Goal: Task Accomplishment & Management: Complete application form

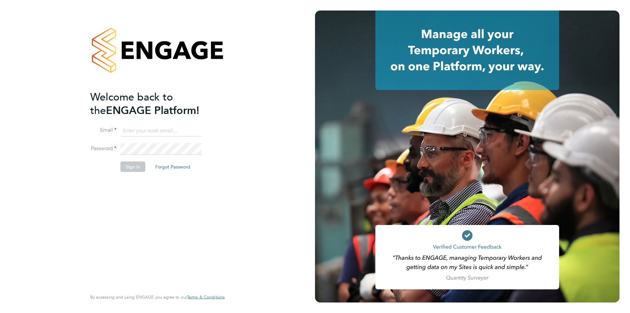
type input "Jessica@pcrnet.co.uk"
click at [137, 169] on button "Sign In" at bounding box center [133, 166] width 25 height 11
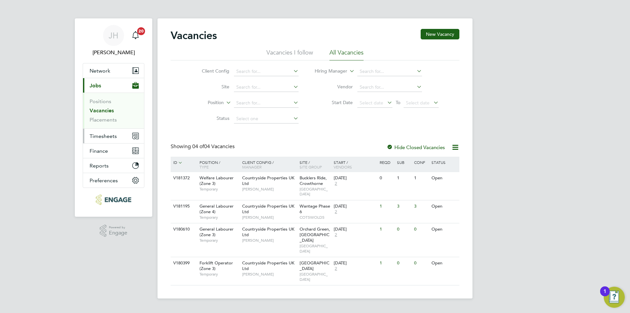
click at [110, 133] on span "Timesheets" at bounding box center [103, 136] width 27 height 6
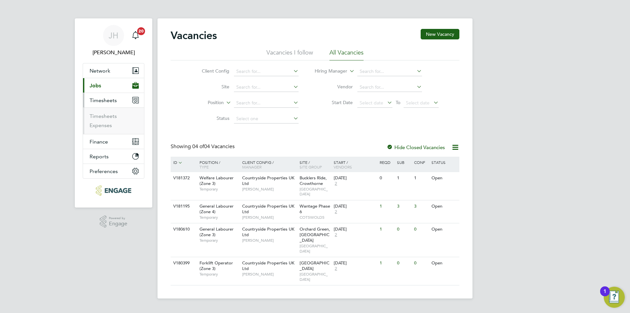
click at [106, 110] on ul "Timesheets Expenses" at bounding box center [113, 120] width 61 height 27
click at [107, 114] on link "Timesheets" at bounding box center [103, 116] width 27 height 6
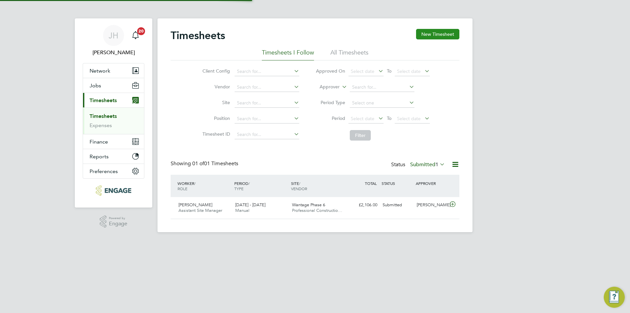
scroll to position [17, 57]
click at [430, 36] on button "New Timesheet" at bounding box center [437, 34] width 43 height 11
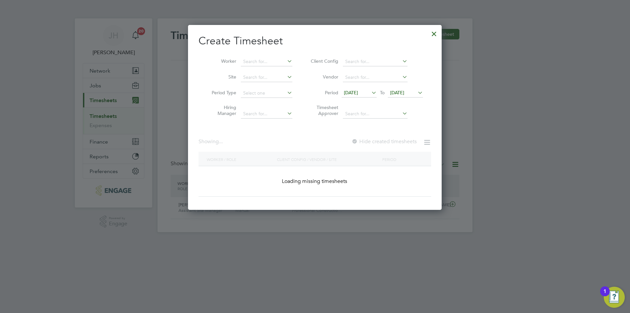
scroll to position [921, 254]
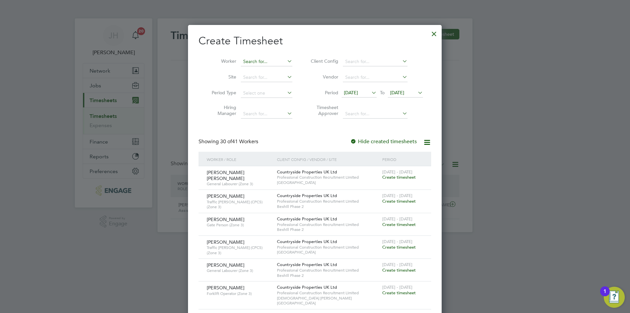
click at [272, 62] on input at bounding box center [267, 61] width 52 height 9
click at [277, 70] on li "Ernest Gyamfi Konadu" at bounding box center [281, 70] width 81 height 9
type input "[PERSON_NAME] [PERSON_NAME]"
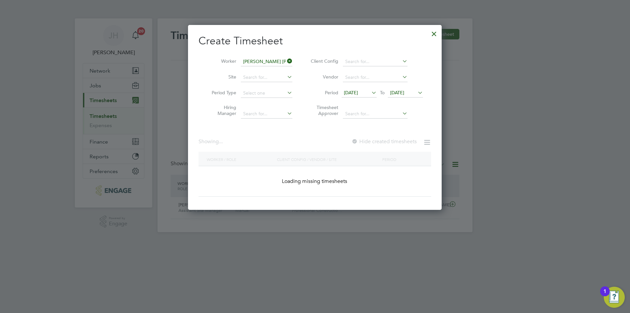
scroll to position [177, 254]
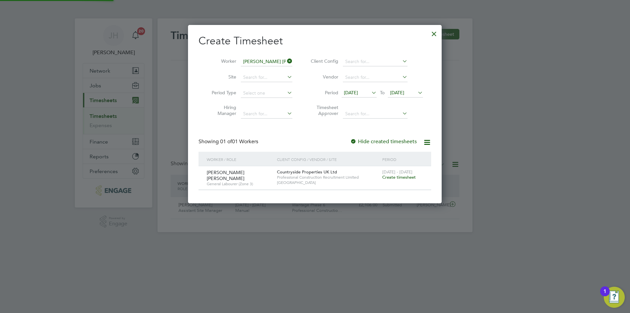
click at [392, 173] on span "[DATE] - [DATE]" at bounding box center [398, 172] width 30 height 6
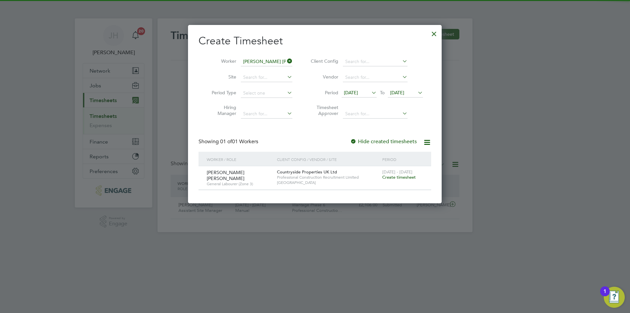
click at [397, 177] on span "Create timesheet" at bounding box center [399, 177] width 33 height 6
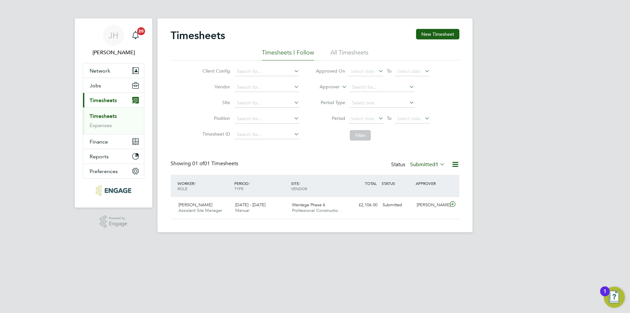
scroll to position [17, 57]
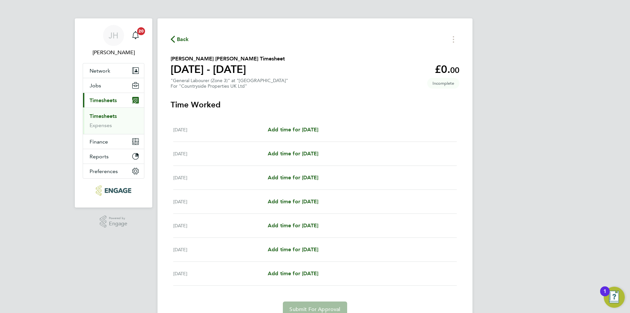
click at [308, 122] on div "Mon 22 Sep Add time for Mon 22 Sep Add time for Mon 22 Sep" at bounding box center [315, 130] width 284 height 24
click at [309, 124] on div "Mon 22 Sep Add time for Mon 22 Sep Add time for Mon 22 Sep" at bounding box center [315, 130] width 284 height 24
click at [306, 130] on span "Add time for Mon 22 Sep" at bounding box center [293, 129] width 51 height 6
select select "30"
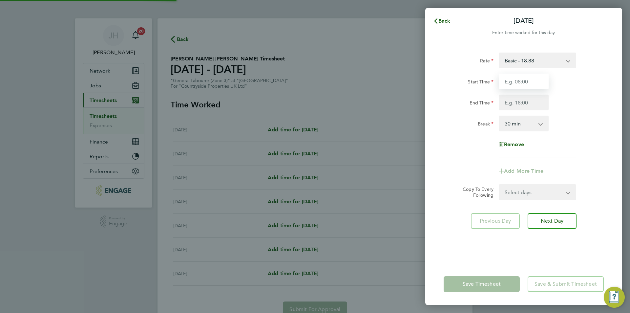
click at [526, 87] on input "Start Time" at bounding box center [524, 82] width 50 height 16
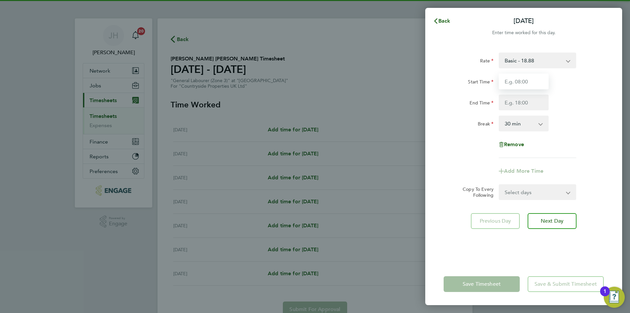
click at [528, 85] on input "Start Time" at bounding box center [524, 82] width 50 height 16
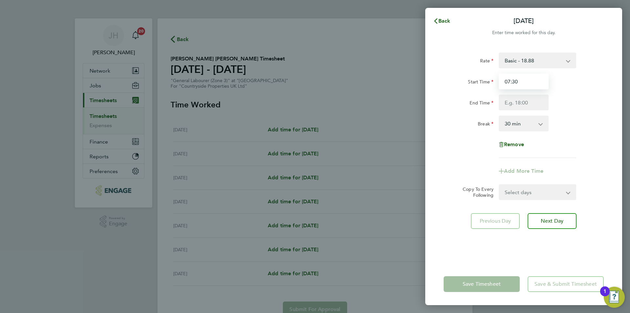
type input "07:30"
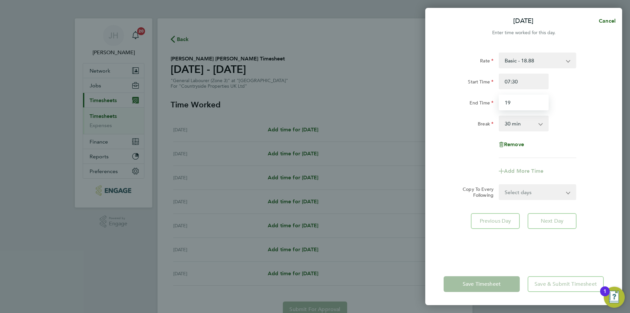
type input "1"
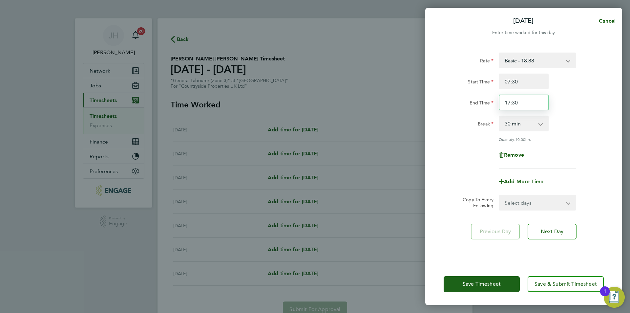
type input "17:30"
click at [540, 210] on div "Rate Basic - 18.88 Start Time 07:30 End Time 17:30 Break 0 min 15 min 30 min 45…" at bounding box center [524, 154] width 197 height 218
click at [535, 208] on select "Select days Day Weekday (Mon-Fri) Weekend (Sat-Sun) Tuesday Wednesday Thursday …" at bounding box center [534, 202] width 69 height 14
select select "WEEKDAY"
click at [500, 195] on select "Select days Day Weekday (Mon-Fri) Weekend (Sat-Sun) Tuesday Wednesday Thursday …" at bounding box center [534, 202] width 69 height 14
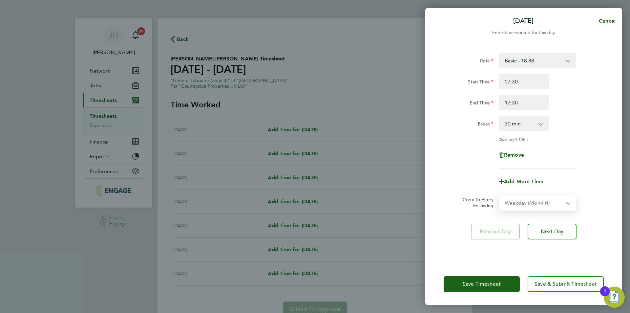
select select "[DATE]"
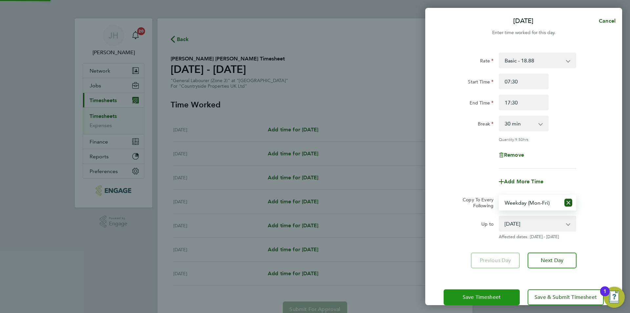
click at [495, 293] on button "Save Timesheet" at bounding box center [482, 297] width 76 height 16
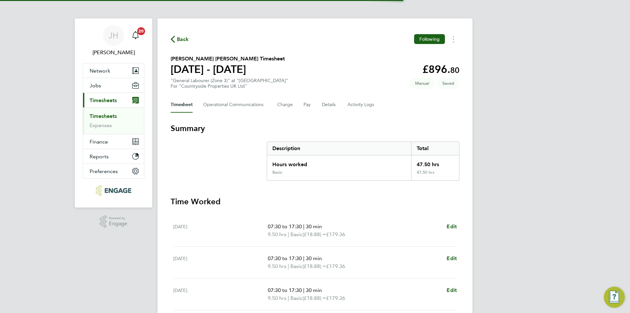
scroll to position [164, 0]
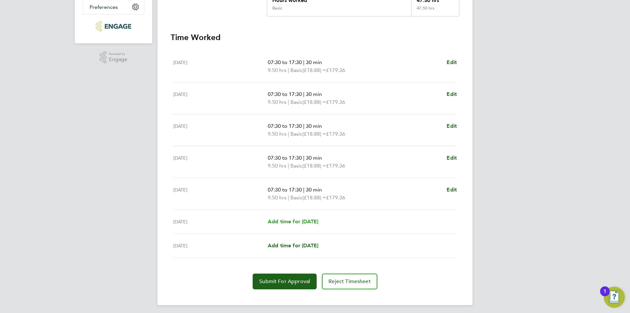
click at [318, 220] on span "Add time for [DATE]" at bounding box center [293, 221] width 51 height 6
select select "30"
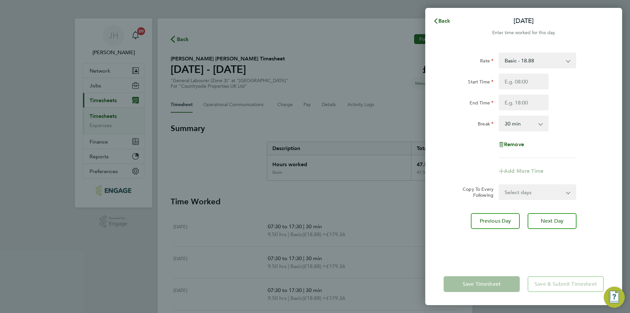
click at [515, 90] on div "Start Time End Time" at bounding box center [523, 92] width 165 height 37
click at [518, 82] on input "Start Time" at bounding box center [524, 82] width 50 height 16
type input "07:30"
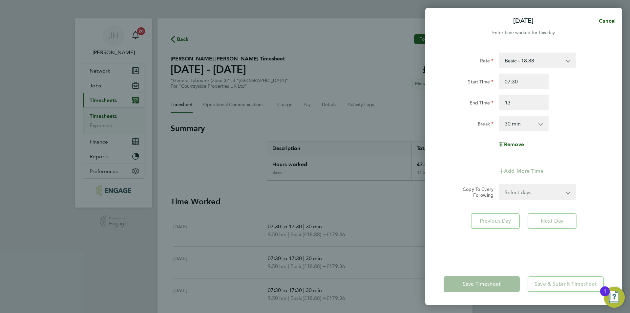
type input "13:00"
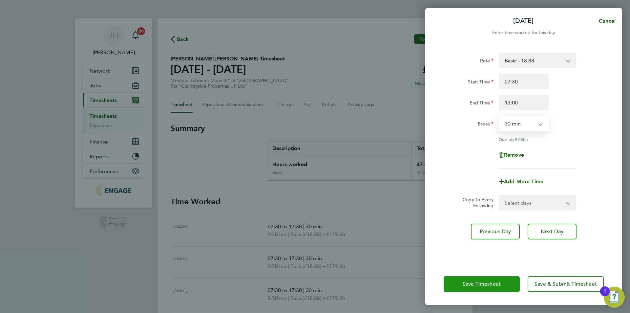
click at [492, 280] on button "Save Timesheet" at bounding box center [482, 284] width 76 height 16
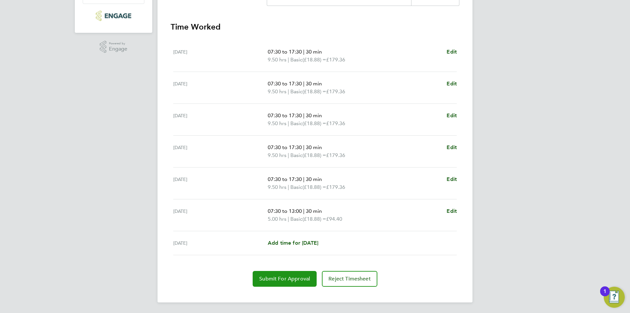
click at [276, 283] on button "Submit For Approval" at bounding box center [285, 279] width 64 height 16
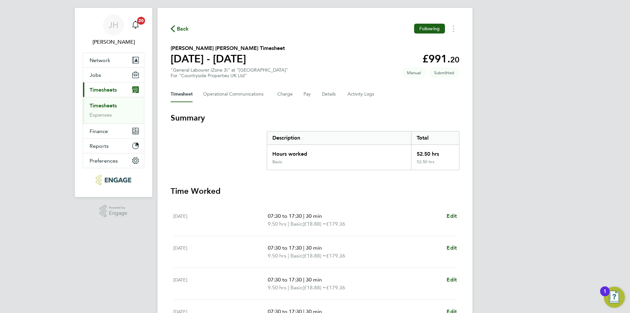
click at [186, 25] on span "Back" at bounding box center [183, 29] width 12 height 8
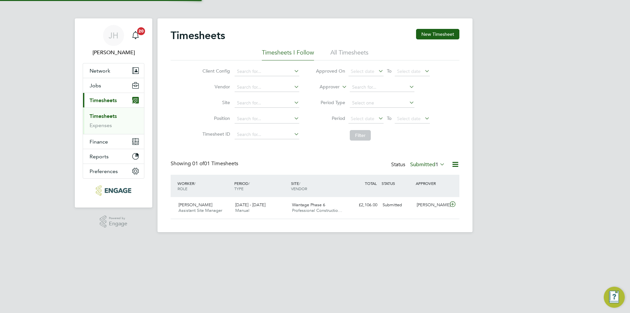
scroll to position [17, 57]
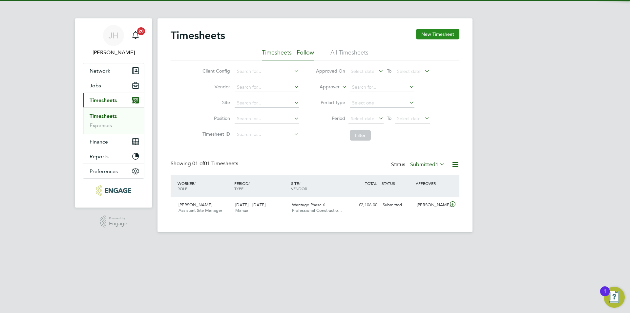
click at [445, 33] on button "New Timesheet" at bounding box center [437, 34] width 43 height 11
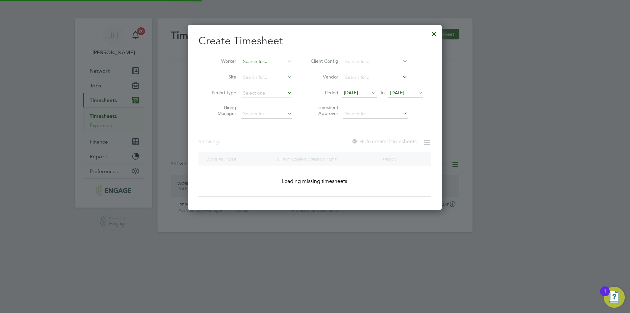
scroll to position [185, 254]
click at [255, 56] on li "Worker" at bounding box center [250, 62] width 102 height 16
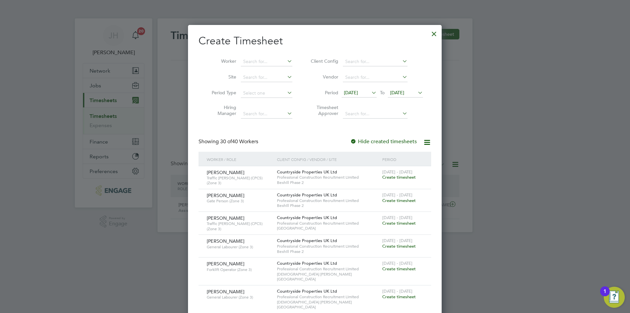
click at [258, 57] on li "Worker" at bounding box center [250, 62] width 102 height 16
click at [264, 60] on input at bounding box center [267, 61] width 52 height 9
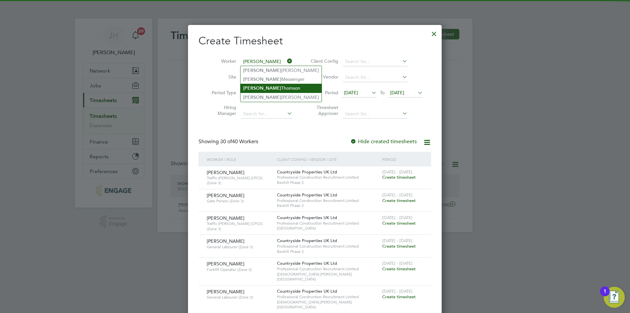
click at [277, 86] on li "James Thomson" at bounding box center [281, 88] width 81 height 9
type input "[PERSON_NAME]"
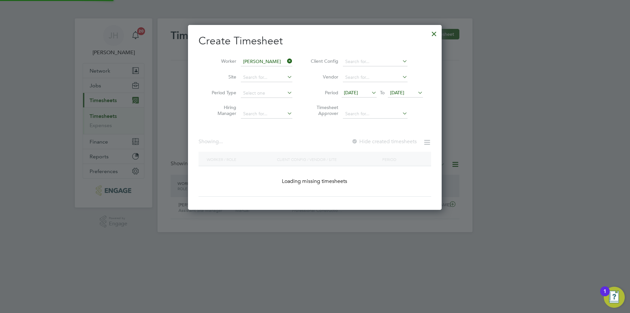
scroll to position [177, 254]
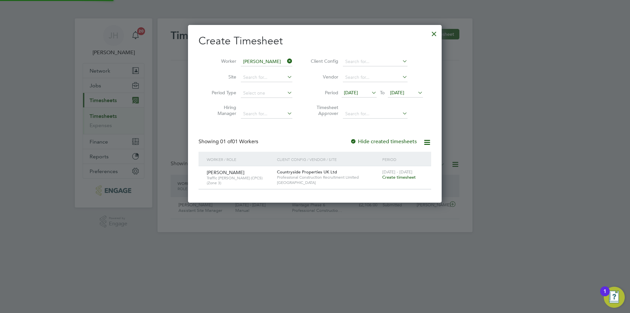
click at [396, 176] on span "Create timesheet" at bounding box center [399, 177] width 33 height 6
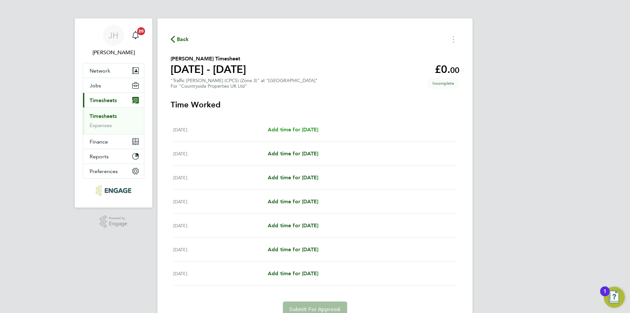
click at [316, 130] on span "Add time for Mon 22 Sep" at bounding box center [293, 129] width 51 height 6
select select "30"
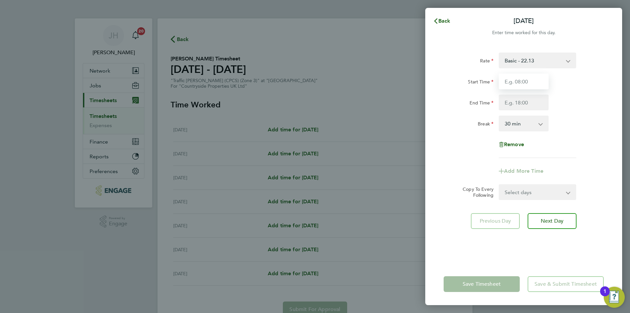
click at [513, 85] on input "Start Time" at bounding box center [524, 82] width 50 height 16
type input "07:30"
type input "17:00"
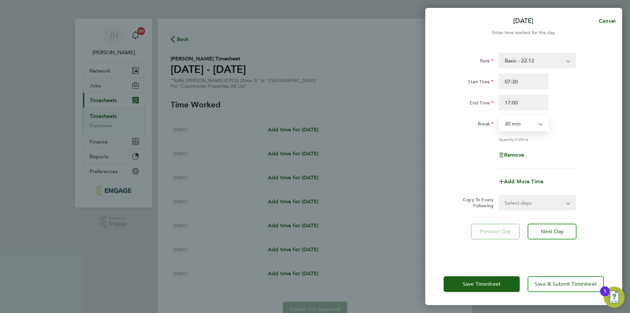
click at [534, 205] on select "Select days Day Weekday (Mon-Fri) Weekend (Sat-Sun) Tuesday Wednesday Thursday …" at bounding box center [534, 202] width 69 height 14
select select "WEEKDAY"
click at [500, 195] on select "Select days Day Weekday (Mon-Fri) Weekend (Sat-Sun) Tuesday Wednesday Thursday …" at bounding box center [534, 202] width 69 height 14
select select "[DATE]"
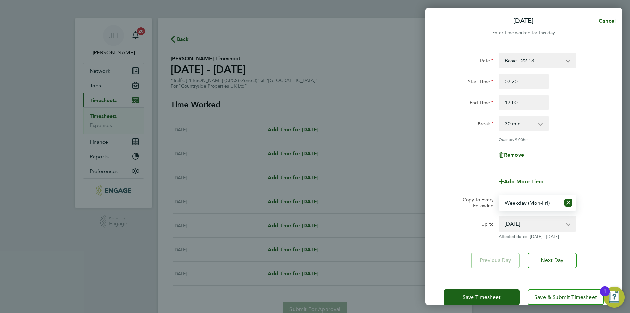
click at [487, 286] on div "Save Timesheet Save & Submit Timesheet" at bounding box center [524, 297] width 197 height 42
click at [487, 290] on button "Save Timesheet" at bounding box center [482, 297] width 76 height 16
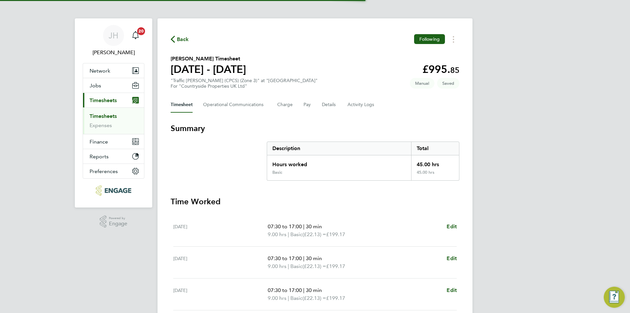
scroll to position [167, 0]
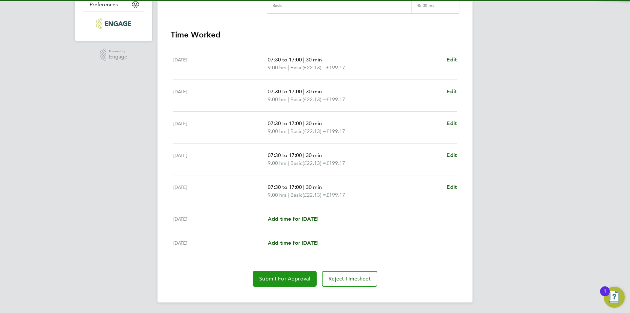
click at [302, 284] on button "Submit For Approval" at bounding box center [285, 279] width 64 height 16
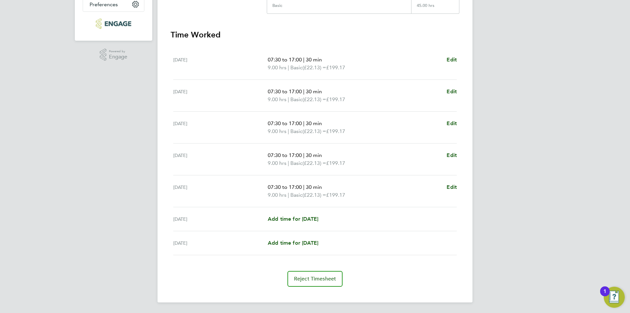
scroll to position [0, 0]
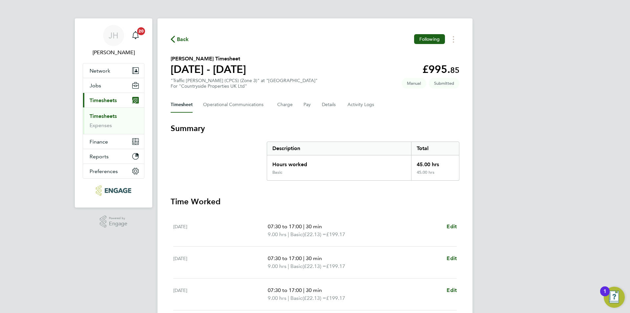
click at [184, 45] on div "Back Following James Thomson's Timesheet 22 - 28 Sept 2025 £995. 85 "Traffic Ma…" at bounding box center [315, 243] width 315 height 451
click at [186, 44] on div "Back Following" at bounding box center [315, 39] width 289 height 10
click at [183, 39] on span "Back" at bounding box center [183, 39] width 12 height 8
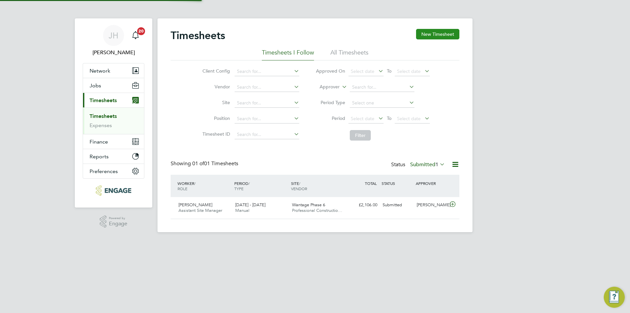
click at [437, 38] on button "New Timesheet" at bounding box center [437, 34] width 43 height 11
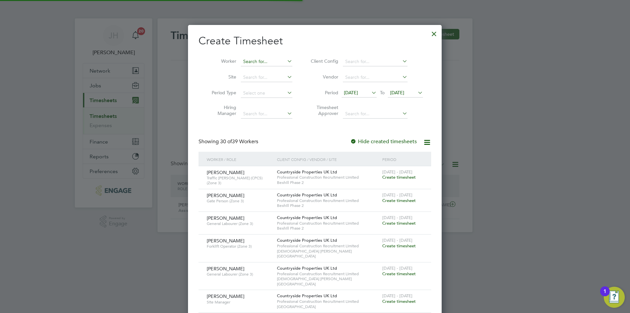
click at [267, 60] on input at bounding box center [267, 61] width 52 height 9
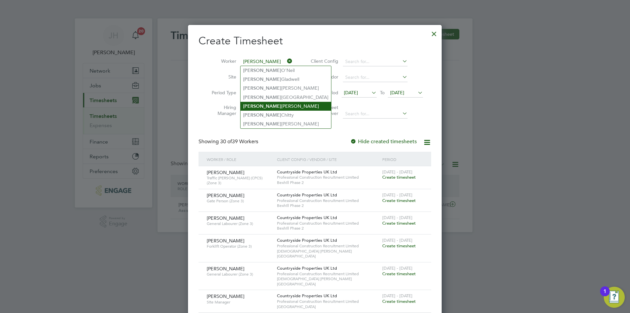
click at [273, 103] on li "John Thompson" at bounding box center [286, 106] width 91 height 9
type input "[PERSON_NAME]"
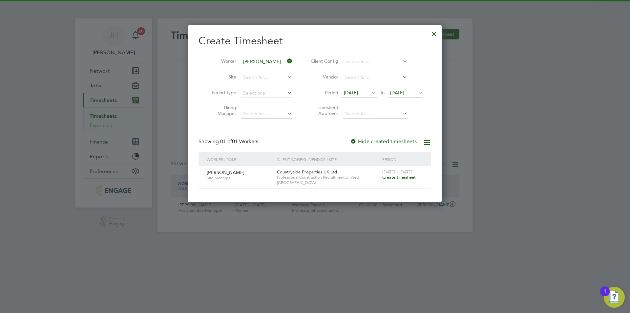
click at [398, 179] on span "Create timesheet" at bounding box center [399, 177] width 33 height 6
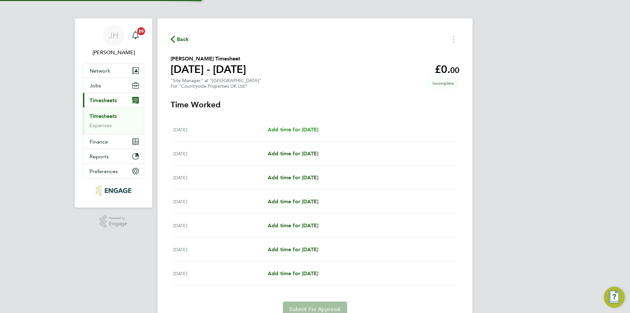
click at [300, 131] on span "Add time for Mon 22 Sep" at bounding box center [293, 129] width 51 height 6
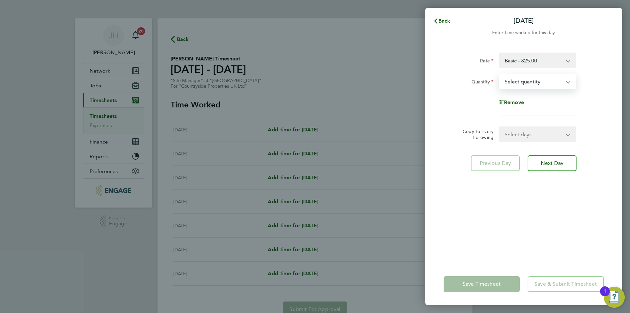
drag, startPoint x: 538, startPoint y: 82, endPoint x: 538, endPoint y: 87, distance: 4.3
click at [538, 82] on select "Select quantity 0.5 1" at bounding box center [534, 81] width 68 height 14
select select "1"
click at [500, 74] on select "Select quantity 0.5 1" at bounding box center [534, 81] width 68 height 14
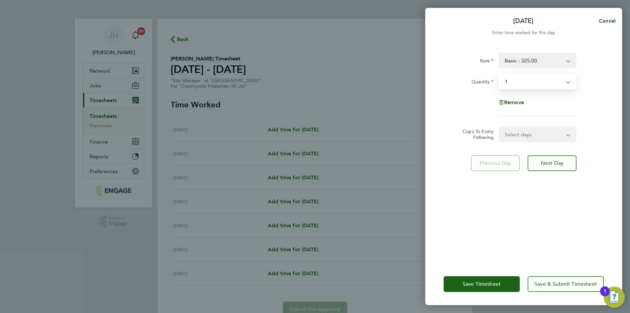
drag, startPoint x: 521, startPoint y: 132, endPoint x: 521, endPoint y: 139, distance: 7.2
click at [521, 132] on select "Select days Day Weekday (Mon-Fri) Weekend (Sat-Sun) Tuesday Wednesday Thursday …" at bounding box center [534, 134] width 69 height 14
select select "WEEKDAY"
click at [500, 127] on select "Select days Day Weekday (Mon-Fri) Weekend (Sat-Sun) Tuesday Wednesday Thursday …" at bounding box center [534, 134] width 69 height 14
select select "[DATE]"
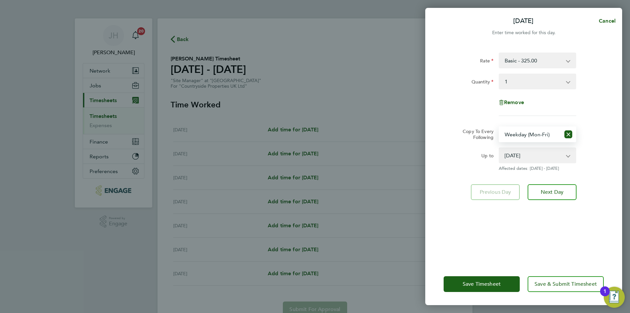
click at [478, 296] on div "Save Timesheet Save & Submit Timesheet" at bounding box center [524, 284] width 197 height 42
click at [481, 290] on button "Save Timesheet" at bounding box center [482, 284] width 76 height 16
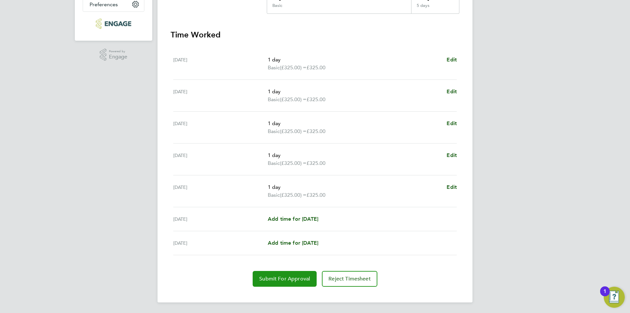
click at [280, 286] on button "Submit For Approval" at bounding box center [285, 279] width 64 height 16
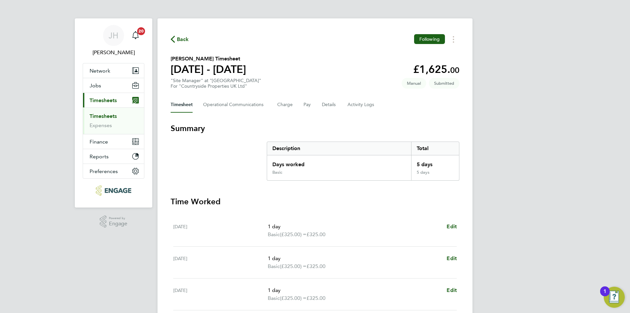
click at [187, 34] on div "Back Following" at bounding box center [315, 39] width 289 height 10
click at [186, 35] on button "Back" at bounding box center [180, 39] width 18 height 8
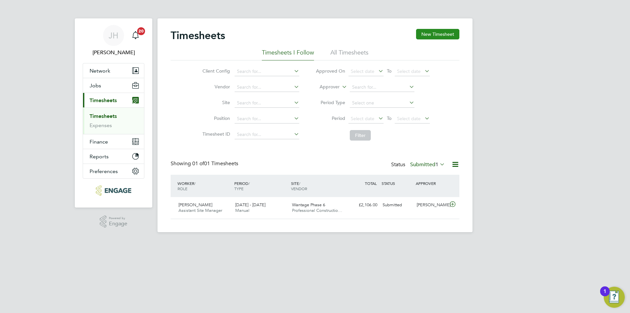
click at [447, 32] on button "New Timesheet" at bounding box center [437, 34] width 43 height 11
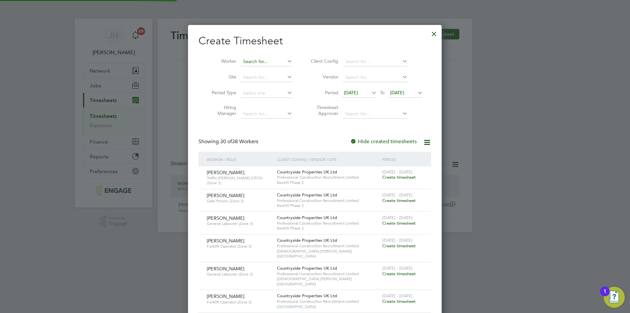
click at [276, 63] on input at bounding box center [267, 61] width 52 height 9
click at [275, 70] on li "Dayle Eugene" at bounding box center [281, 70] width 81 height 9
type input "[PERSON_NAME]"
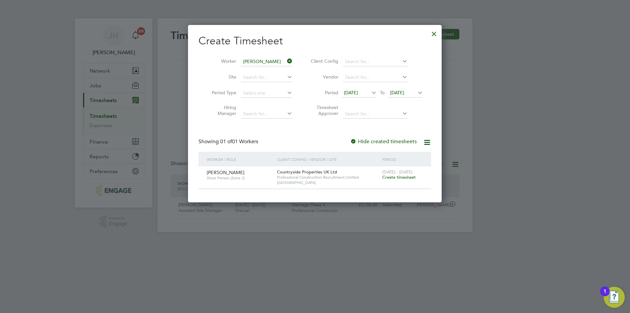
click at [389, 173] on span "[DATE] - [DATE]" at bounding box center [398, 172] width 30 height 6
click at [390, 175] on span "Create timesheet" at bounding box center [399, 177] width 33 height 6
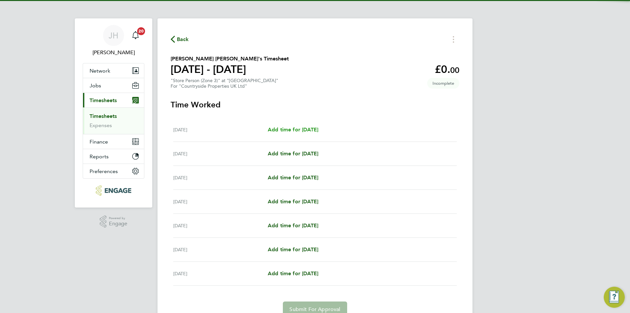
click at [308, 129] on span "Add time for Mon 22 Sep" at bounding box center [293, 129] width 51 height 6
select select "30"
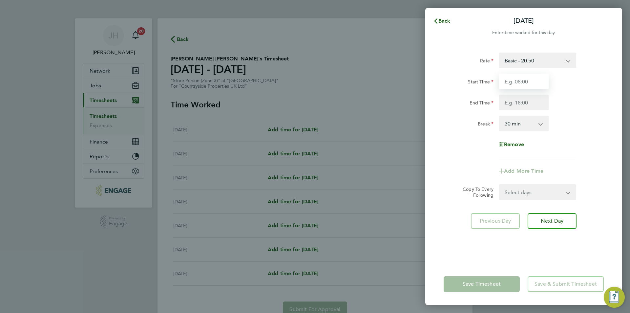
click at [523, 82] on input "Start Time" at bounding box center [524, 82] width 50 height 16
type input "07:30"
type input "17:00"
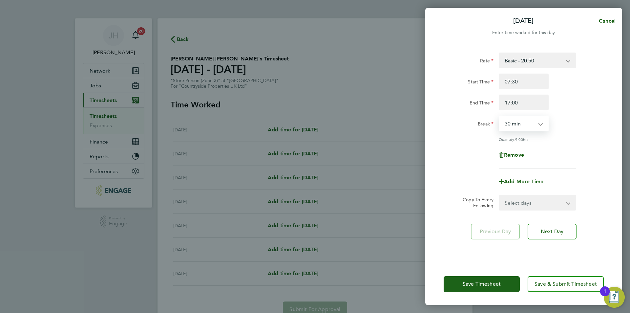
click at [550, 192] on form "Rate Basic - 20.50 Start Time 07:30 End Time 17:00 Break 0 min 15 min 30 min 45…" at bounding box center [524, 132] width 160 height 158
click at [544, 200] on select "Select days Day Weekday (Mon-Fri) Weekend (Sat-Sun) Tuesday Wednesday Thursday …" at bounding box center [534, 202] width 69 height 14
select select "WEEKDAY"
click at [500, 195] on select "Select days Day Weekday (Mon-Fri) Weekend (Sat-Sun) Tuesday Wednesday Thursday …" at bounding box center [534, 202] width 69 height 14
select select "[DATE]"
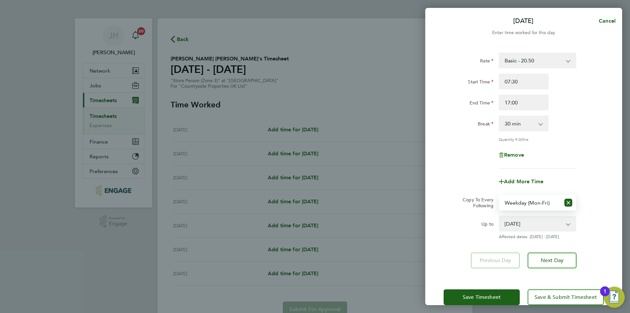
click at [485, 306] on div "Mon 22 Sep Cancel Enter time worked for this day. Rate Basic - 20.50 Start Time…" at bounding box center [315, 156] width 630 height 313
click at [488, 299] on span "Save Timesheet" at bounding box center [482, 297] width 38 height 7
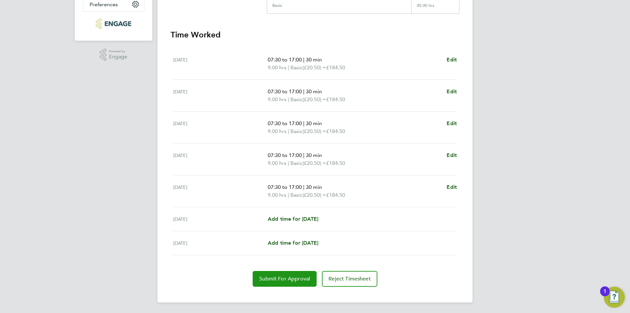
click at [288, 274] on button "Submit For Approval" at bounding box center [285, 279] width 64 height 16
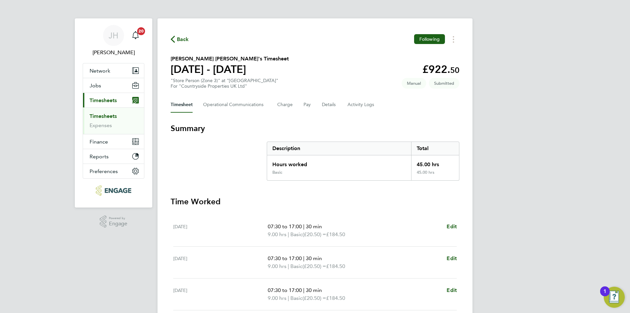
click at [177, 40] on span "Back" at bounding box center [183, 39] width 12 height 8
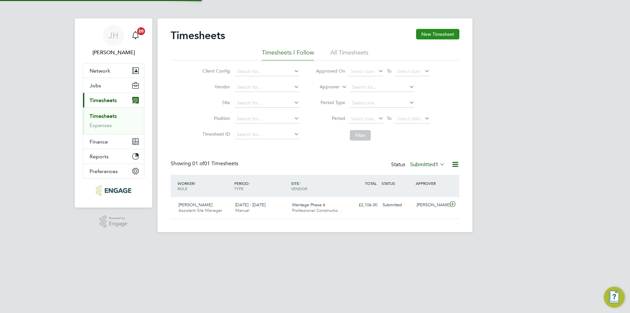
click at [441, 35] on button "New Timesheet" at bounding box center [437, 34] width 43 height 11
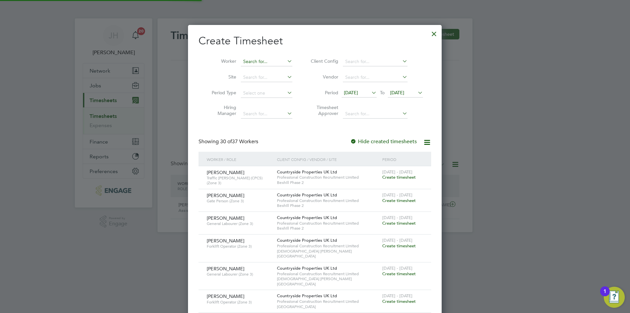
click at [252, 63] on input at bounding box center [267, 61] width 52 height 9
click at [264, 73] on li "Kevwe Akakabota" at bounding box center [267, 70] width 52 height 9
type input "[PERSON_NAME]"
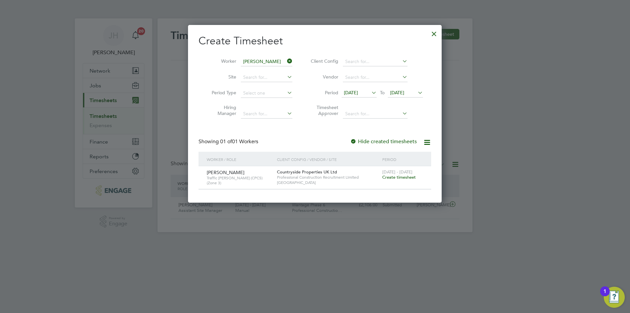
click at [381, 179] on div "22 - 28 Sep 2025 Create timesheet" at bounding box center [403, 175] width 44 height 18
click at [385, 178] on span "Create timesheet" at bounding box center [399, 177] width 33 height 6
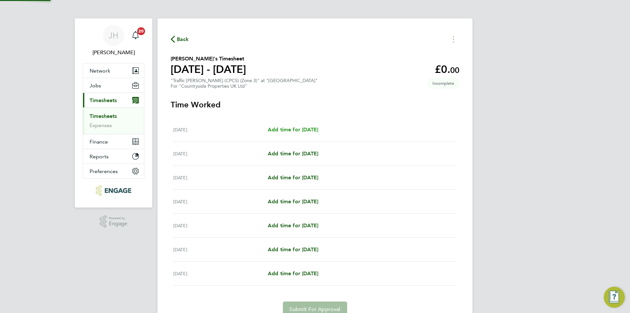
click at [300, 129] on span "Add time for Mon 22 Sep" at bounding box center [293, 129] width 51 height 6
select select "30"
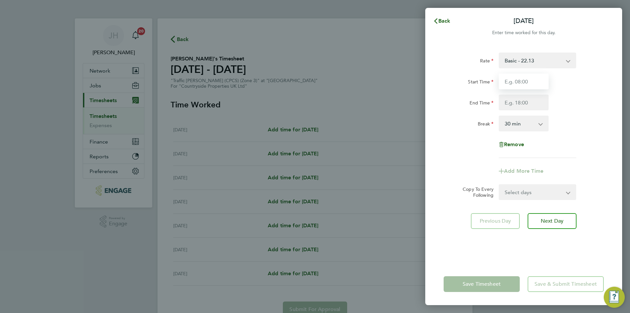
click at [524, 81] on input "Start Time" at bounding box center [524, 82] width 50 height 16
type input "07:30"
type input "17:00"
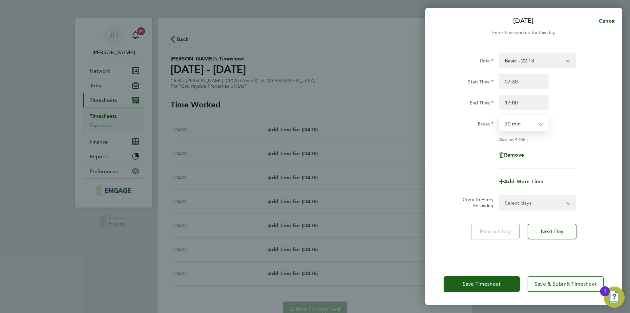
click at [530, 205] on select "Select days Day Weekday (Mon-Fri) Weekend (Sat-Sun) Tuesday Wednesday Thursday …" at bounding box center [534, 202] width 69 height 14
select select "WEEKDAY"
click at [500, 195] on select "Select days Day Weekday (Mon-Fri) Weekend (Sat-Sun) Tuesday Wednesday Thursday …" at bounding box center [534, 202] width 69 height 14
select select "[DATE]"
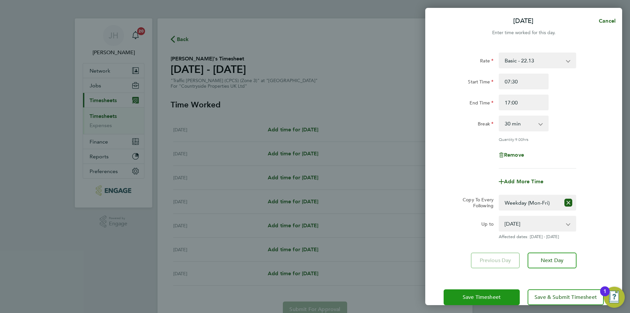
click at [494, 291] on button "Save Timesheet" at bounding box center [482, 297] width 76 height 16
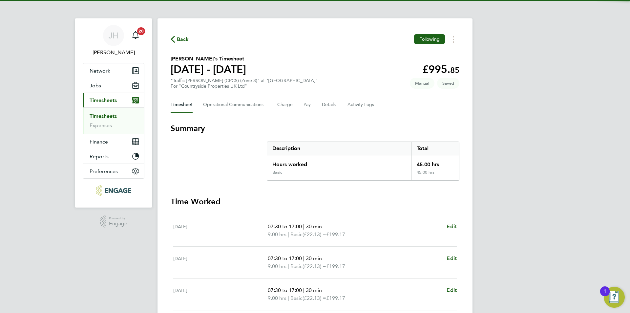
scroll to position [164, 0]
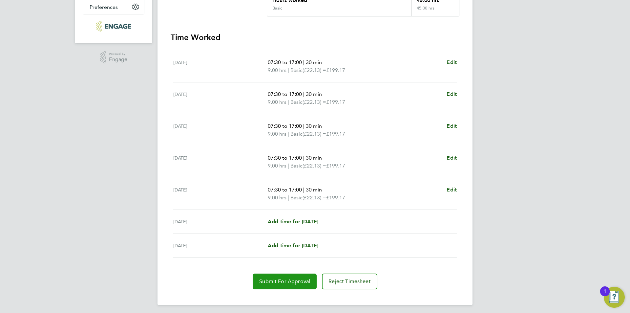
click at [275, 288] on button "Submit For Approval" at bounding box center [285, 282] width 64 height 16
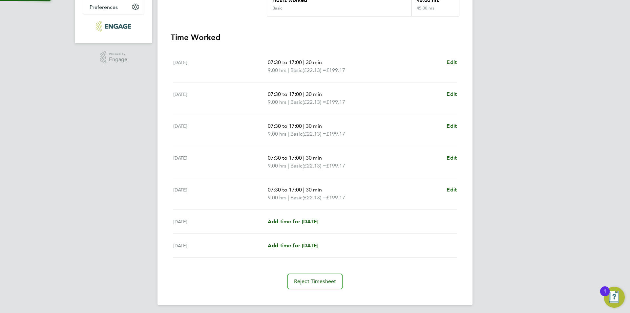
scroll to position [0, 0]
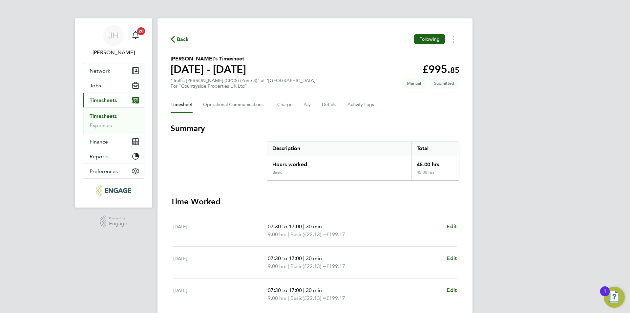
click at [181, 35] on button "Back" at bounding box center [180, 39] width 18 height 8
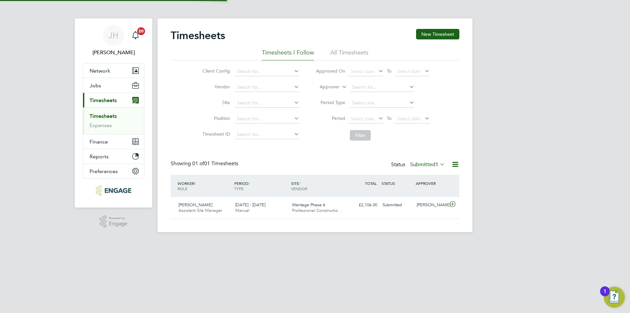
scroll to position [17, 57]
click at [448, 33] on button "New Timesheet" at bounding box center [437, 34] width 43 height 11
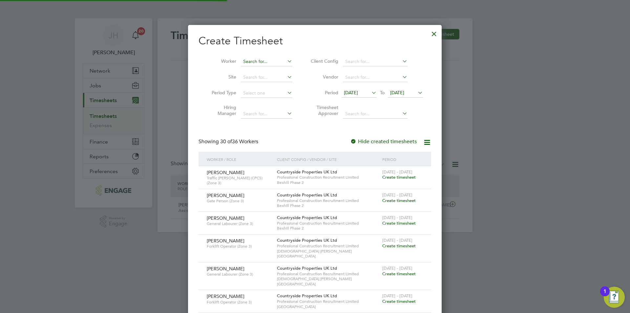
click at [255, 63] on input at bounding box center [267, 61] width 52 height 9
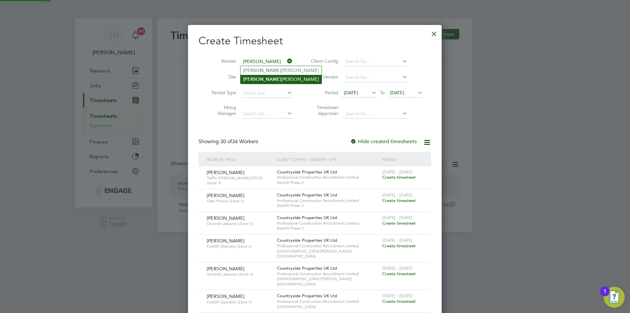
click at [275, 76] on li "Malcolm Russon" at bounding box center [281, 79] width 81 height 9
type input "[PERSON_NAME]"
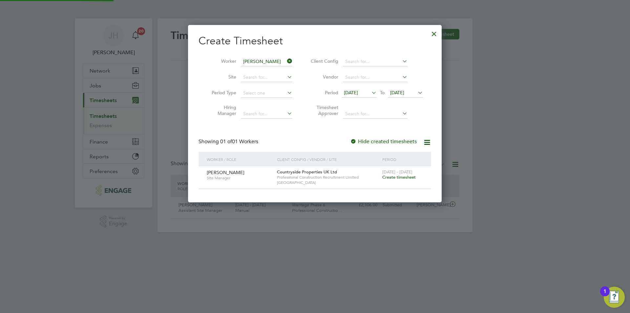
click at [400, 167] on div "22 - 28 Sep 2025 Create timesheet" at bounding box center [403, 175] width 44 height 18
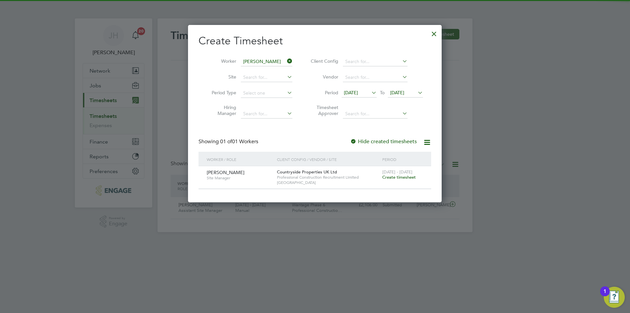
click at [402, 175] on span "Create timesheet" at bounding box center [399, 177] width 33 height 6
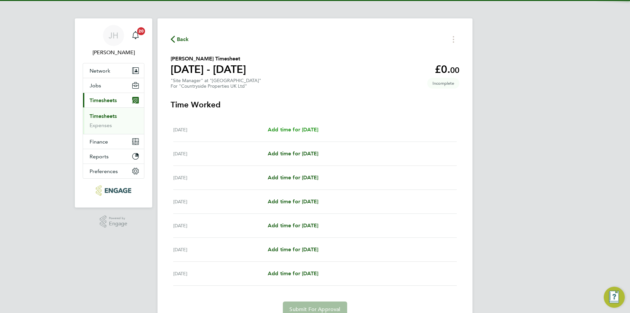
click at [301, 131] on span "Add time for Mon 22 Sep" at bounding box center [293, 129] width 51 height 6
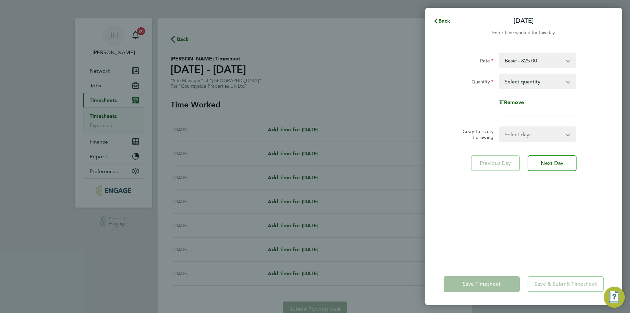
click at [518, 77] on select "Select quantity 0.5 1" at bounding box center [534, 81] width 68 height 14
select select "1"
click at [500, 74] on select "Select quantity 0.5 1" at bounding box center [534, 81] width 68 height 14
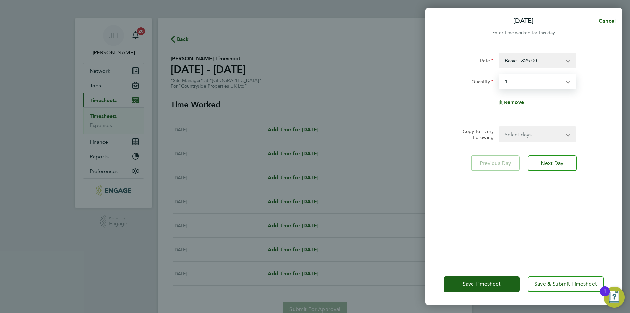
drag, startPoint x: 522, startPoint y: 136, endPoint x: 523, endPoint y: 140, distance: 4.4
click at [522, 136] on select "Select days Day Weekday (Mon-Fri) Weekend (Sat-Sun) Tuesday Wednesday Thursday …" at bounding box center [534, 134] width 69 height 14
select select "WEEKDAY"
click at [500, 127] on select "Select days Day Weekday (Mon-Fri) Weekend (Sat-Sun) Tuesday Wednesday Thursday …" at bounding box center [534, 134] width 69 height 14
select select "[DATE]"
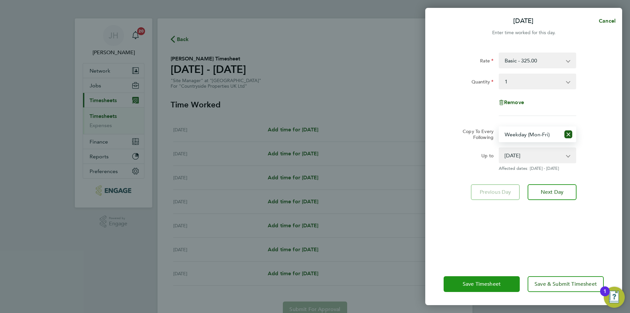
click at [488, 286] on span "Save Timesheet" at bounding box center [482, 284] width 38 height 7
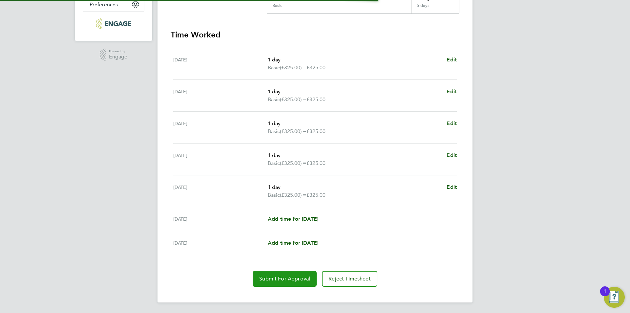
click at [275, 281] on span "Submit For Approval" at bounding box center [284, 278] width 51 height 7
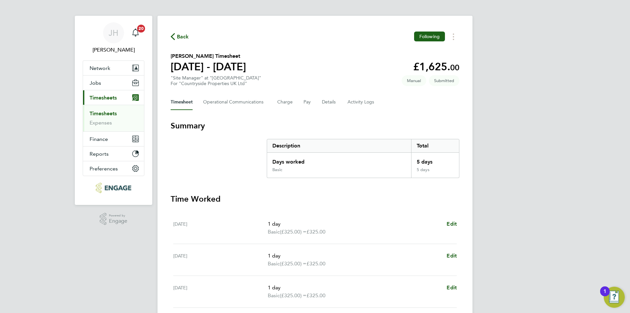
click at [174, 36] on icon "button" at bounding box center [173, 36] width 4 height 7
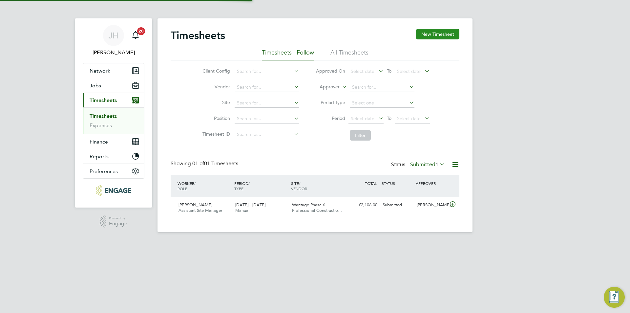
click at [448, 33] on button "New Timesheet" at bounding box center [437, 34] width 43 height 11
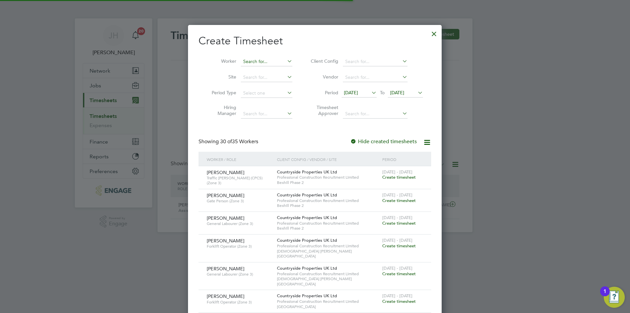
click at [253, 61] on input at bounding box center [267, 61] width 52 height 9
click at [274, 78] on li "Thomas Watkins" at bounding box center [281, 79] width 81 height 9
type input "[PERSON_NAME]"
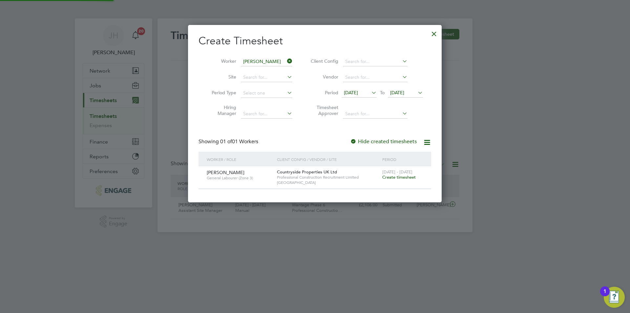
click at [389, 178] on span "Create timesheet" at bounding box center [399, 177] width 33 height 6
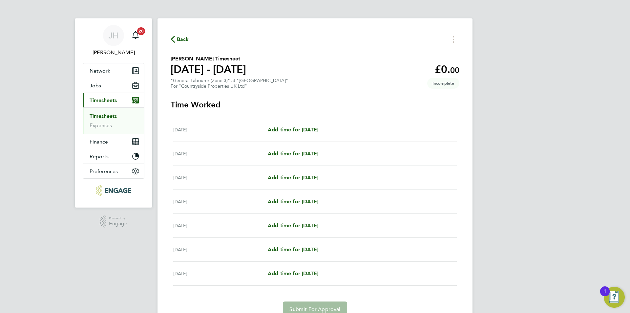
click at [295, 125] on div "Mon 22 Sep Add time for Mon 22 Sep Add time for Mon 22 Sep" at bounding box center [315, 130] width 284 height 24
click at [328, 134] on div "Mon 22 Sep Add time for Mon 22 Sep Add time for Mon 22 Sep" at bounding box center [315, 130] width 284 height 24
click at [324, 135] on div "Mon 22 Sep Add time for Mon 22 Sep Add time for Mon 22 Sep" at bounding box center [315, 130] width 284 height 24
click at [291, 134] on div "Mon 22 Sep Add time for Mon 22 Sep Add time for Mon 22 Sep" at bounding box center [315, 130] width 284 height 24
click at [294, 132] on span "Add time for Mon 22 Sep" at bounding box center [293, 129] width 51 height 6
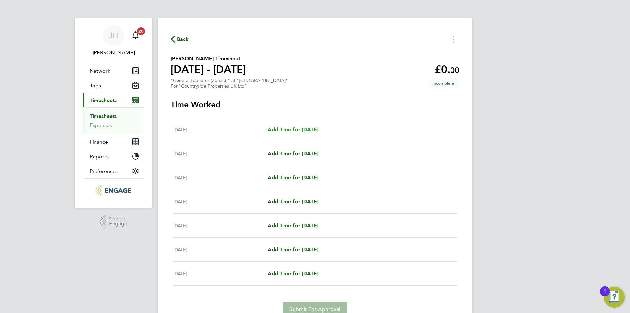
select select "30"
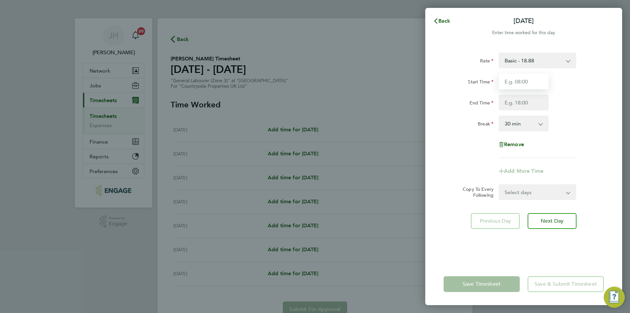
click at [508, 84] on input "Start Time" at bounding box center [524, 82] width 50 height 16
type input "07:30"
type input "17:00"
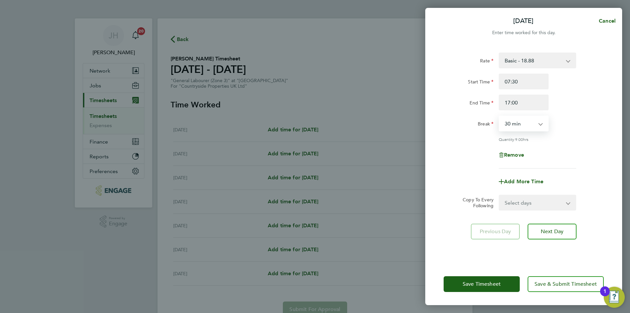
click at [529, 199] on select "Select days Day Weekday (Mon-Fri) Weekend (Sat-Sun) Tuesday Wednesday Thursday …" at bounding box center [534, 202] width 69 height 14
select select "WEEKDAY"
click at [500, 195] on select "Select days Day Weekday (Mon-Fri) Weekend (Sat-Sun) Tuesday Wednesday Thursday …" at bounding box center [534, 202] width 69 height 14
select select "[DATE]"
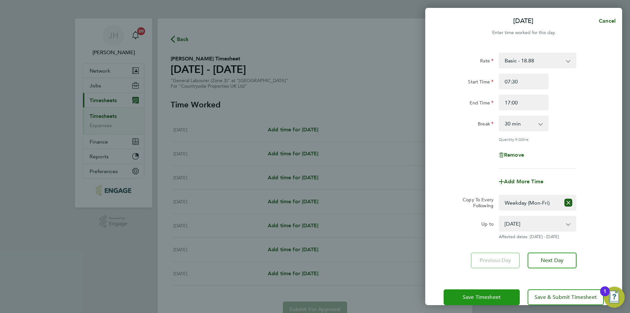
click at [491, 294] on span "Save Timesheet" at bounding box center [482, 297] width 38 height 7
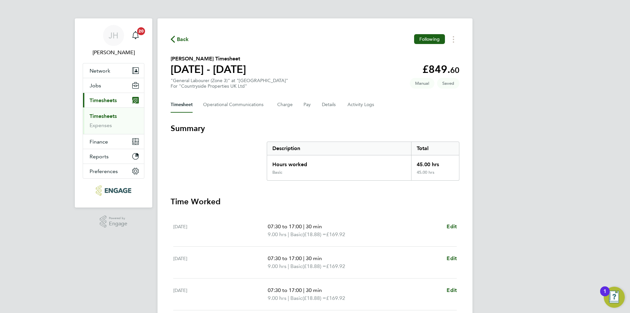
click at [321, 206] on h3 "Time Worked" at bounding box center [315, 201] width 289 height 11
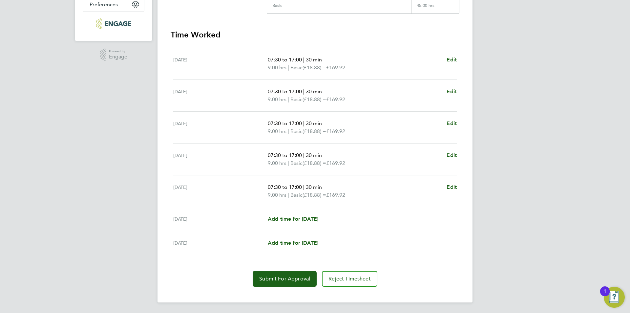
click at [274, 292] on div "Back Following Thomas Watkins's Timesheet 22 - 28 Sept 2025 £849. 60 "General L…" at bounding box center [315, 77] width 315 height 451
click at [285, 274] on button "Submit For Approval" at bounding box center [285, 279] width 64 height 16
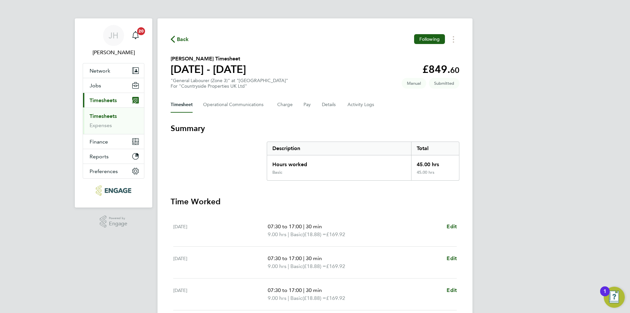
click at [182, 42] on span "Back" at bounding box center [183, 39] width 12 height 8
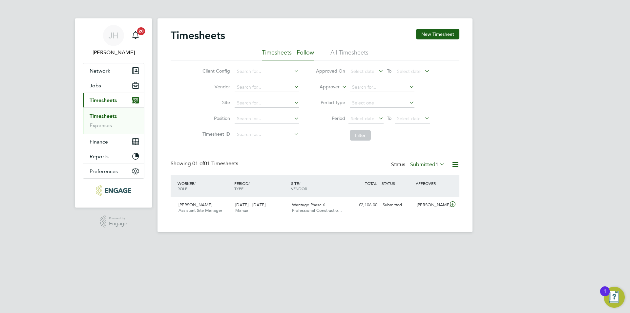
click at [449, 40] on div "Timesheets New Timesheet" at bounding box center [315, 39] width 289 height 20
click at [449, 38] on button "New Timesheet" at bounding box center [437, 34] width 43 height 11
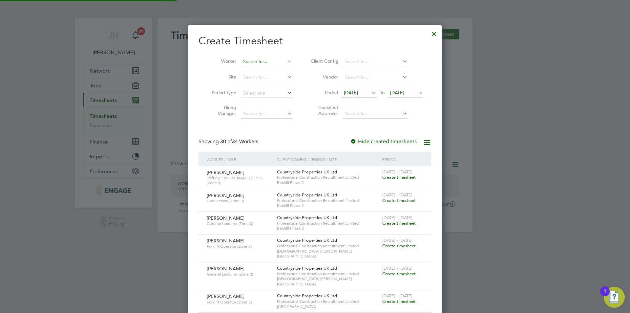
click at [276, 62] on input at bounding box center [267, 61] width 52 height 9
click at [272, 70] on li "Zalan Khan" at bounding box center [267, 70] width 52 height 9
type input "[PERSON_NAME]"
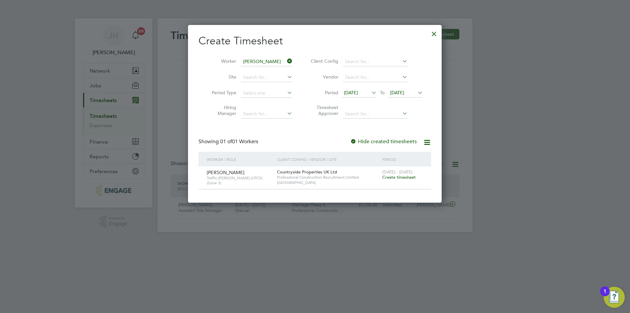
click at [392, 180] on span "Create timesheet" at bounding box center [399, 177] width 33 height 6
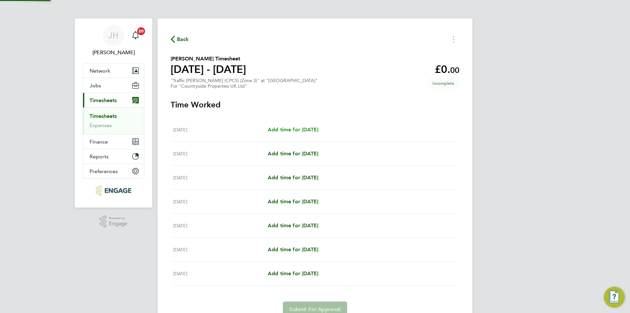
click at [286, 129] on span "Add time for Mon 22 Sep" at bounding box center [293, 129] width 51 height 6
select select "30"
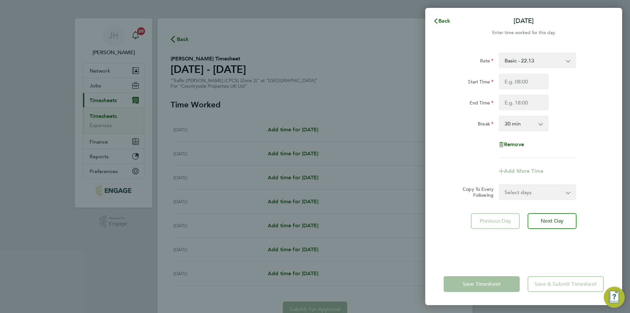
click at [522, 69] on div "Rate Basic - 22.13 Start Time End Time Break 0 min 15 min 30 min 45 min 60 min …" at bounding box center [524, 105] width 160 height 105
click at [523, 80] on input "Start Time" at bounding box center [524, 82] width 50 height 16
type input "07:30"
type input "17:00"
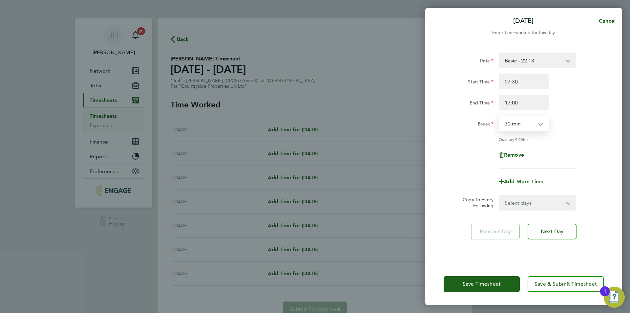
click at [526, 200] on select "Select days Day Weekday (Mon-Fri) Weekend (Sat-Sun) Tuesday Wednesday Thursday …" at bounding box center [534, 202] width 69 height 14
select select "WEEKDAY"
click at [500, 195] on select "Select days Day Weekday (Mon-Fri) Weekend (Sat-Sun) Tuesday Wednesday Thursday …" at bounding box center [534, 202] width 69 height 14
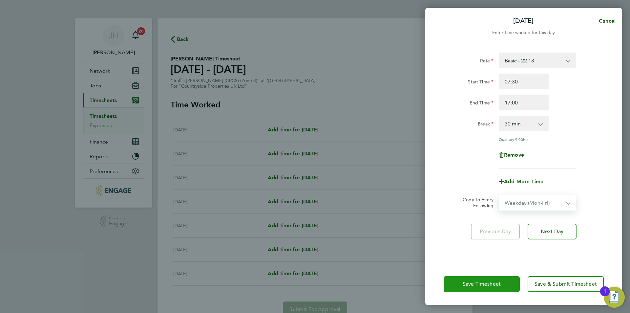
select select "[DATE]"
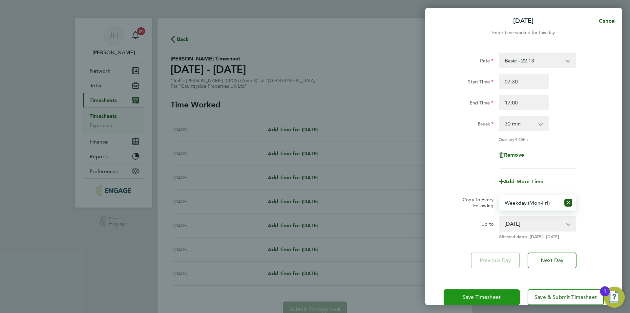
click at [488, 290] on button "Save Timesheet" at bounding box center [482, 297] width 76 height 16
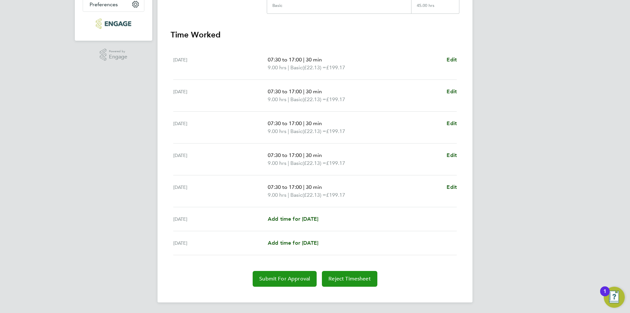
drag, startPoint x: 298, startPoint y: 275, endPoint x: 295, endPoint y: 273, distance: 4.1
click at [298, 275] on button "Submit For Approval" at bounding box center [285, 279] width 64 height 16
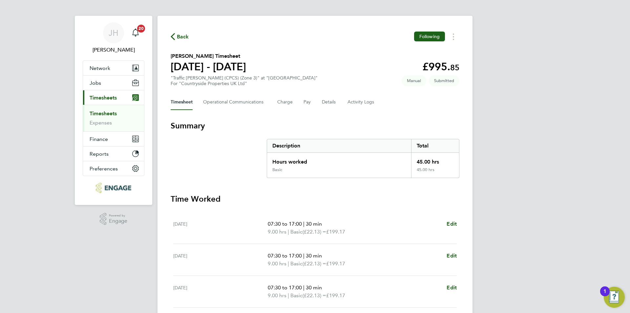
click at [185, 40] on span "Back" at bounding box center [183, 37] width 12 height 8
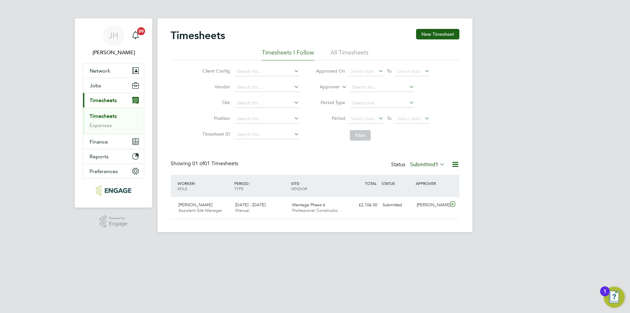
click at [432, 163] on label "Submitted 1" at bounding box center [427, 164] width 35 height 7
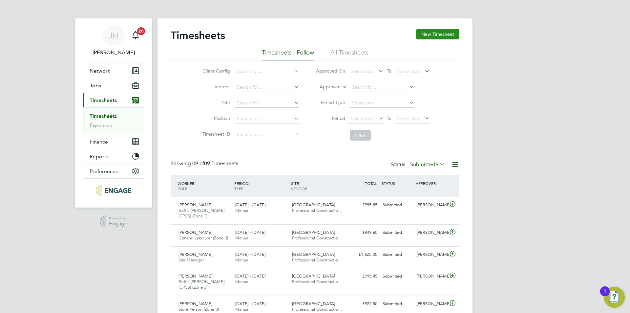
click at [450, 33] on button "New Timesheet" at bounding box center [437, 34] width 43 height 11
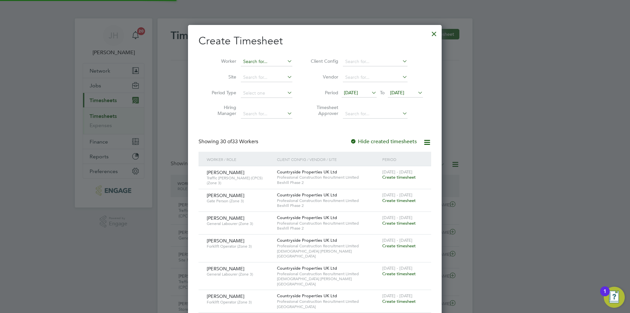
click at [254, 62] on input at bounding box center [267, 61] width 52 height 9
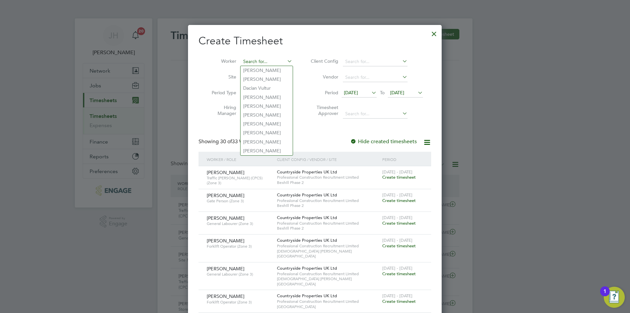
type input "c"
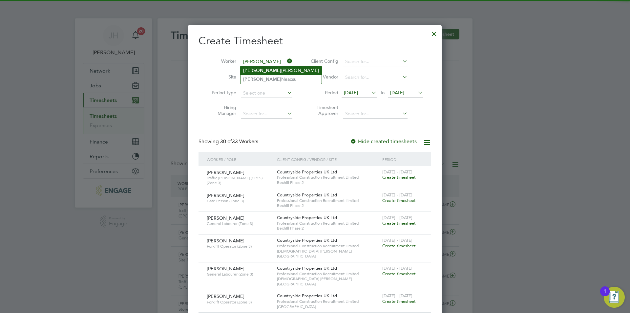
click at [266, 69] on li "Vasile Rogojina" at bounding box center [281, 70] width 81 height 9
type input "[PERSON_NAME]"
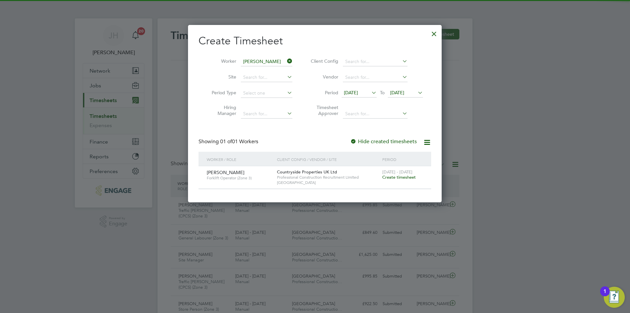
click at [400, 175] on span "Create timesheet" at bounding box center [399, 177] width 33 height 6
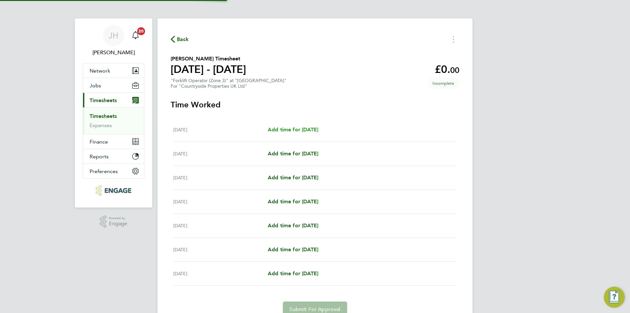
click at [303, 127] on span "Add time for Mon 22 Sep" at bounding box center [293, 129] width 51 height 6
select select "30"
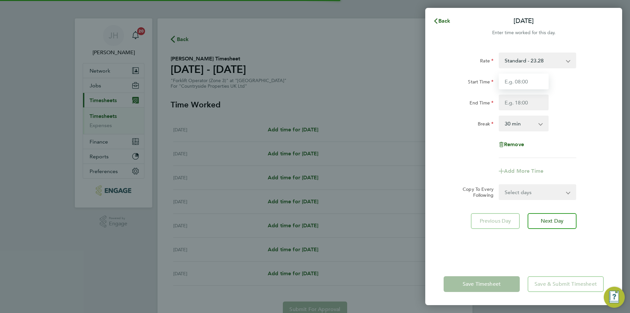
click at [511, 86] on input "Start Time" at bounding box center [524, 82] width 50 height 16
type input "07:30"
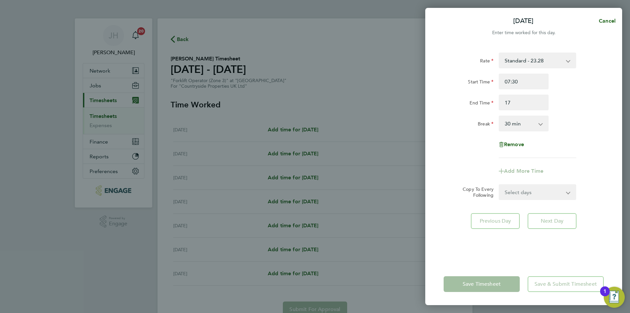
type input "17:00"
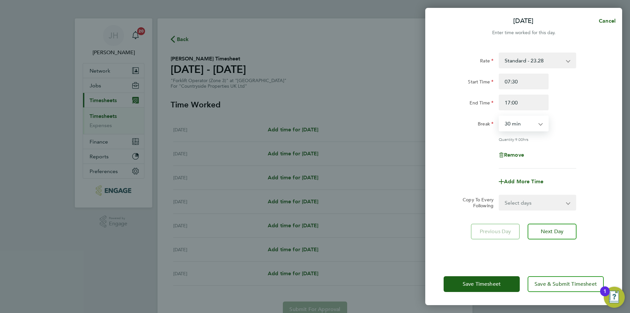
click at [549, 208] on select "Select days Day Weekday (Mon-Fri) Weekend (Sat-Sun) Tuesday Wednesday Thursday …" at bounding box center [534, 202] width 69 height 14
select select "WEEKDAY"
click at [500, 195] on select "Select days Day Weekday (Mon-Fri) Weekend (Sat-Sun) Tuesday Wednesday Thursday …" at bounding box center [534, 202] width 69 height 14
select select "[DATE]"
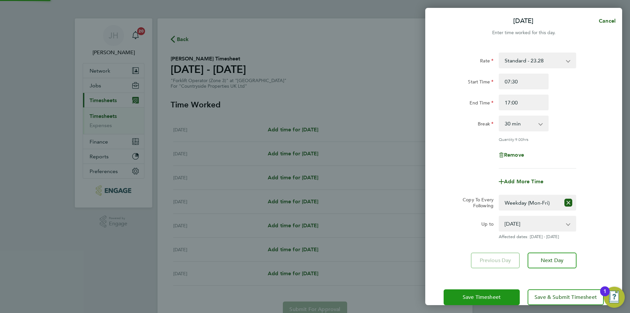
click at [478, 297] on span "Save Timesheet" at bounding box center [482, 297] width 38 height 7
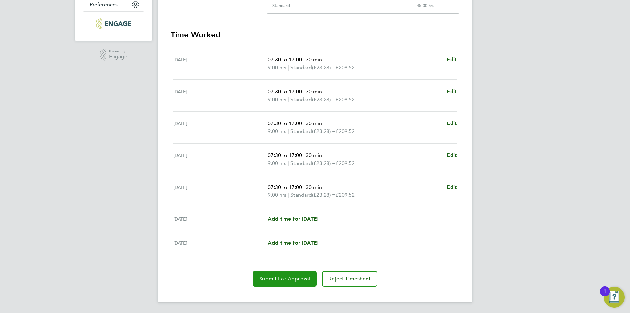
click at [282, 271] on button "Submit For Approval" at bounding box center [285, 279] width 64 height 16
click at [282, 271] on div "Reject Timesheet" at bounding box center [315, 279] width 289 height 16
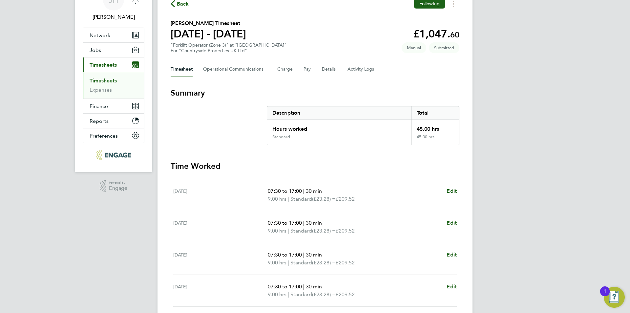
click at [184, 8] on span "Back" at bounding box center [183, 4] width 12 height 8
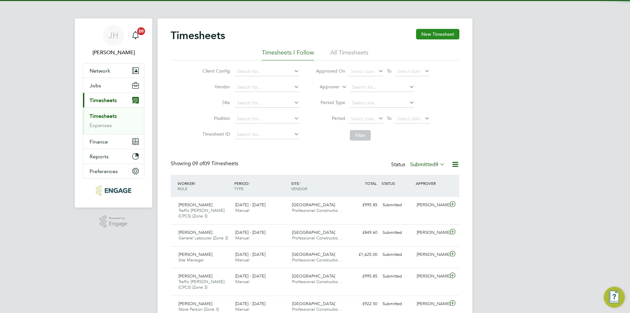
click at [435, 37] on button "New Timesheet" at bounding box center [437, 34] width 43 height 11
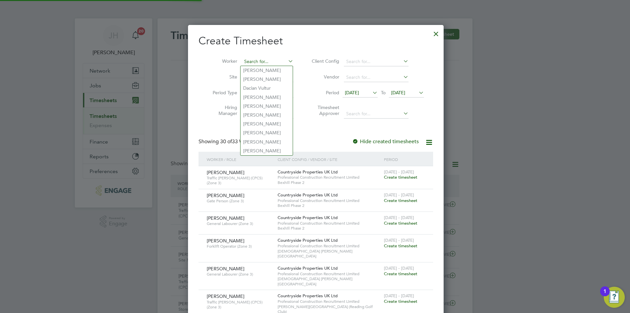
click at [262, 60] on input at bounding box center [268, 61] width 52 height 9
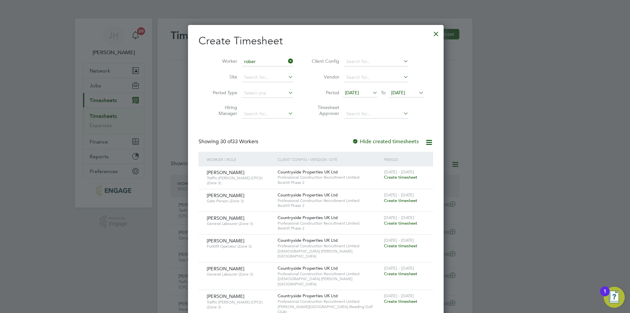
click at [279, 94] on li "Rober t Stirling" at bounding box center [270, 97] width 59 height 9
type input "[PERSON_NAME]"
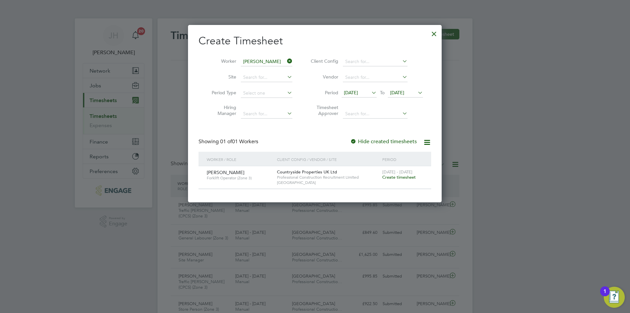
click at [400, 179] on span "Create timesheet" at bounding box center [399, 177] width 33 height 6
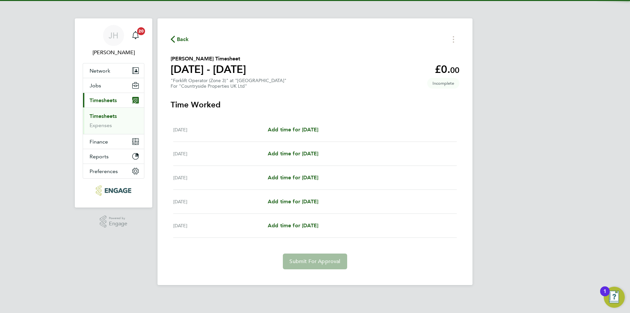
click at [302, 122] on div "Mon 22 Sep Add time for Mon 22 Sep Add time for Mon 22 Sep" at bounding box center [315, 130] width 284 height 24
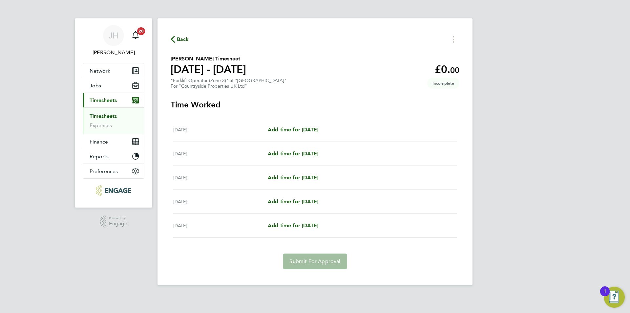
click at [303, 125] on div "Mon 22 Sep Add time for Mon 22 Sep Add time for Mon 22 Sep" at bounding box center [315, 130] width 284 height 24
click at [290, 129] on span "Add time for Mon 22 Sep" at bounding box center [293, 129] width 51 height 6
select select "30"
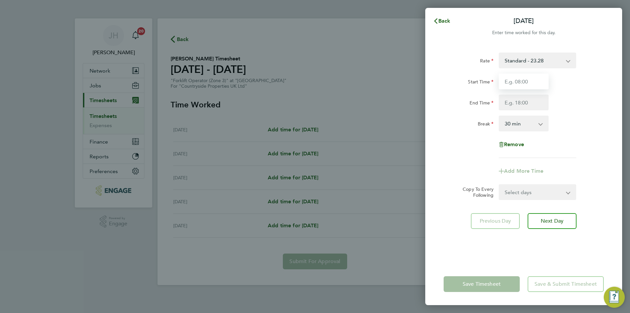
click at [545, 83] on input "Start Time" at bounding box center [524, 82] width 50 height 16
type input "07:30"
type input "17:00"
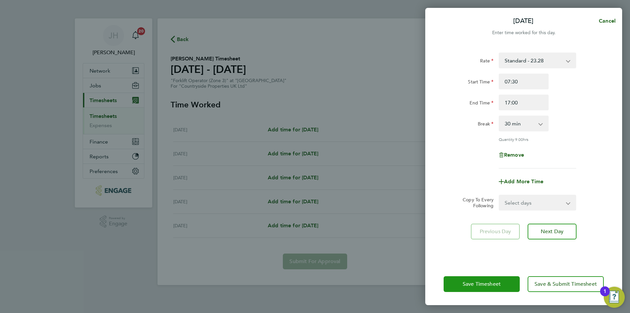
click at [506, 276] on button "Save Timesheet" at bounding box center [482, 284] width 76 height 16
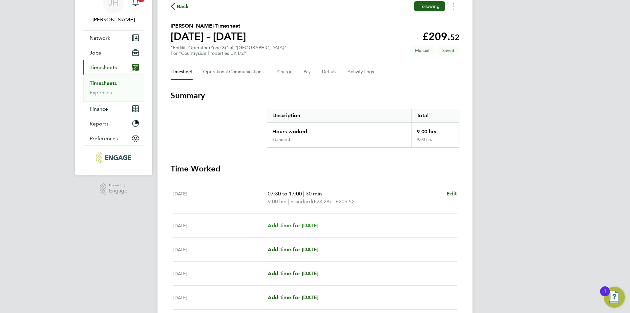
click at [313, 222] on link "Add time for Tue 23 Sep" at bounding box center [293, 226] width 51 height 8
select select "30"
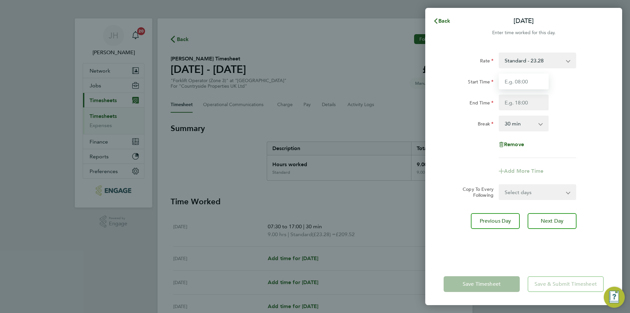
click at [534, 84] on input "Start Time" at bounding box center [524, 82] width 50 height 16
type input "07:30"
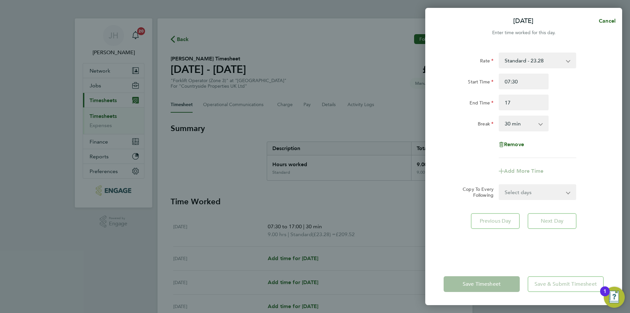
type input "17:00"
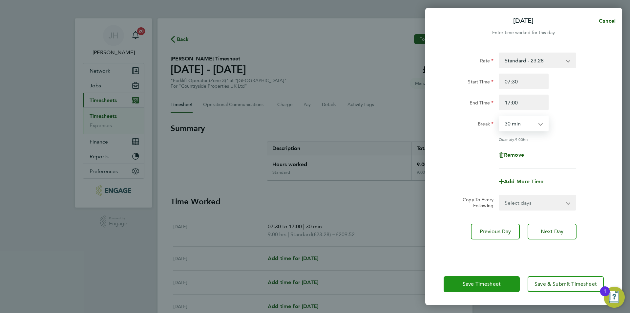
drag, startPoint x: 479, startPoint y: 288, endPoint x: 479, endPoint y: 299, distance: 10.5
click at [479, 288] on button "Save Timesheet" at bounding box center [482, 284] width 76 height 16
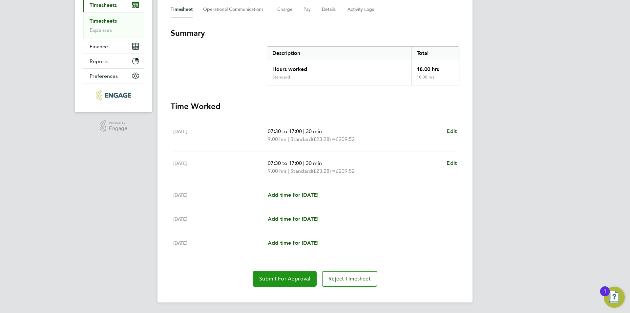
click at [274, 276] on span "Submit For Approval" at bounding box center [284, 278] width 51 height 7
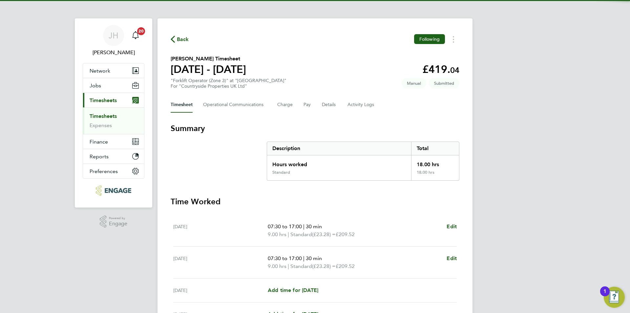
click at [178, 39] on span "Back" at bounding box center [183, 39] width 12 height 8
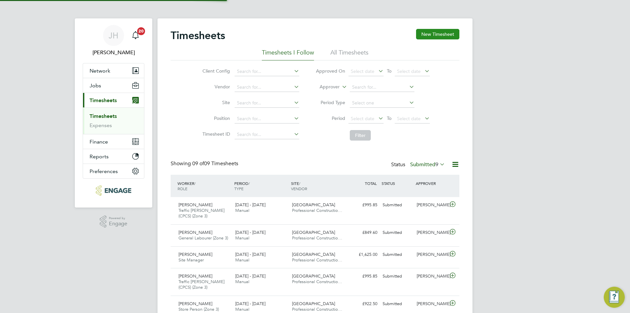
click at [434, 36] on button "New Timesheet" at bounding box center [437, 34] width 43 height 11
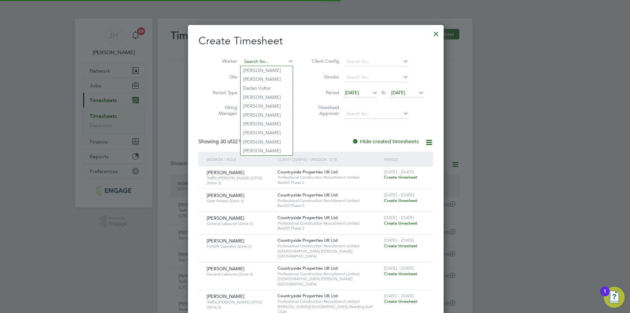
click at [271, 62] on input at bounding box center [268, 61] width 52 height 9
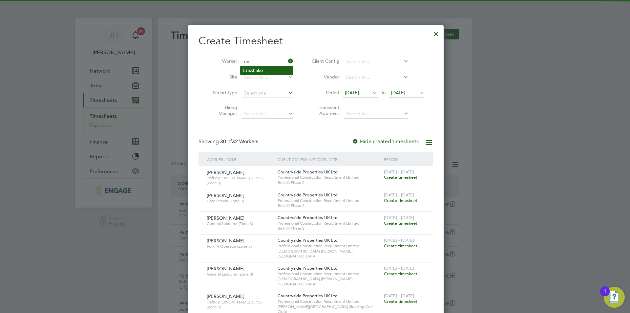
click at [274, 72] on li "Eni Xhako" at bounding box center [267, 70] width 52 height 9
type input "Eni Xhako"
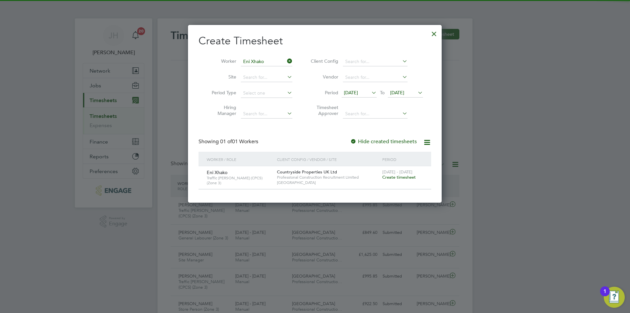
click at [399, 178] on span "Create timesheet" at bounding box center [399, 177] width 33 height 6
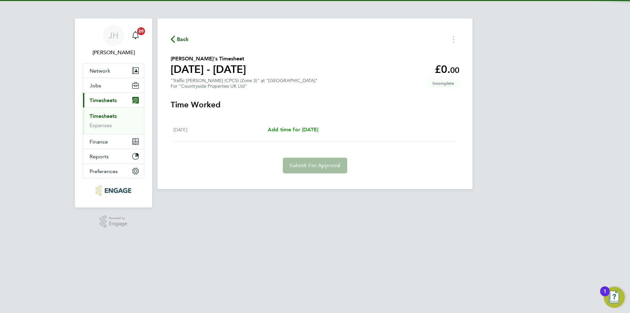
click at [293, 131] on span "Add time for Mon 22 Sep" at bounding box center [293, 129] width 51 height 6
select select "30"
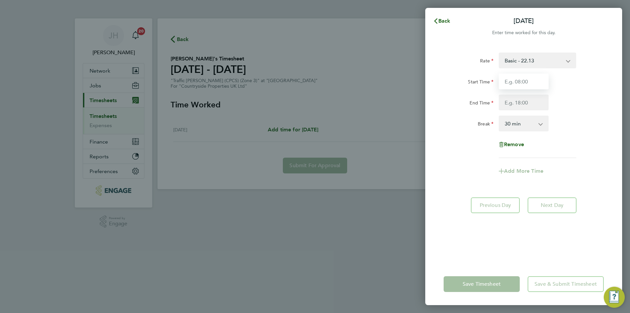
click at [541, 80] on input "Start Time" at bounding box center [524, 82] width 50 height 16
type input "07:30"
type input "17:00"
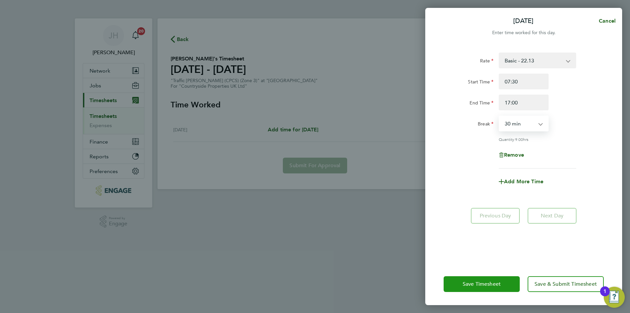
click at [493, 279] on button "Save Timesheet" at bounding box center [482, 284] width 76 height 16
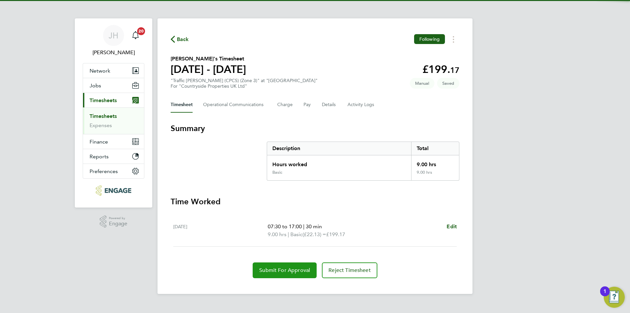
click at [294, 271] on span "Submit For Approval" at bounding box center [284, 270] width 51 height 7
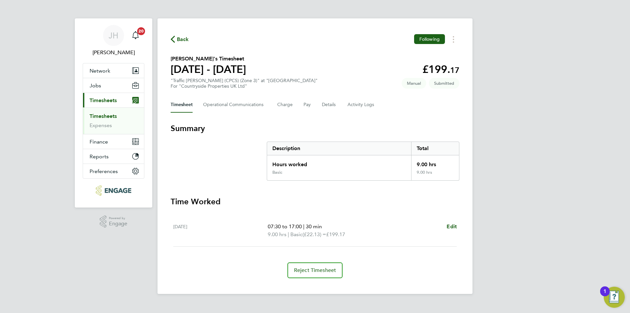
click at [185, 40] on span "Back" at bounding box center [183, 39] width 12 height 8
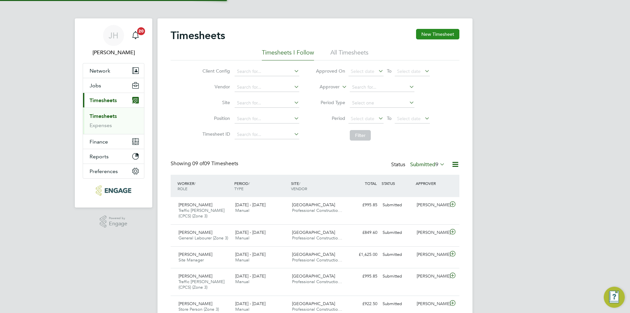
click at [431, 30] on button "New Timesheet" at bounding box center [437, 34] width 43 height 11
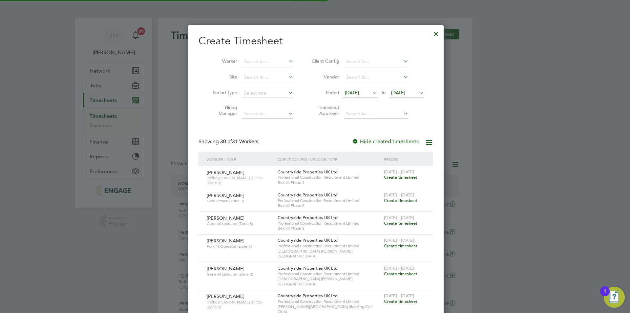
click at [256, 66] on li "Worker" at bounding box center [251, 62] width 102 height 16
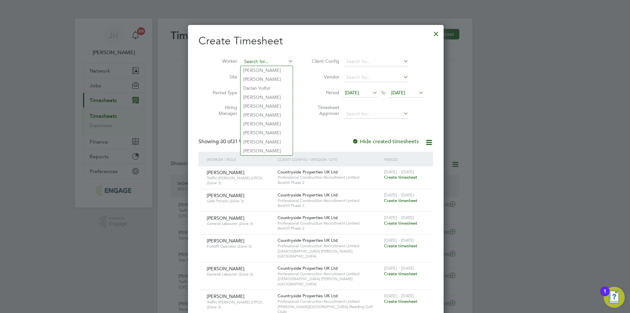
click at [259, 65] on input at bounding box center [268, 61] width 52 height 9
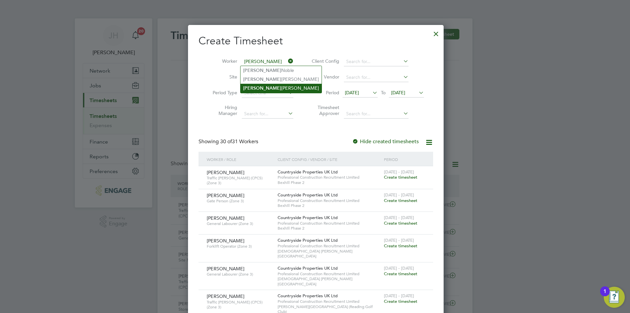
click at [273, 90] on li "Thomas Kearney" at bounding box center [281, 88] width 81 height 9
type input "[PERSON_NAME]"
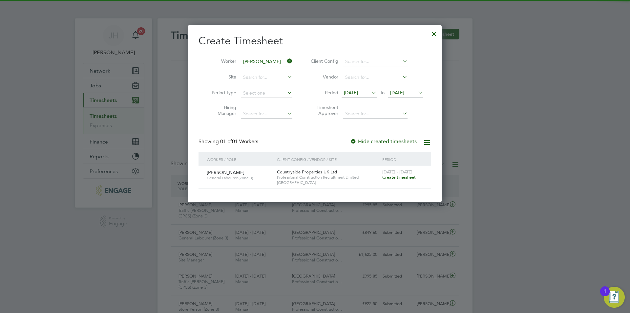
click at [409, 175] on span "Create timesheet" at bounding box center [399, 177] width 33 height 6
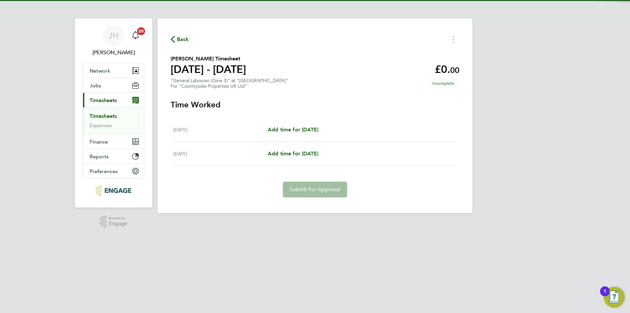
click at [314, 134] on div "Mon 22 Sep Add time for Mon 22 Sep Add time for Mon 22 Sep" at bounding box center [315, 130] width 284 height 24
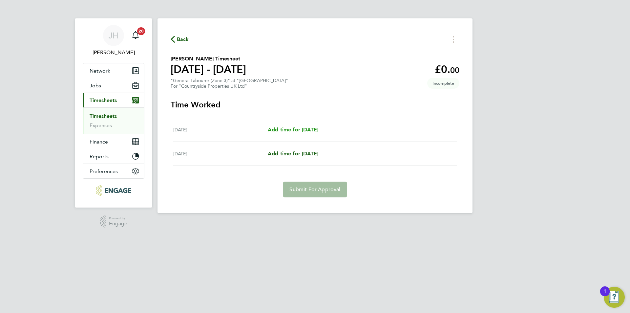
click at [319, 127] on span "Add time for Mon 22 Sep" at bounding box center [293, 129] width 51 height 6
select select "30"
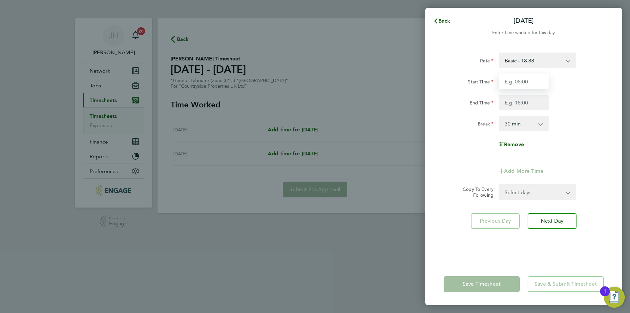
click at [518, 80] on input "Start Time" at bounding box center [524, 82] width 50 height 16
type input "07:30"
type input "17:00"
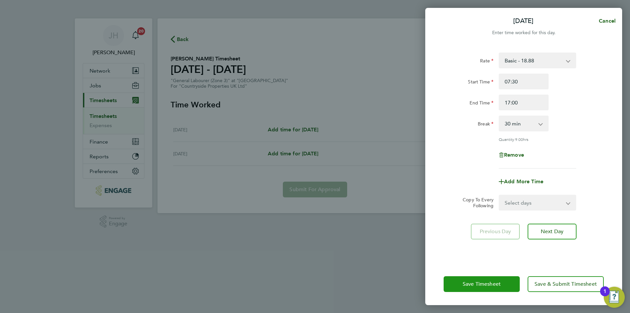
click at [495, 287] on span "Save Timesheet" at bounding box center [482, 284] width 38 height 7
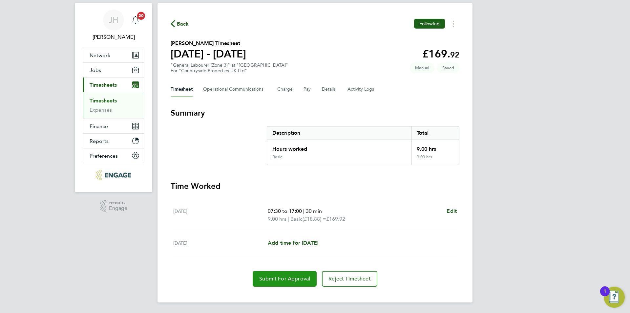
click at [293, 278] on span "Submit For Approval" at bounding box center [284, 278] width 51 height 7
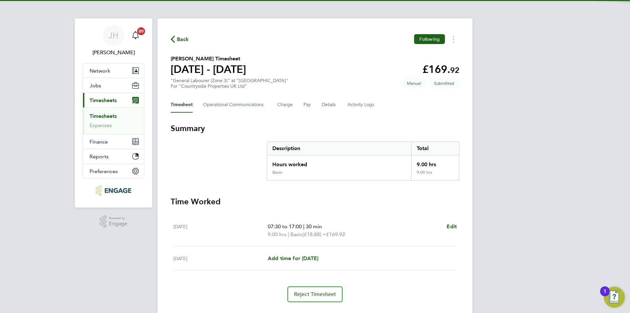
click at [187, 40] on span "Back" at bounding box center [183, 39] width 12 height 8
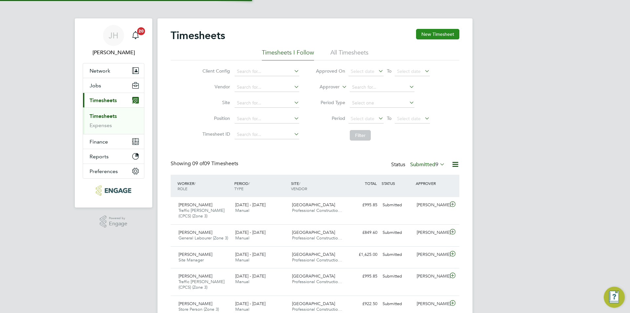
click at [427, 30] on button "New Timesheet" at bounding box center [437, 34] width 43 height 11
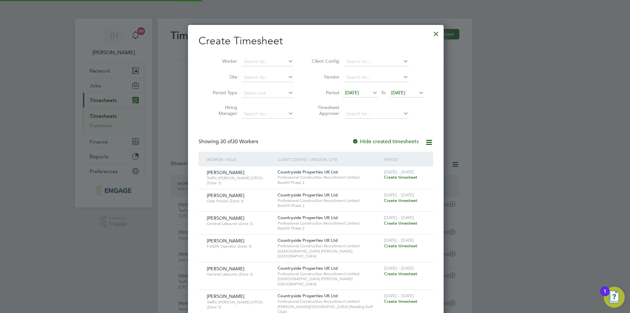
click at [234, 61] on label "Worker" at bounding box center [223, 61] width 30 height 6
click at [272, 65] on input at bounding box center [268, 61] width 52 height 9
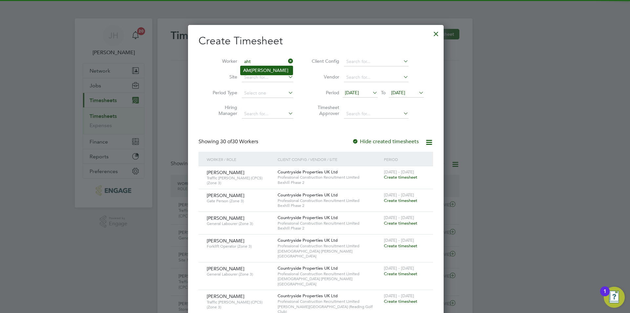
click at [275, 68] on li "Aht isham Rao" at bounding box center [267, 70] width 52 height 9
type input "[PERSON_NAME]"
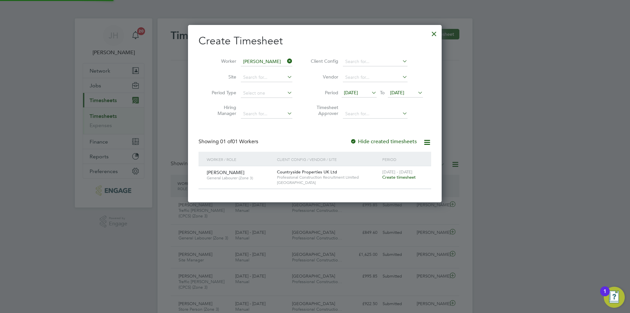
click at [406, 179] on span "Create timesheet" at bounding box center [399, 177] width 33 height 6
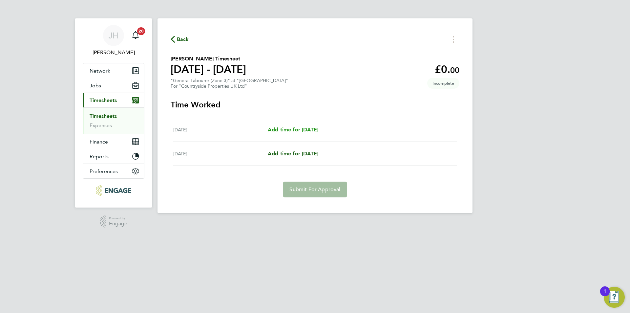
click at [317, 133] on link "Add time for Mon 22 Sep" at bounding box center [293, 130] width 51 height 8
select select "30"
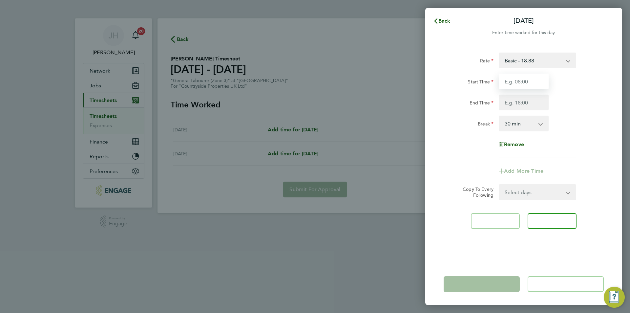
click at [540, 80] on input "Start Time" at bounding box center [524, 82] width 50 height 16
type input "07:30"
type input "17:00"
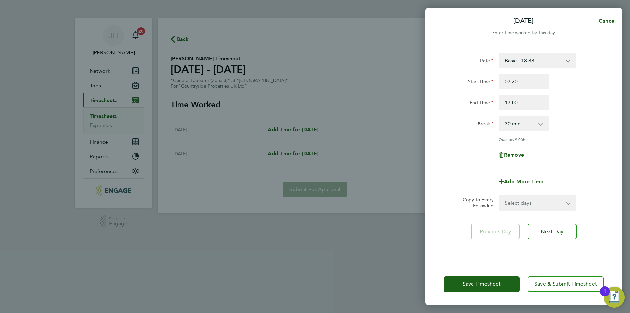
click at [498, 294] on div "Save Timesheet Save & Submit Timesheet" at bounding box center [524, 284] width 197 height 42
click at [499, 289] on button "Save Timesheet" at bounding box center [482, 284] width 76 height 16
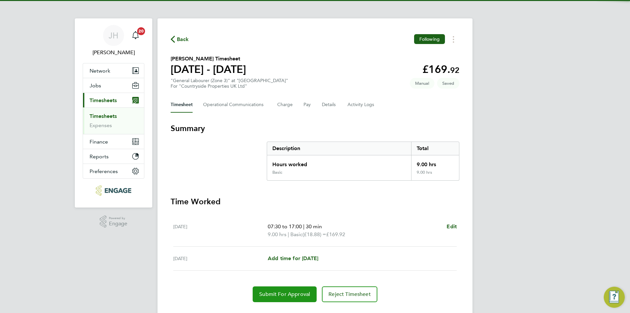
click at [300, 295] on span "Submit For Approval" at bounding box center [284, 294] width 51 height 7
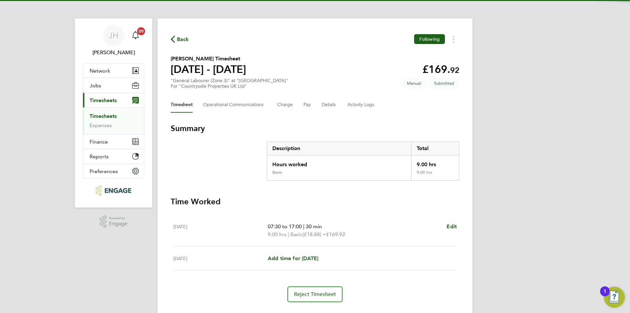
click at [175, 39] on icon "button" at bounding box center [173, 39] width 4 height 7
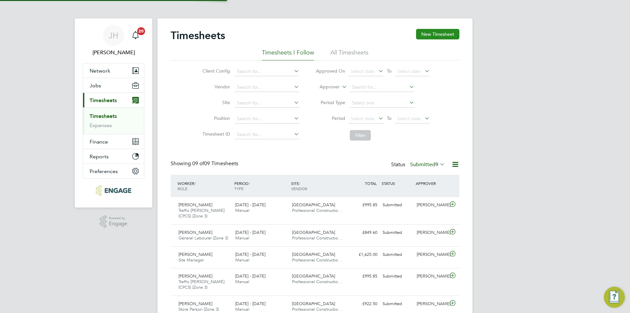
click at [437, 38] on button "New Timesheet" at bounding box center [437, 34] width 43 height 11
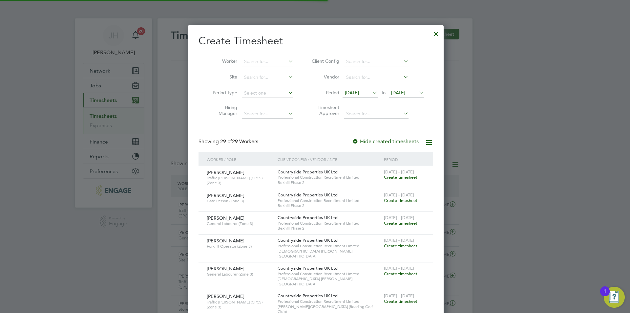
click at [247, 55] on li "Worker" at bounding box center [251, 62] width 102 height 16
click at [253, 59] on input at bounding box center [268, 61] width 52 height 9
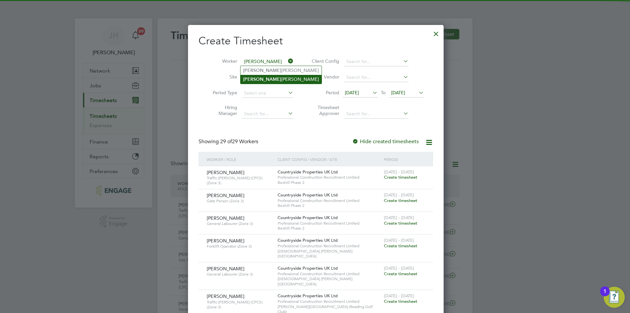
click at [272, 77] on li "Marcus Carpenter" at bounding box center [281, 79] width 81 height 9
type input "[PERSON_NAME]"
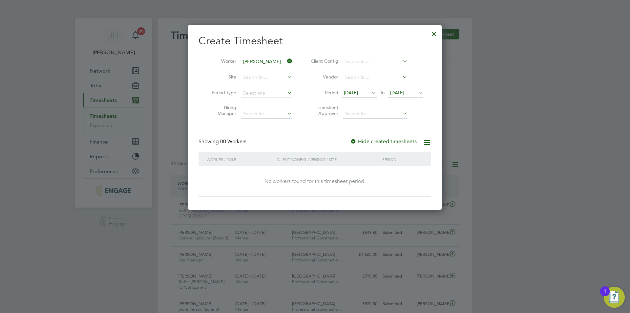
click at [370, 96] on icon at bounding box center [370, 92] width 0 height 9
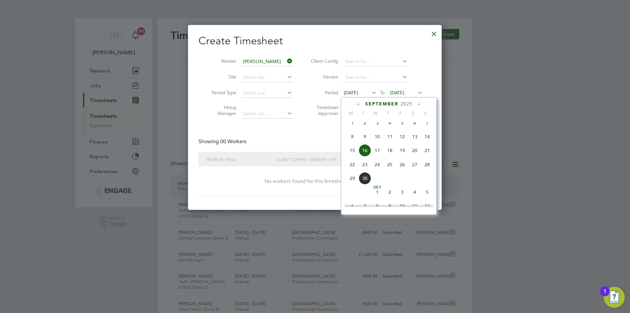
click at [353, 170] on span "22" at bounding box center [352, 164] width 12 height 12
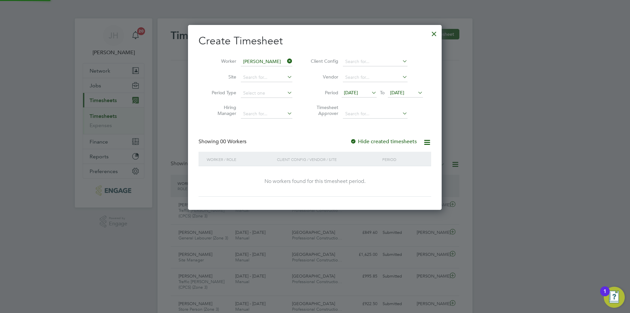
click at [397, 91] on span "[DATE]" at bounding box center [397, 93] width 14 height 6
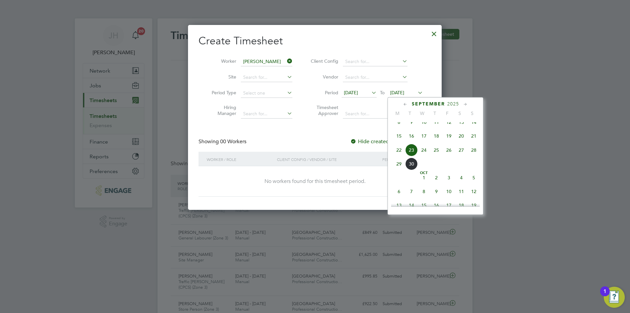
click at [477, 156] on span "28" at bounding box center [474, 150] width 12 height 12
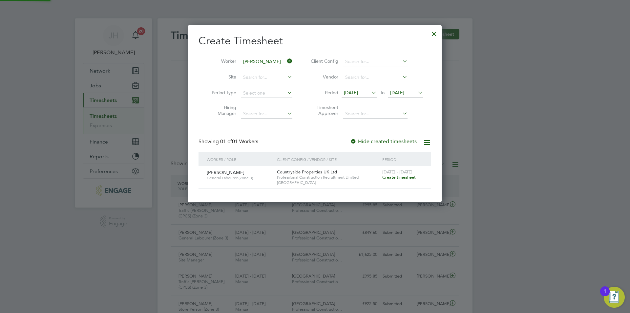
click at [403, 178] on span "Create timesheet" at bounding box center [399, 177] width 33 height 6
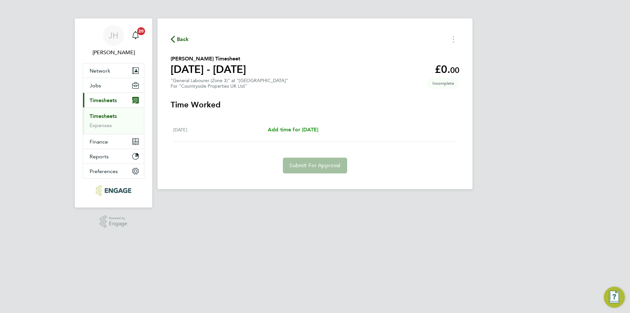
click at [301, 127] on span "Add time for [DATE]" at bounding box center [293, 129] width 51 height 6
select select "30"
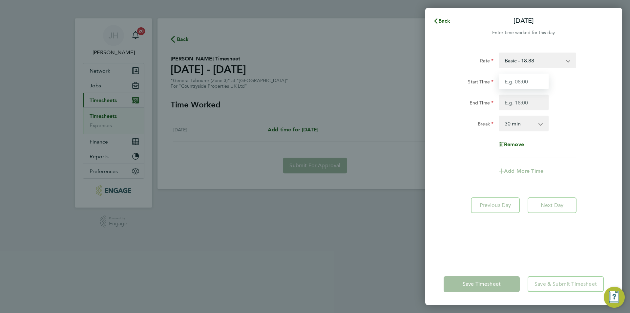
click at [529, 89] on input "Start Time" at bounding box center [524, 82] width 50 height 16
type input "07:30"
type input "17:00"
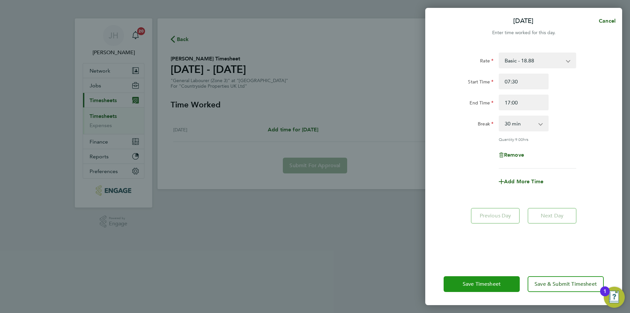
click at [488, 286] on span "Save Timesheet" at bounding box center [482, 284] width 38 height 7
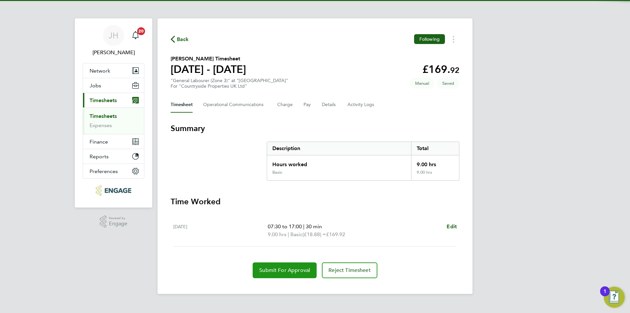
click at [288, 265] on button "Submit For Approval" at bounding box center [285, 270] width 64 height 16
click at [184, 35] on span "Back" at bounding box center [183, 39] width 12 height 8
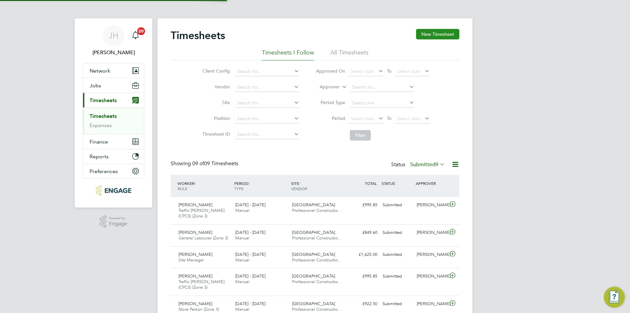
click at [437, 34] on button "New Timesheet" at bounding box center [437, 34] width 43 height 11
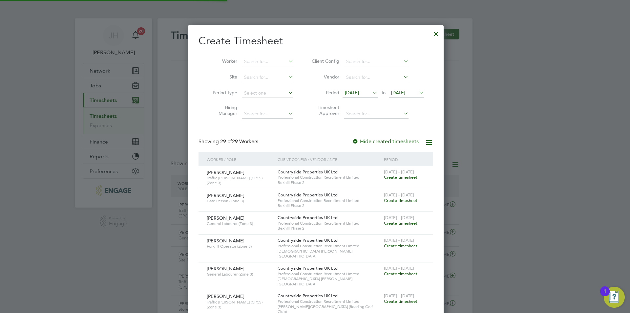
click at [269, 55] on li "Worker" at bounding box center [251, 62] width 102 height 16
drag, startPoint x: 267, startPoint y: 56, endPoint x: 263, endPoint y: 58, distance: 4.6
click at [263, 58] on li "Worker" at bounding box center [251, 62] width 102 height 16
click at [263, 58] on input at bounding box center [268, 61] width 52 height 9
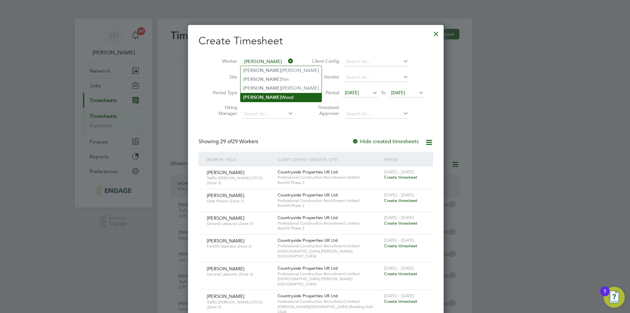
click at [278, 94] on li "Michael Wood" at bounding box center [281, 97] width 81 height 9
type input "[PERSON_NAME]"
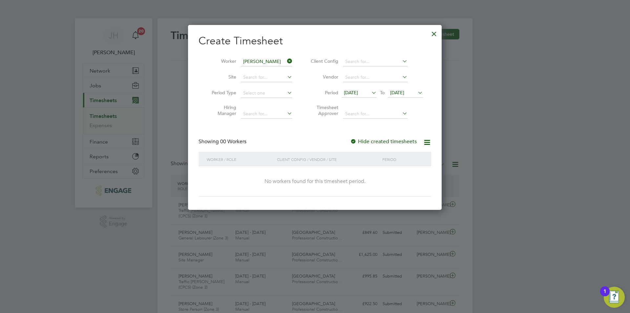
click at [370, 90] on icon at bounding box center [370, 92] width 0 height 9
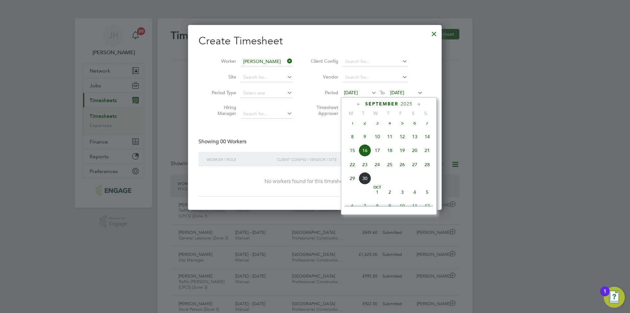
click at [356, 167] on span "22" at bounding box center [352, 164] width 12 height 12
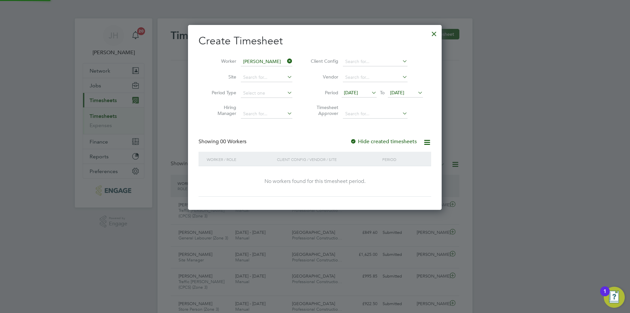
click at [406, 86] on li "Period 22 Sep 2025 To 23 Sep 2025" at bounding box center [366, 93] width 131 height 16
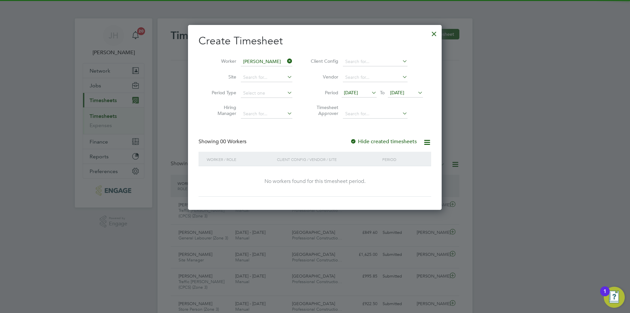
click at [405, 91] on span "[DATE]" at bounding box center [397, 93] width 14 height 6
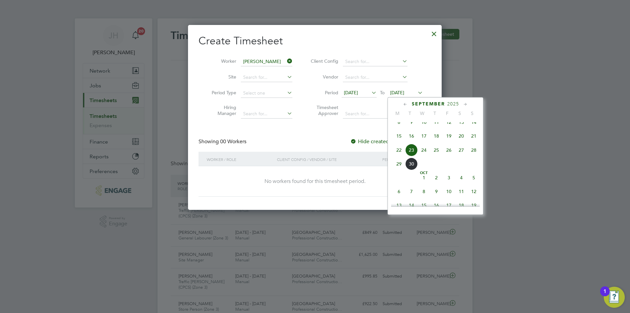
click at [476, 152] on span "28" at bounding box center [474, 150] width 12 height 12
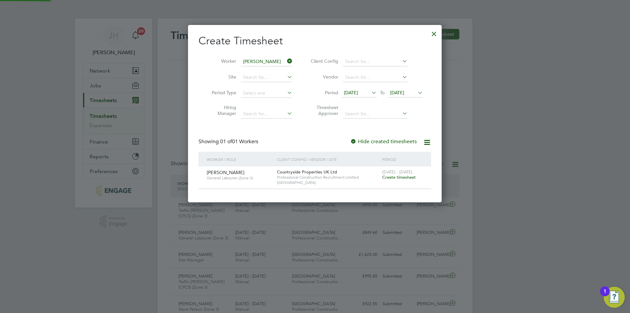
click at [397, 176] on span "Create timesheet" at bounding box center [399, 177] width 33 height 6
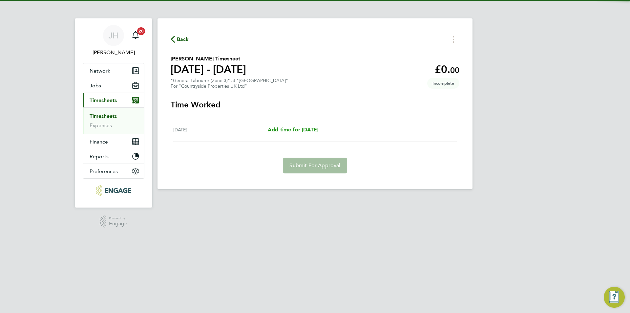
click at [300, 127] on span "Add time for [DATE]" at bounding box center [293, 129] width 51 height 6
select select "30"
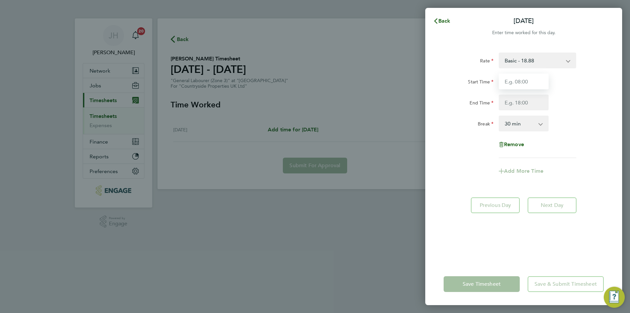
click at [528, 76] on input "Start Time" at bounding box center [524, 82] width 50 height 16
type input "07:30"
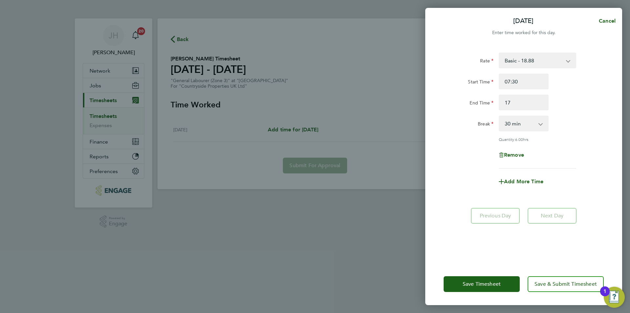
type input "17:00"
click at [495, 277] on button "Save Timesheet" at bounding box center [482, 284] width 76 height 16
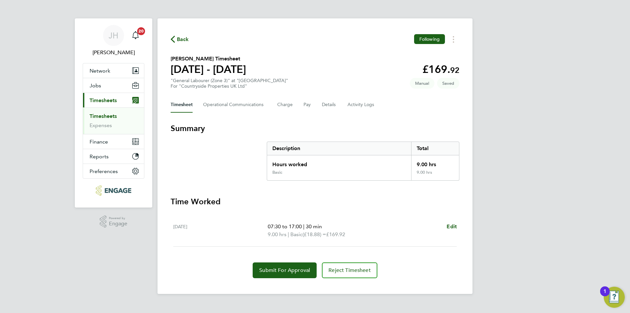
click at [299, 260] on section "Time Worked Wed 24 Sep 07:30 to 17:00 | 30 min 9.00 hrs | Basic (£18.88) = £169…" at bounding box center [315, 237] width 289 height 82
click at [294, 271] on span "Submit For Approval" at bounding box center [284, 270] width 51 height 7
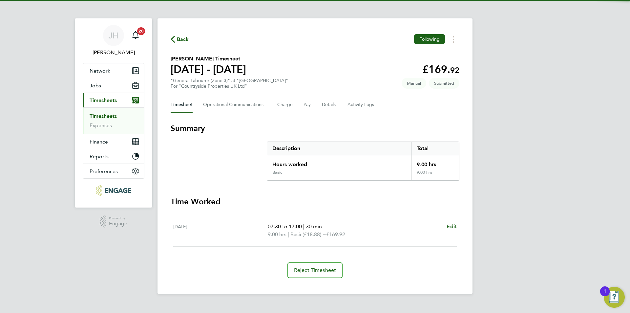
click at [185, 43] on div "Back Following" at bounding box center [315, 39] width 289 height 10
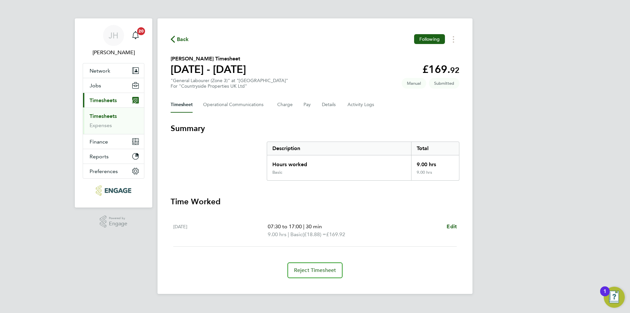
click at [185, 40] on span "Back" at bounding box center [183, 39] width 12 height 8
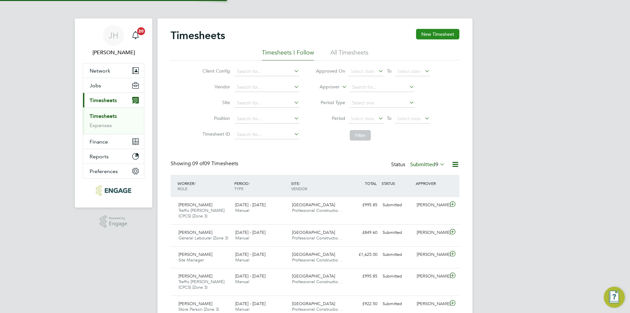
click at [452, 33] on button "New Timesheet" at bounding box center [437, 34] width 43 height 11
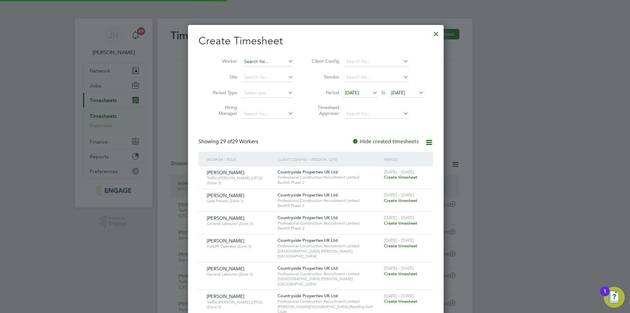
click at [265, 62] on input at bounding box center [268, 61] width 52 height 9
click at [271, 70] on li "Anth ony Masih" at bounding box center [267, 70] width 52 height 9
type input "[PERSON_NAME]"
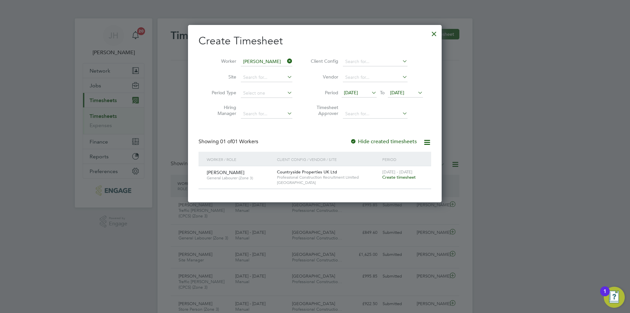
click at [392, 175] on span "Create timesheet" at bounding box center [399, 177] width 33 height 6
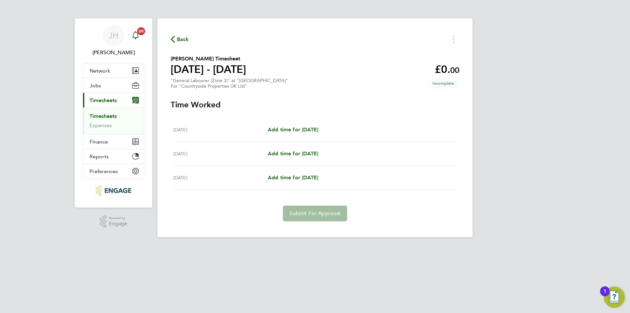
click at [535, 232] on div "JH Jess Hogan Notifications 20 Applications: Network Team Members Businesses Si…" at bounding box center [315, 124] width 630 height 248
click at [109, 114] on link "Timesheets" at bounding box center [103, 116] width 27 height 6
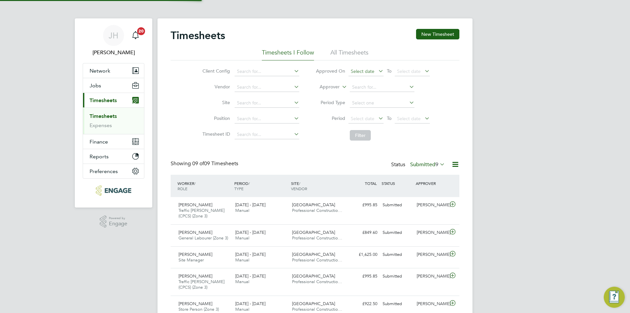
scroll to position [17, 57]
click at [434, 32] on button "New Timesheet" at bounding box center [437, 34] width 43 height 11
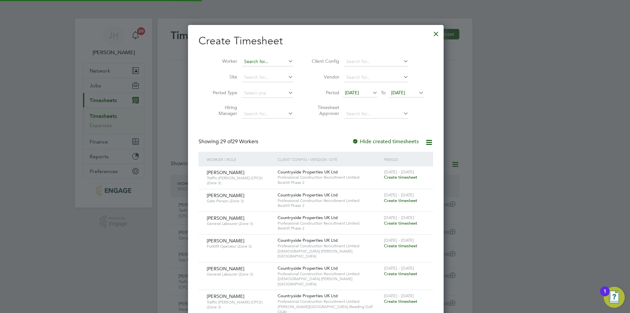
click at [269, 63] on input at bounding box center [268, 61] width 52 height 9
click at [272, 70] on li "Sunka nmi Eluwole" at bounding box center [273, 70] width 65 height 9
type input "[PERSON_NAME]"
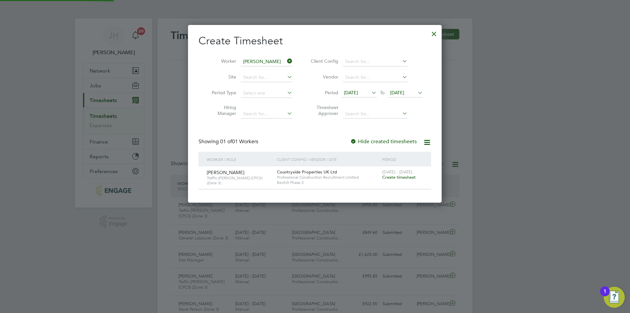
click at [395, 175] on span "Create timesheet" at bounding box center [399, 177] width 33 height 6
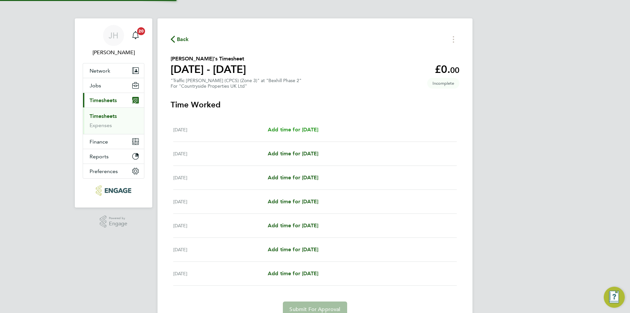
click at [305, 128] on span "Add time for Mon 22 Sep" at bounding box center [293, 129] width 51 height 6
select select "30"
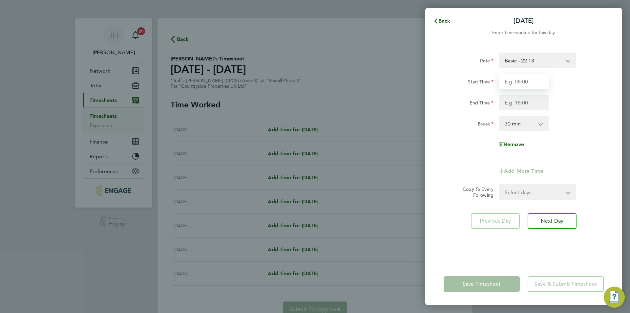
click at [526, 87] on input "Start Time" at bounding box center [524, 82] width 50 height 16
type input "07:30"
type input "18:00"
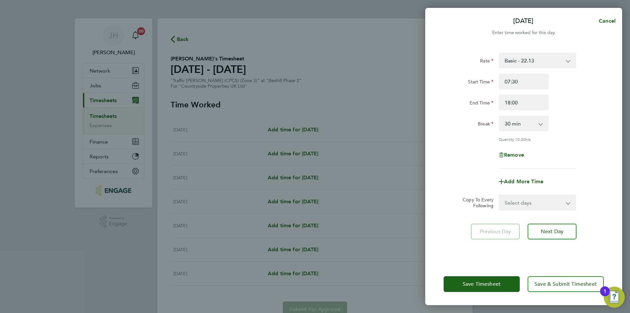
click at [535, 194] on form "Rate Basic - 22.13 Start Time 07:30 End Time 18:00 Break 0 min 15 min 30 min 45…" at bounding box center [524, 132] width 160 height 158
click at [532, 207] on select "Select days Day Weekday (Mon-Fri) Weekend (Sat-Sun) Tuesday Wednesday Thursday …" at bounding box center [534, 202] width 69 height 14
select select "WEEKDAY"
click at [500, 195] on select "Select days Day Weekday (Mon-Fri) Weekend (Sat-Sun) Tuesday Wednesday Thursday …" at bounding box center [534, 202] width 69 height 14
select select "[DATE]"
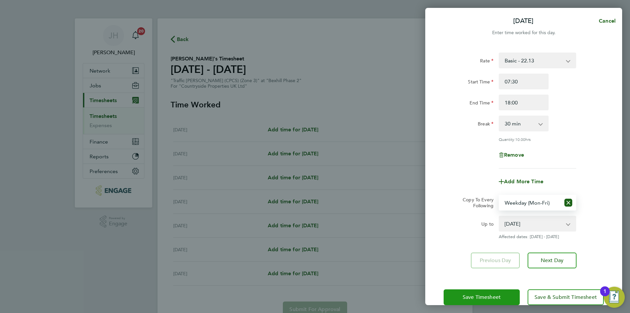
click at [497, 292] on button "Save Timesheet" at bounding box center [482, 297] width 76 height 16
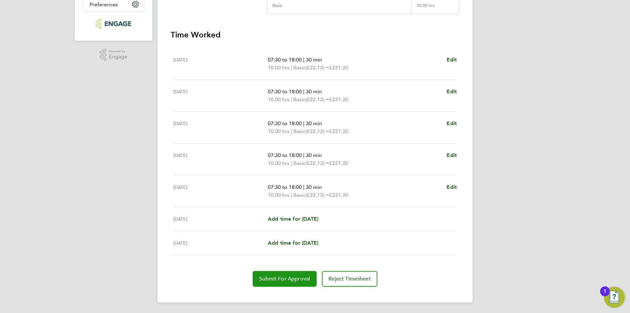
click at [297, 274] on button "Submit For Approval" at bounding box center [285, 279] width 64 height 16
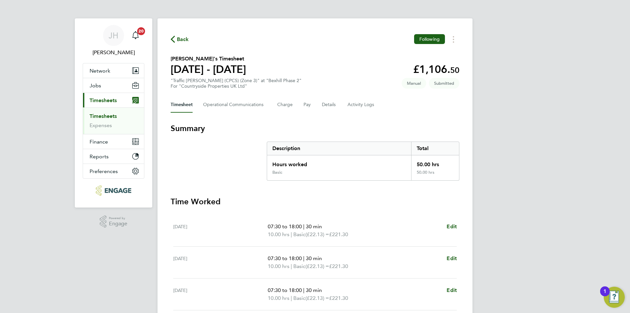
click at [183, 41] on span "Back" at bounding box center [183, 39] width 12 height 8
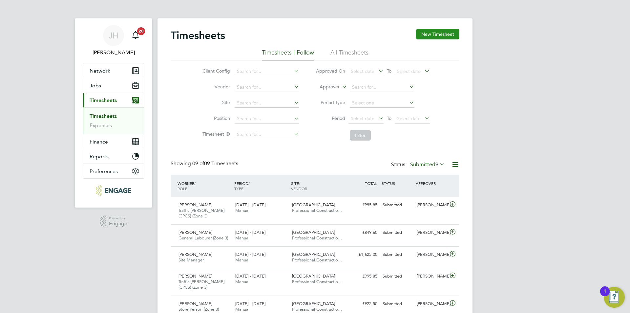
click at [444, 34] on button "New Timesheet" at bounding box center [437, 34] width 43 height 11
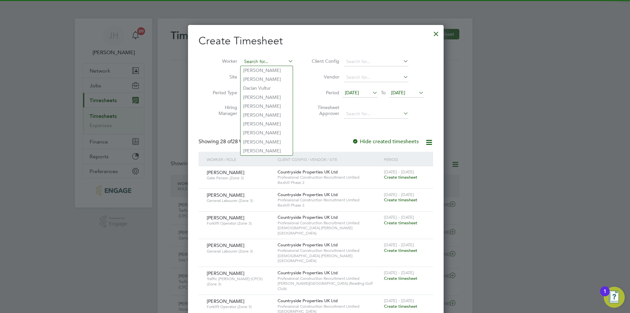
click at [274, 63] on input at bounding box center [268, 61] width 52 height 9
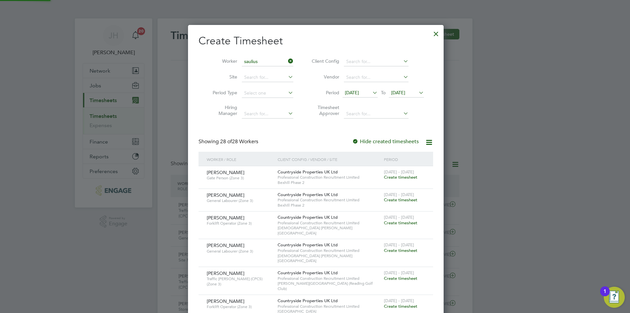
click at [275, 69] on li "Saulius Capkauskis" at bounding box center [267, 70] width 52 height 9
type input "[PERSON_NAME]"
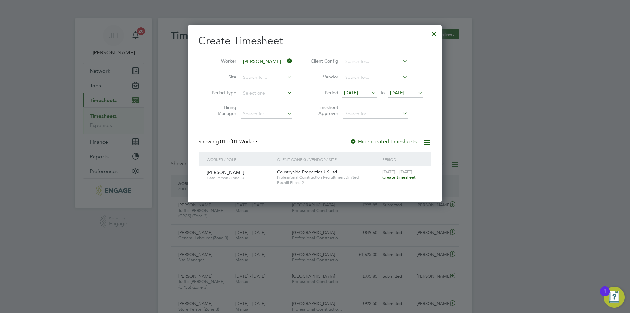
click at [392, 176] on span "Create timesheet" at bounding box center [399, 177] width 33 height 6
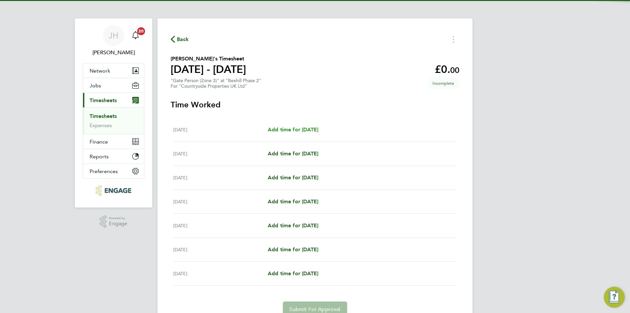
click at [293, 127] on span "Add time for Mon 22 Sep" at bounding box center [293, 129] width 51 height 6
select select "30"
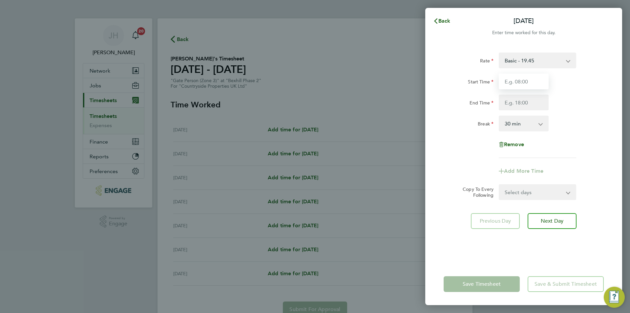
click at [535, 83] on input "Start Time" at bounding box center [524, 82] width 50 height 16
type input "07:30"
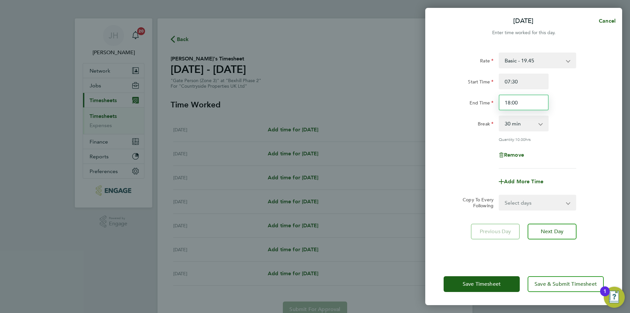
drag, startPoint x: 533, startPoint y: 103, endPoint x: 479, endPoint y: 105, distance: 54.2
click at [479, 105] on div "End Time 18:00" at bounding box center [523, 103] width 165 height 16
drag, startPoint x: 493, startPoint y: 104, endPoint x: 487, endPoint y: 104, distance: 5.6
click at [487, 104] on div "End Time 19:00" at bounding box center [523, 103] width 165 height 16
type input "20:00"
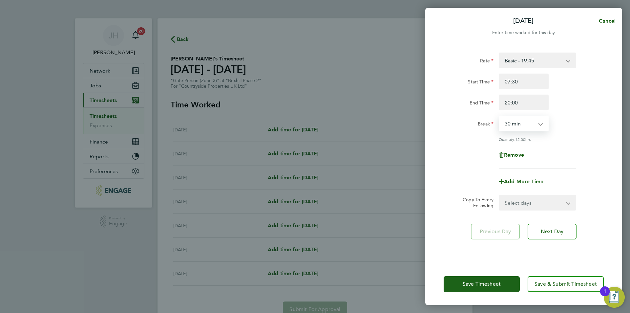
click at [547, 203] on select "Select days Day Weekday (Mon-Fri) Weekend (Sat-Sun) Tuesday Wednesday Thursday …" at bounding box center [534, 202] width 69 height 14
select select "WEEKDAY"
click at [500, 195] on select "Select days Day Weekday (Mon-Fri) Weekend (Sat-Sun) Tuesday Wednesday Thursday …" at bounding box center [534, 202] width 69 height 14
select select "[DATE]"
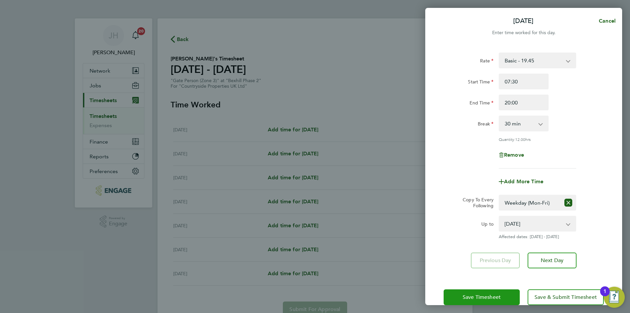
click at [475, 297] on span "Save Timesheet" at bounding box center [482, 297] width 38 height 7
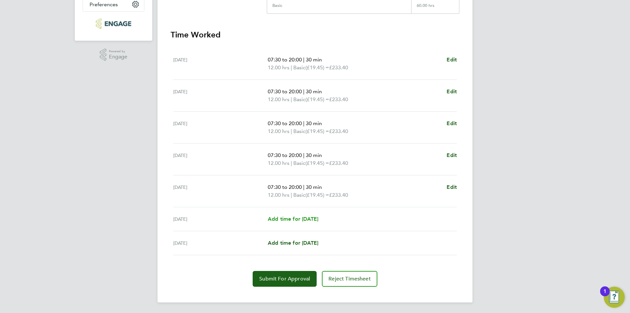
click at [318, 219] on span "Add time for [DATE]" at bounding box center [293, 219] width 51 height 6
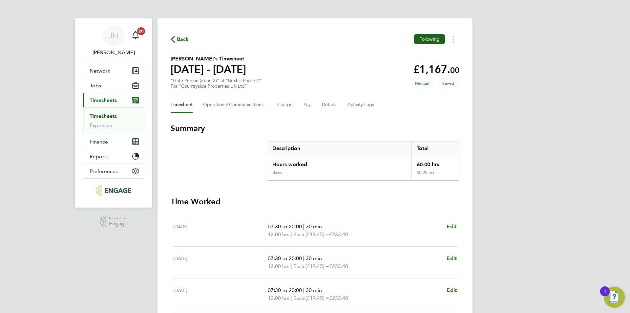
select select "30"
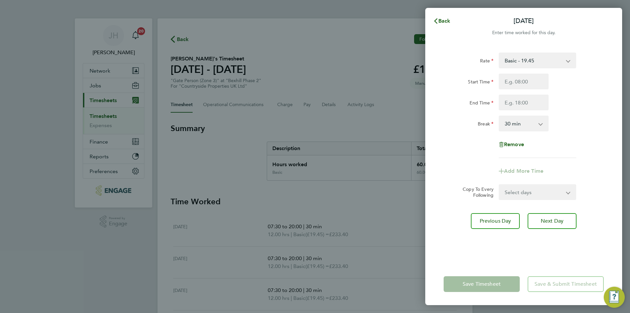
click at [528, 90] on div "Start Time End Time" at bounding box center [523, 92] width 165 height 37
click at [534, 84] on input "Start Time" at bounding box center [524, 82] width 50 height 16
type input "07:30"
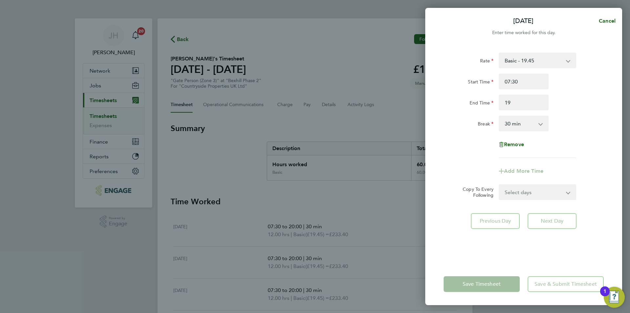
type input "19:00"
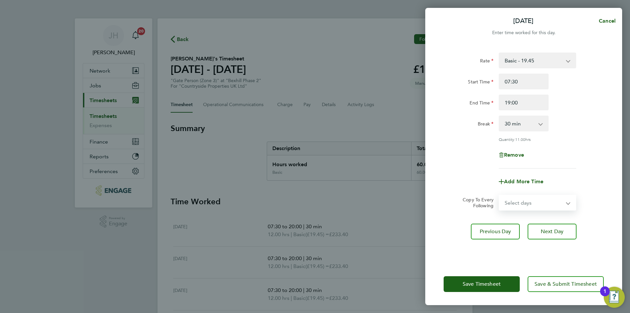
click at [530, 204] on select "Select days Sunday" at bounding box center [534, 202] width 69 height 14
drag, startPoint x: 525, startPoint y: 205, endPoint x: 516, endPoint y: 224, distance: 21.7
click at [525, 205] on select "Select days Sunday" at bounding box center [534, 202] width 69 height 14
click at [488, 278] on button "Save Timesheet" at bounding box center [482, 284] width 76 height 16
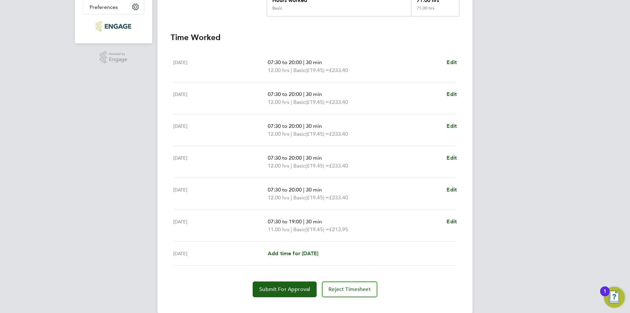
scroll to position [175, 0]
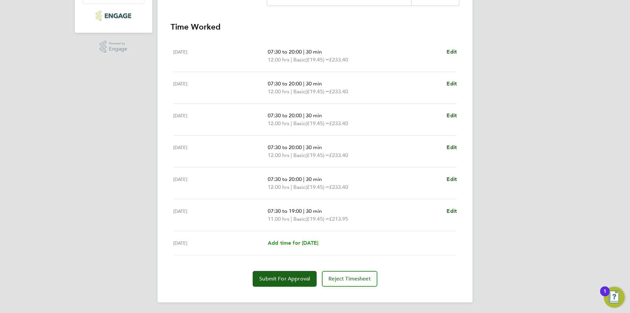
click at [310, 239] on link "Add time for [DATE]" at bounding box center [293, 243] width 51 height 8
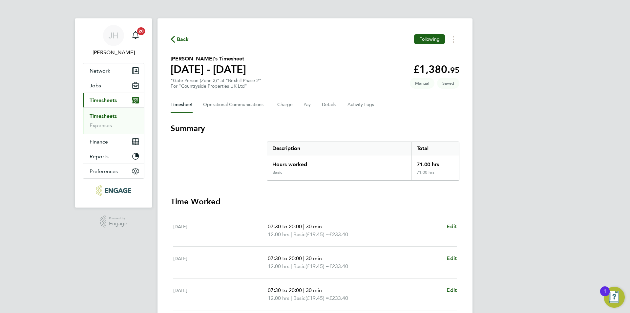
select select "30"
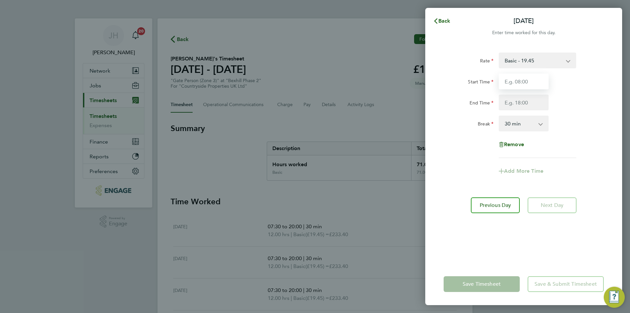
click at [513, 87] on input "Start Time" at bounding box center [524, 82] width 50 height 16
type input "07:30"
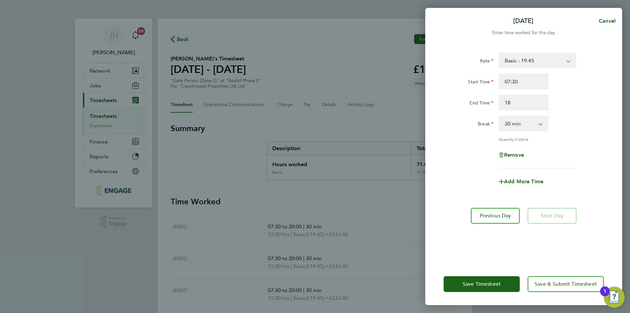
type input "18:00"
click at [493, 279] on button "Save Timesheet" at bounding box center [482, 284] width 76 height 16
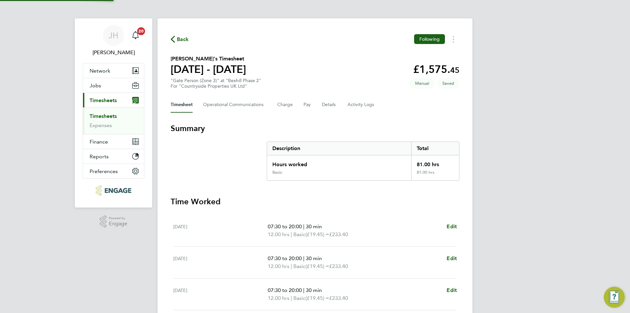
scroll to position [183, 0]
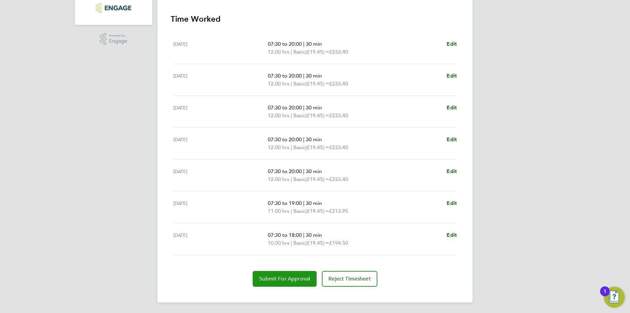
click at [285, 278] on span "Submit For Approval" at bounding box center [284, 278] width 51 height 7
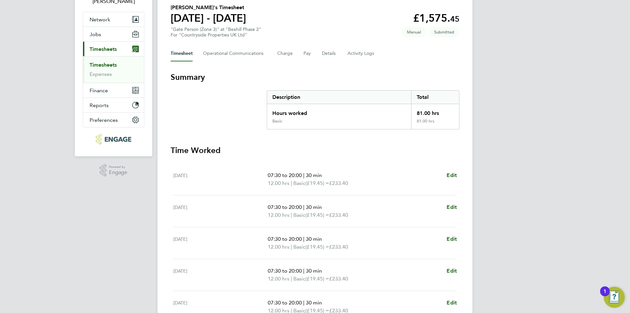
scroll to position [0, 0]
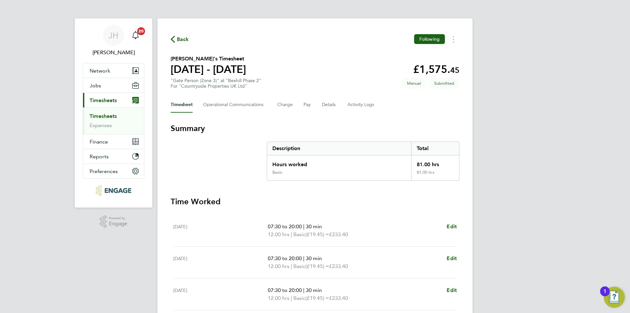
click at [186, 36] on span "Back" at bounding box center [183, 39] width 12 height 8
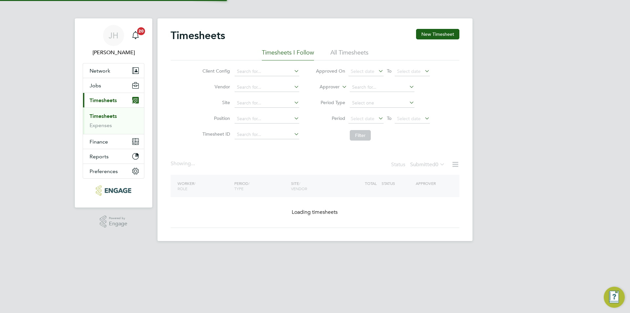
click at [434, 32] on button "New Timesheet" at bounding box center [437, 34] width 43 height 11
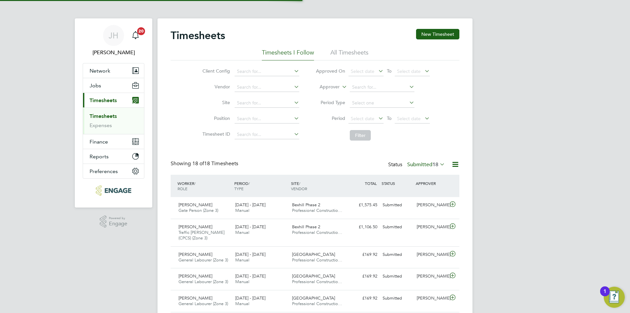
scroll to position [17, 57]
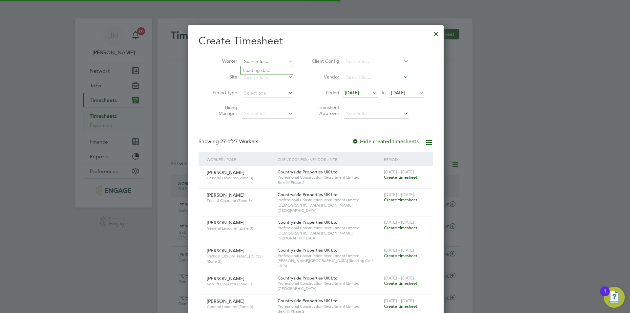
click at [257, 58] on input at bounding box center [268, 61] width 52 height 9
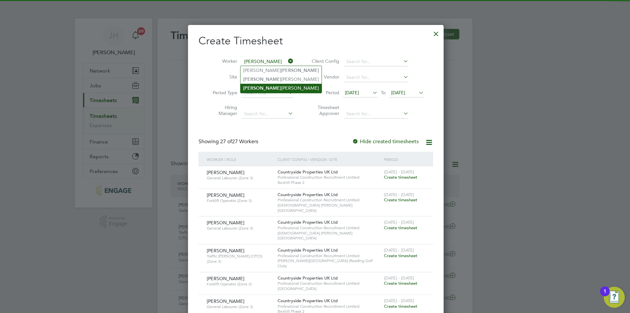
click at [275, 85] on li "Lee Saunders" at bounding box center [281, 88] width 81 height 9
type input "[PERSON_NAME]"
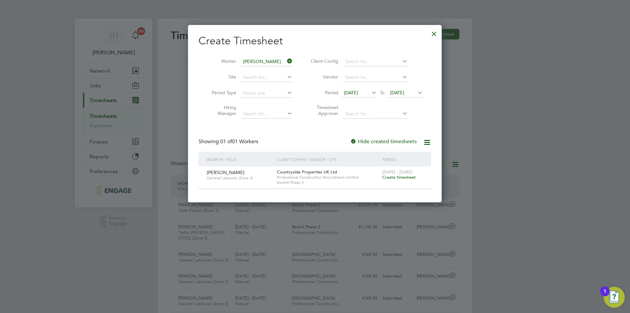
click at [406, 178] on span "Create timesheet" at bounding box center [399, 177] width 33 height 6
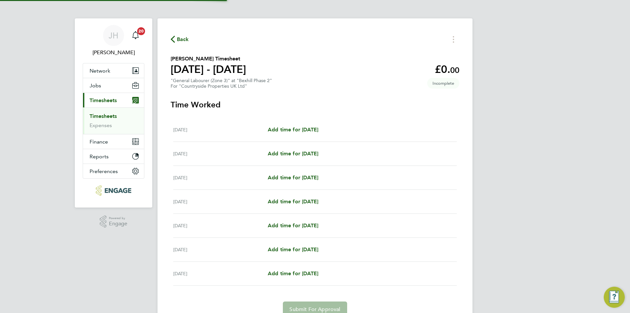
click at [308, 134] on div "Mon 22 Sep Add time for Mon 22 Sep Add time for Mon 22 Sep" at bounding box center [315, 130] width 284 height 24
click at [318, 128] on span "Add time for Mon 22 Sep" at bounding box center [293, 129] width 51 height 6
select select "30"
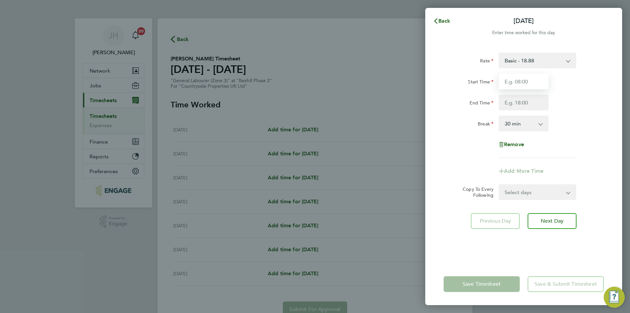
click at [520, 78] on input "Start Time" at bounding box center [524, 82] width 50 height 16
type input "07:30"
type input "18:00"
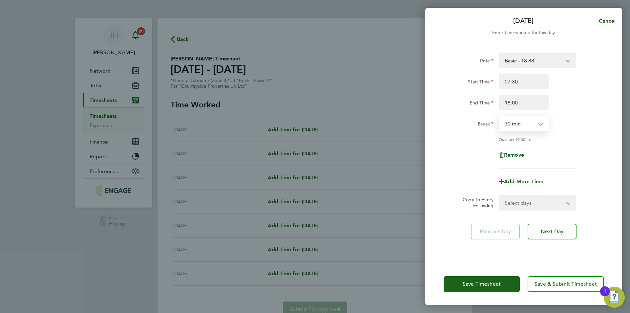
click at [526, 206] on select "Select days Day Weekday (Mon-Fri) Weekend (Sat-Sun) Tuesday Wednesday Thursday …" at bounding box center [534, 202] width 69 height 14
select select "WEEKDAY"
click at [500, 195] on select "Select days Day Weekday (Mon-Fri) Weekend (Sat-Sun) Tuesday Wednesday Thursday …" at bounding box center [534, 202] width 69 height 14
select select "[DATE]"
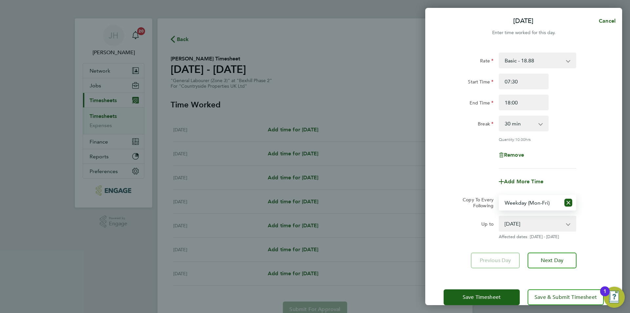
click at [485, 285] on div "Save Timesheet Save & Submit Timesheet" at bounding box center [524, 297] width 197 height 42
click at [485, 289] on button "Save Timesheet" at bounding box center [482, 297] width 76 height 16
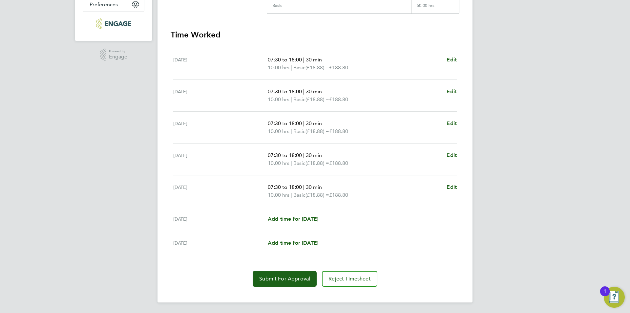
click at [307, 223] on div "Sat 27 Sep Add time for Sat 27 Sep Add time for Sat 27 Sep" at bounding box center [315, 219] width 284 height 24
click at [309, 221] on span "Add time for [DATE]" at bounding box center [293, 219] width 51 height 6
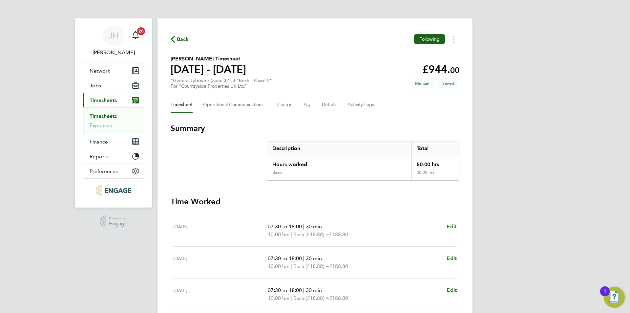
select select "30"
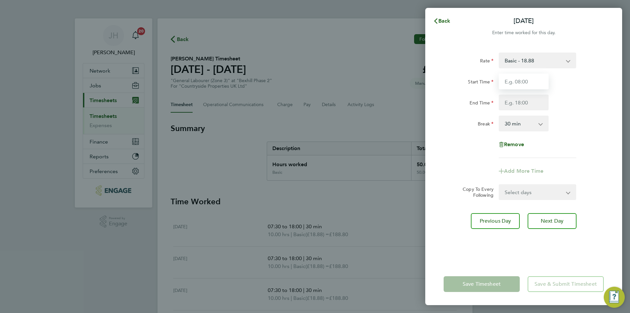
click at [516, 84] on input "Start Time" at bounding box center [524, 82] width 50 height 16
type input "07:30"
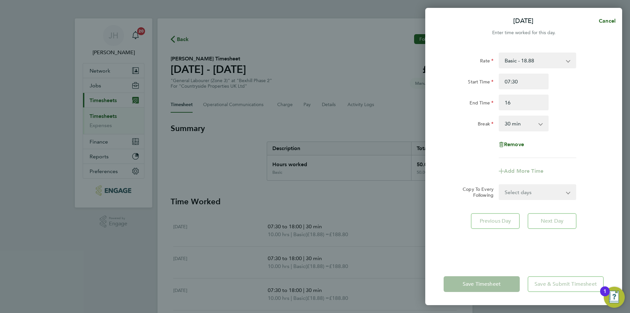
type input "16:00"
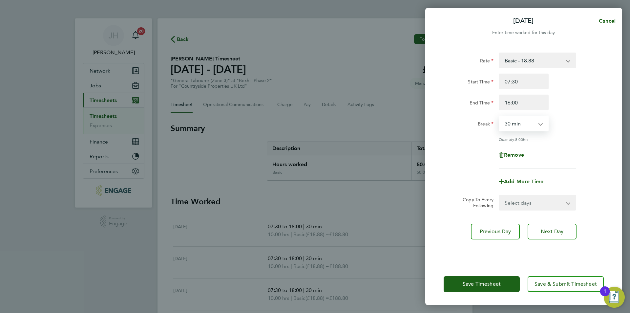
click at [498, 275] on div "Save Timesheet Save & Submit Timesheet" at bounding box center [524, 284] width 197 height 42
click at [497, 278] on button "Save Timesheet" at bounding box center [482, 284] width 76 height 16
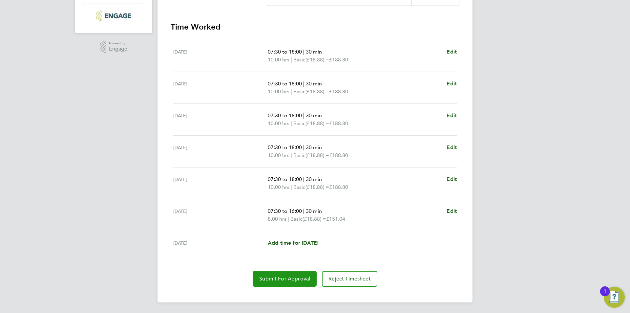
click at [287, 276] on span "Submit For Approval" at bounding box center [284, 278] width 51 height 7
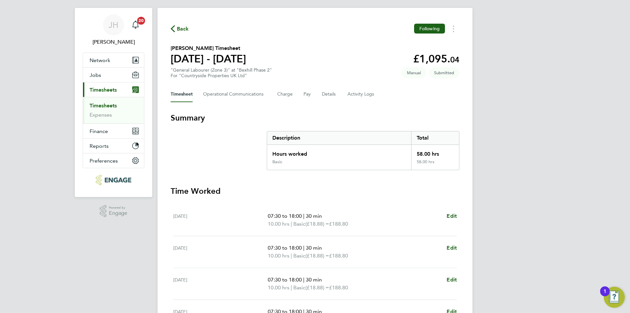
click at [179, 31] on span "Back" at bounding box center [183, 29] width 12 height 8
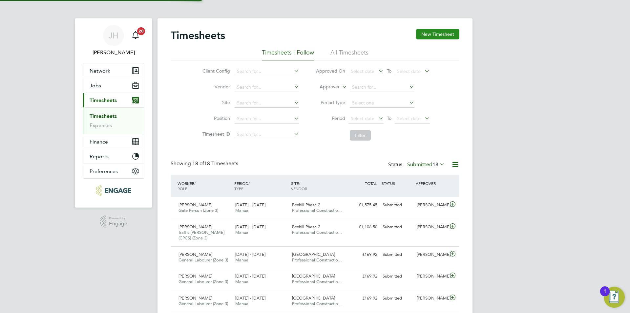
click at [425, 34] on button "New Timesheet" at bounding box center [437, 34] width 43 height 11
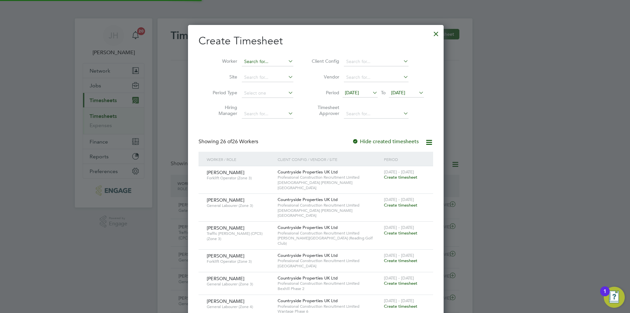
click at [270, 61] on input at bounding box center [268, 61] width 52 height 9
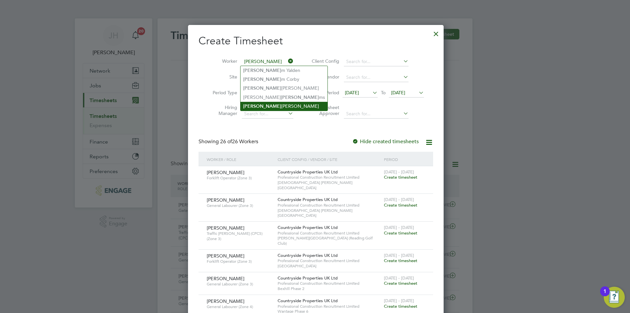
click at [277, 104] on li "Willia m Howes" at bounding box center [284, 106] width 87 height 9
type input "[PERSON_NAME]"
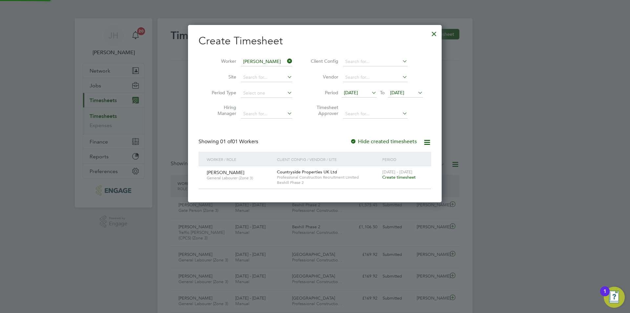
click at [407, 172] on span "[DATE] - [DATE]" at bounding box center [398, 172] width 30 height 6
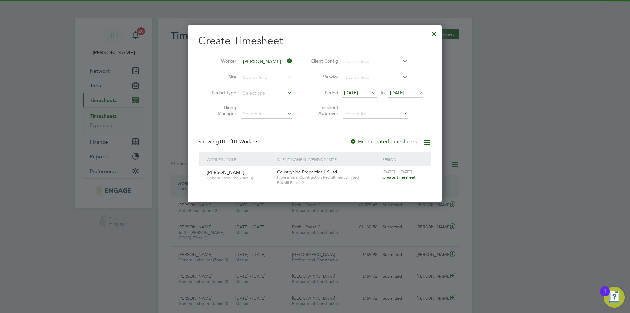
click at [406, 175] on span "Create timesheet" at bounding box center [399, 177] width 33 height 6
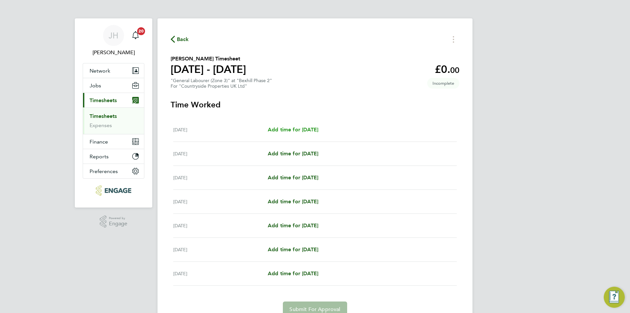
click at [314, 133] on link "Add time for Mon 22 Sep" at bounding box center [293, 130] width 51 height 8
select select "30"
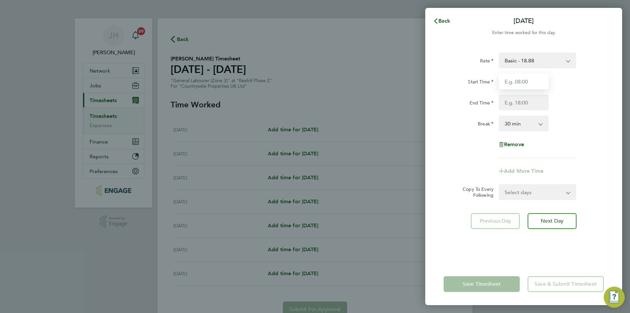
click at [505, 83] on input "Start Time" at bounding box center [524, 82] width 50 height 16
type input "07:30"
type input "17:00"
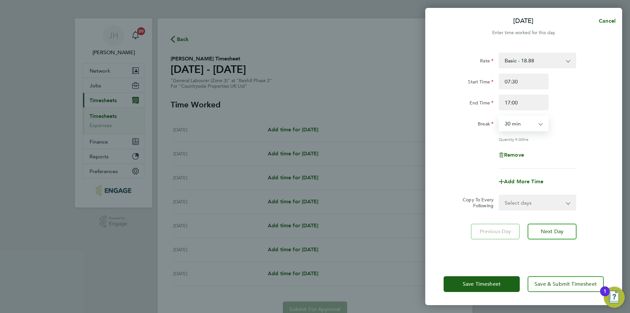
click at [527, 204] on select "Select days Day Weekday (Mon-Fri) Weekend (Sat-Sun) Tuesday Wednesday Thursday …" at bounding box center [534, 202] width 69 height 14
select select "WEEKDAY"
click at [500, 195] on select "Select days Day Weekday (Mon-Fri) Weekend (Sat-Sun) Tuesday Wednesday Thursday …" at bounding box center [534, 202] width 69 height 14
select select "[DATE]"
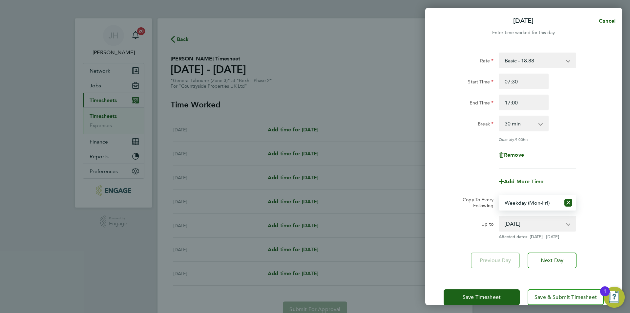
click at [496, 286] on div "Save Timesheet Save & Submit Timesheet" at bounding box center [524, 297] width 197 height 42
click at [490, 302] on button "Save Timesheet" at bounding box center [482, 297] width 76 height 16
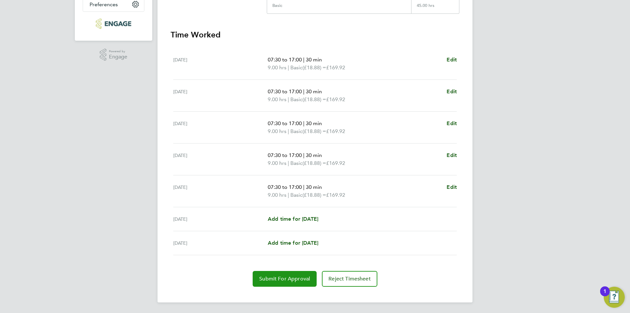
click at [271, 283] on button "Submit For Approval" at bounding box center [285, 279] width 64 height 16
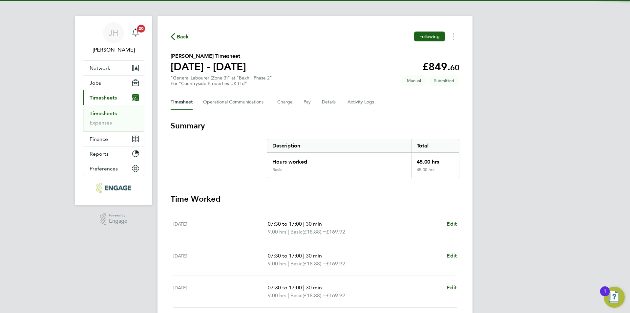
click at [175, 31] on div "Back Following William Howes's Timesheet 22 - 28 Sept 2025 £849. 60 "General La…" at bounding box center [315, 241] width 315 height 451
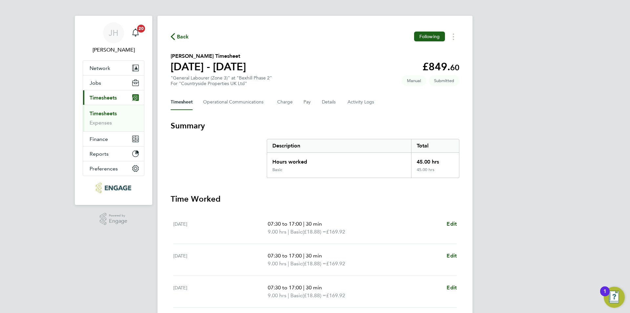
click at [178, 34] on span "Back" at bounding box center [183, 37] width 12 height 8
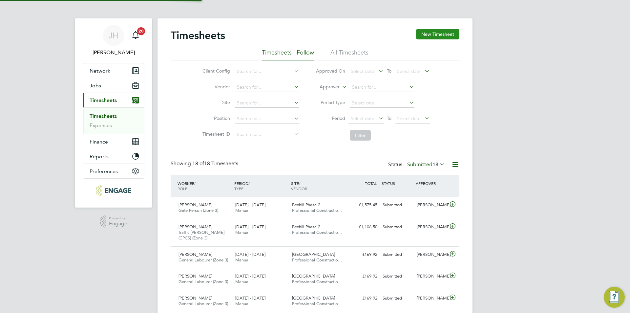
click at [445, 37] on button "New Timesheet" at bounding box center [437, 34] width 43 height 11
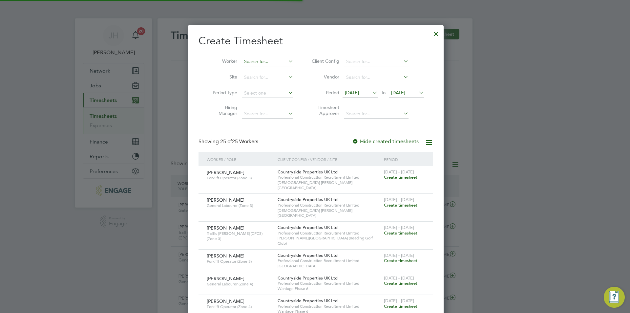
click at [258, 63] on input at bounding box center [268, 61] width 52 height 9
click at [277, 77] on li "Nathan Sinden" at bounding box center [270, 79] width 58 height 9
type input "[PERSON_NAME]"
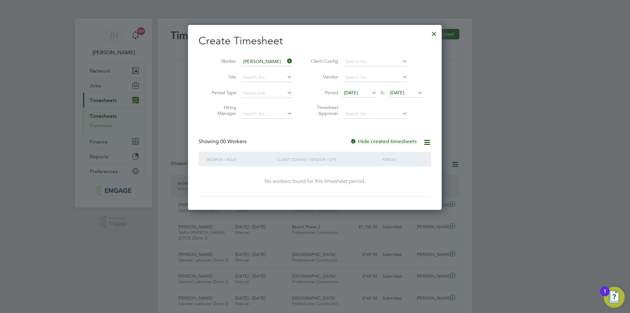
click at [370, 92] on icon at bounding box center [370, 92] width 0 height 9
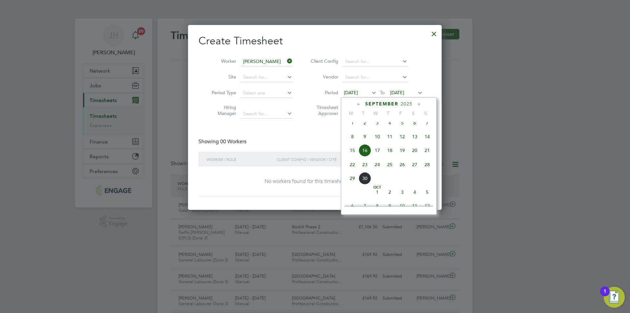
click at [359, 171] on span "23" at bounding box center [365, 164] width 12 height 12
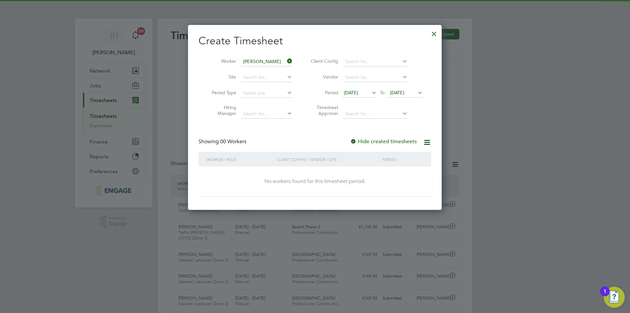
click at [405, 91] on span "[DATE]" at bounding box center [397, 93] width 14 height 6
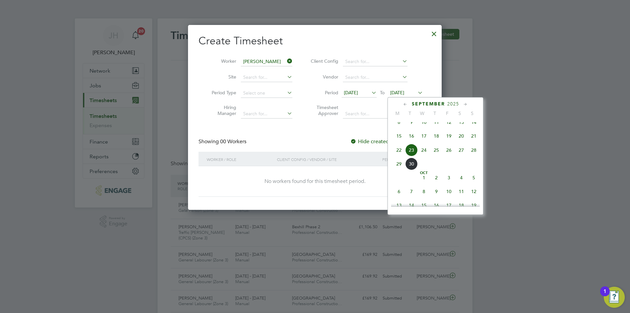
click at [474, 154] on span "28" at bounding box center [474, 150] width 12 height 12
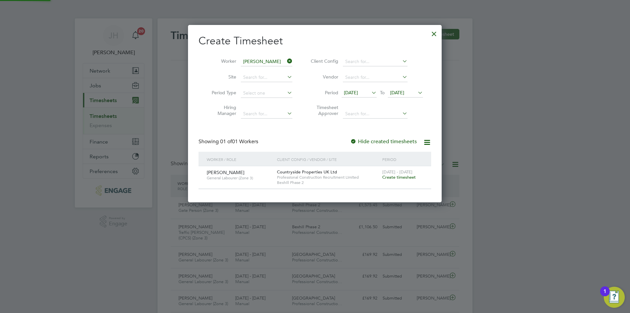
click at [393, 174] on span "[DATE] - [DATE]" at bounding box center [398, 172] width 30 height 6
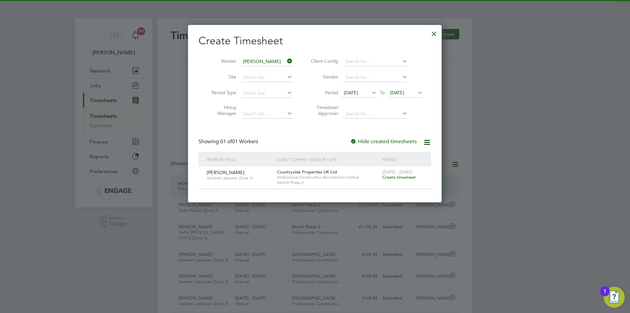
click at [394, 176] on span "Create timesheet" at bounding box center [399, 177] width 33 height 6
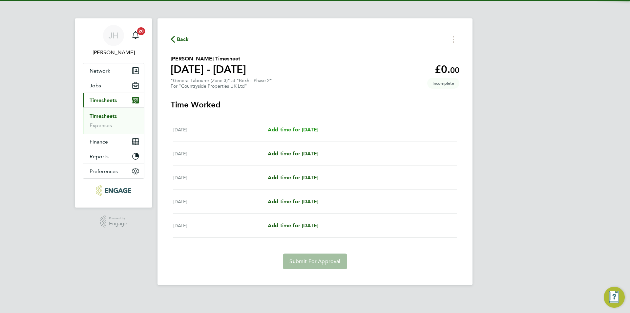
click at [304, 129] on span "Add time for [DATE]" at bounding box center [293, 129] width 51 height 6
select select "30"
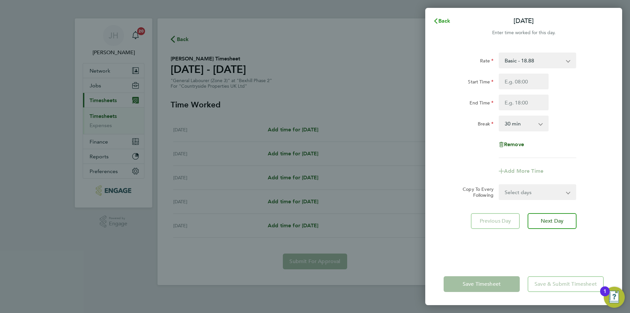
click at [446, 21] on span "Back" at bounding box center [445, 21] width 12 height 6
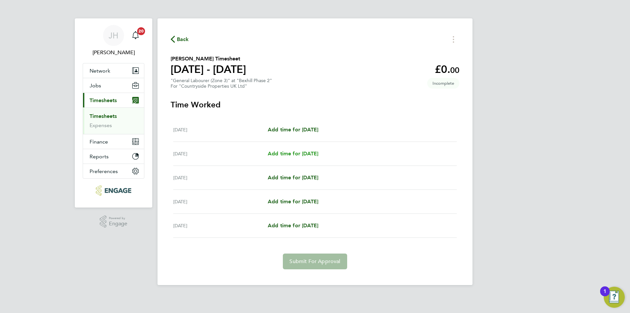
click at [308, 153] on span "Add time for [DATE]" at bounding box center [293, 153] width 51 height 6
select select "30"
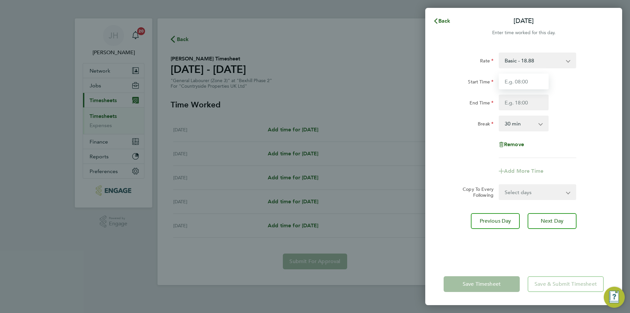
click at [523, 80] on input "Start Time" at bounding box center [524, 82] width 50 height 16
type input "07:30"
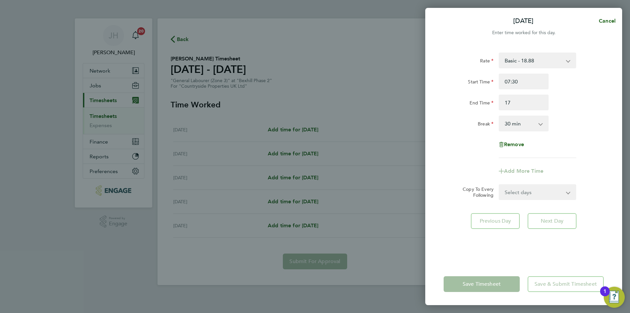
type input "17:00"
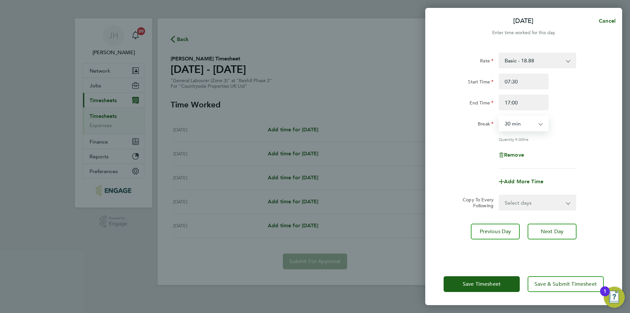
drag, startPoint x: 536, startPoint y: 198, endPoint x: 536, endPoint y: 204, distance: 5.9
click at [536, 198] on select "Select days Day Weekend (Sat-Sun) [DATE] [DATE] [DATE]" at bounding box center [534, 202] width 69 height 14
select select "FRI"
click at [500, 195] on select "Select days Day Weekend (Sat-Sun) [DATE] [DATE] [DATE]" at bounding box center [534, 202] width 69 height 14
select select "[DATE]"
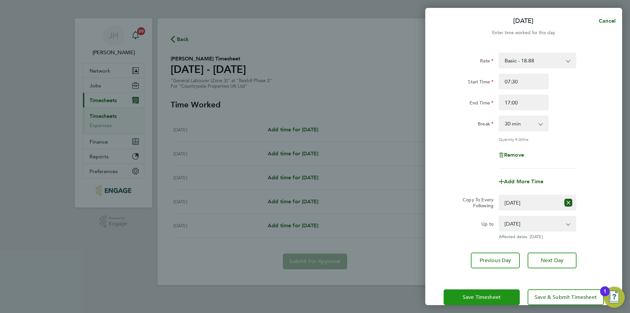
click at [500, 297] on span "Save Timesheet" at bounding box center [482, 297] width 38 height 7
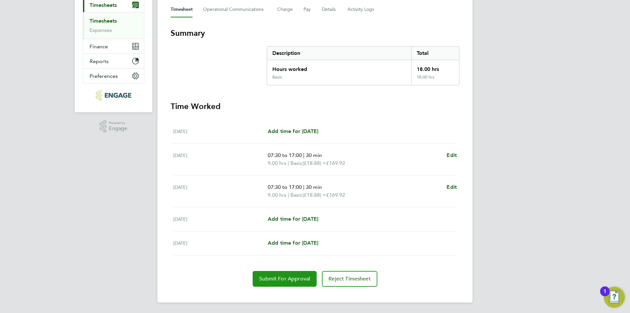
click at [296, 278] on span "Submit For Approval" at bounding box center [284, 278] width 51 height 7
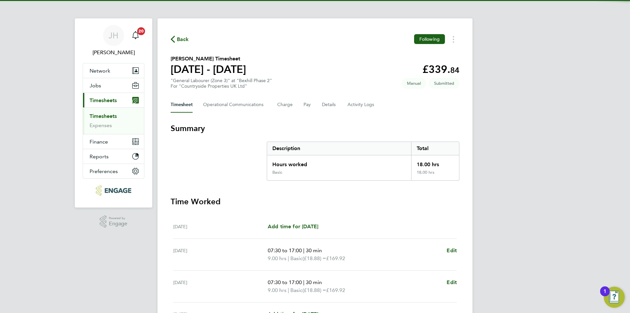
click at [189, 38] on div "Back Following" at bounding box center [315, 39] width 289 height 10
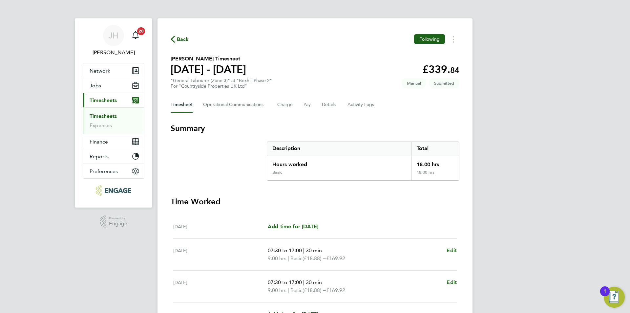
click at [187, 40] on span "Back" at bounding box center [183, 39] width 12 height 8
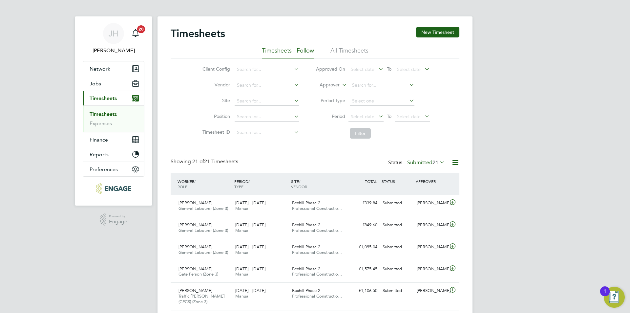
click at [447, 31] on button "New Timesheet" at bounding box center [437, 32] width 43 height 11
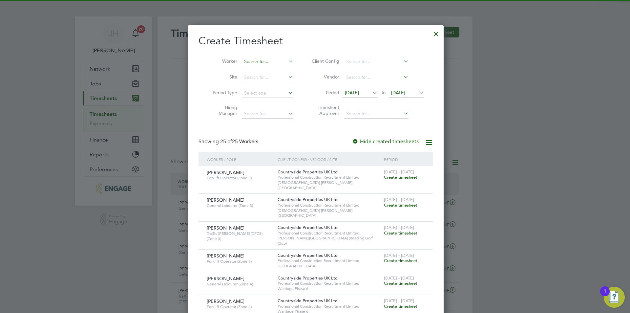
click at [244, 58] on input at bounding box center [268, 61] width 52 height 9
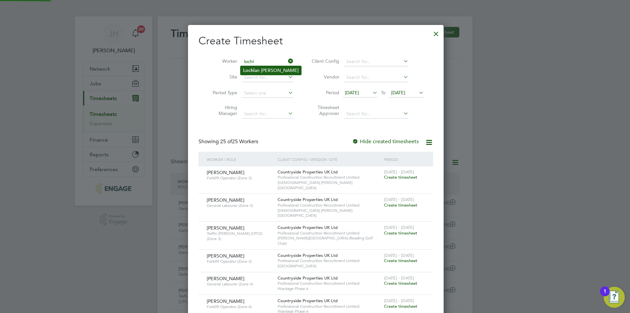
click at [272, 68] on li "Lochl an [PERSON_NAME]" at bounding box center [271, 70] width 61 height 9
type input "[PERSON_NAME]"
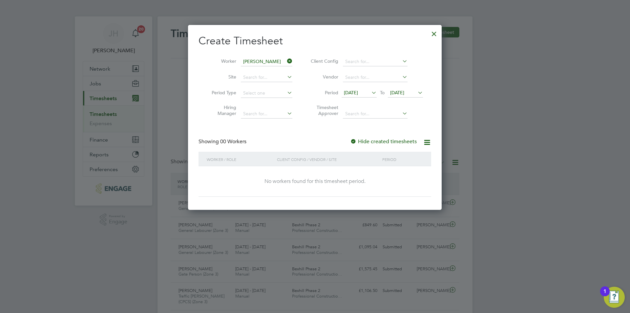
click at [358, 93] on span "[DATE]" at bounding box center [351, 93] width 14 height 6
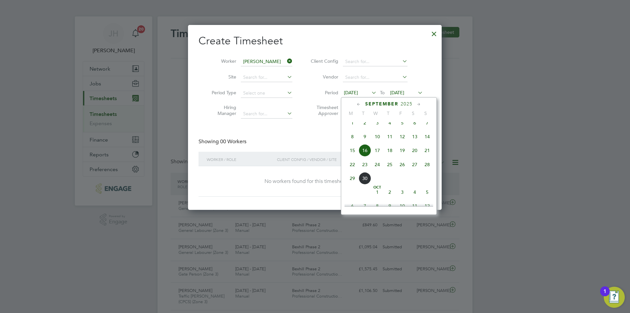
click at [350, 169] on span "22" at bounding box center [352, 164] width 12 height 12
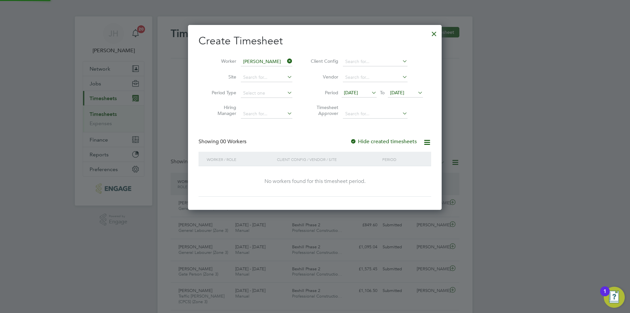
click at [405, 90] on span "[DATE]" at bounding box center [397, 93] width 14 height 6
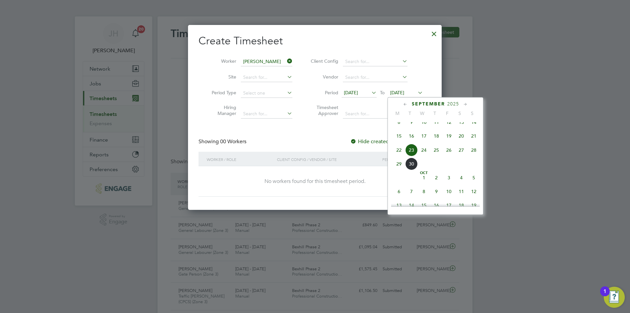
click at [473, 156] on span "28" at bounding box center [474, 150] width 12 height 12
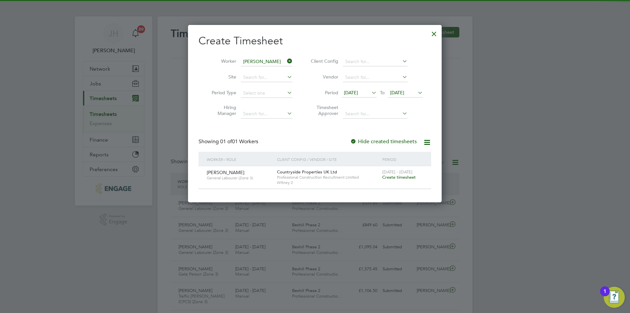
click at [405, 177] on span "Create timesheet" at bounding box center [399, 177] width 33 height 6
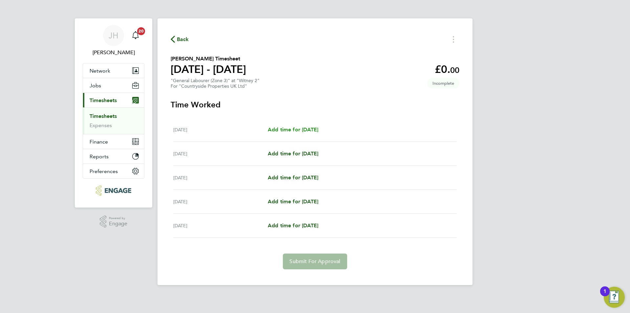
click at [319, 132] on span "Add time for [DATE]" at bounding box center [293, 129] width 51 height 6
select select "30"
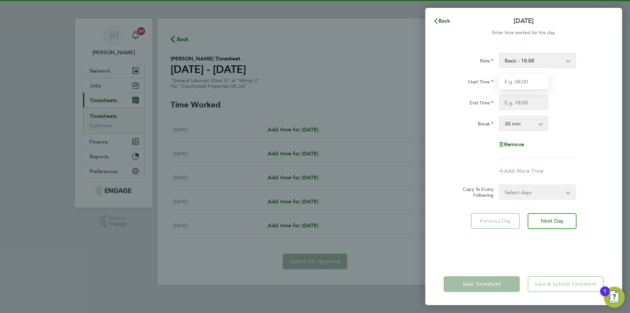
click at [519, 79] on input "Start Time" at bounding box center [524, 82] width 50 height 16
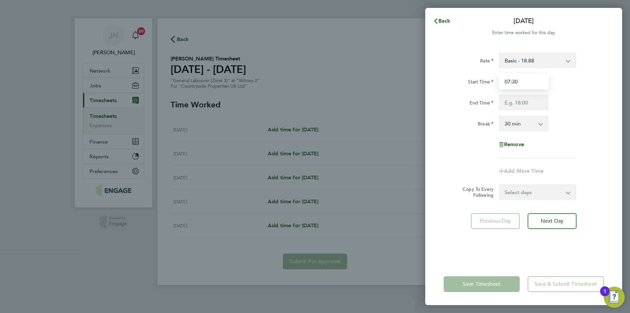
type input "07:30"
type input "17:00"
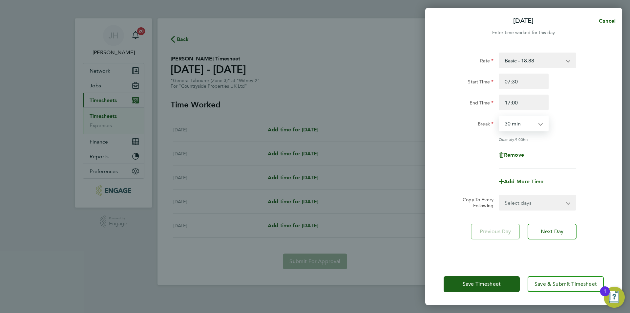
click at [530, 201] on select "Select days Day Weekday (Mon-Fri) Weekend (Sat-Sun) [DATE] [DATE] [DATE] [DATE]" at bounding box center [534, 202] width 69 height 14
select select "THU"
click at [500, 195] on select "Select days Day Weekday (Mon-Fri) Weekend (Sat-Sun) [DATE] [DATE] [DATE] [DATE]" at bounding box center [534, 202] width 69 height 14
select select "[DATE]"
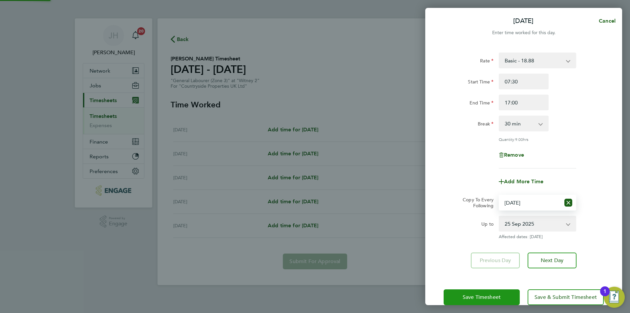
click at [498, 292] on button "Save Timesheet" at bounding box center [482, 297] width 76 height 16
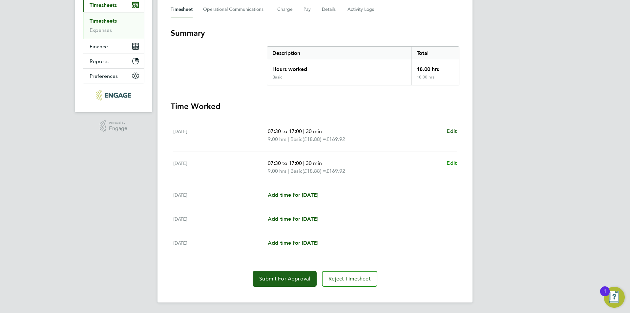
click at [453, 163] on span "Edit" at bounding box center [452, 163] width 10 height 6
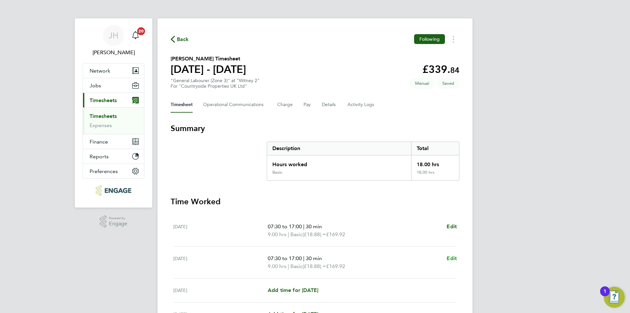
select select "30"
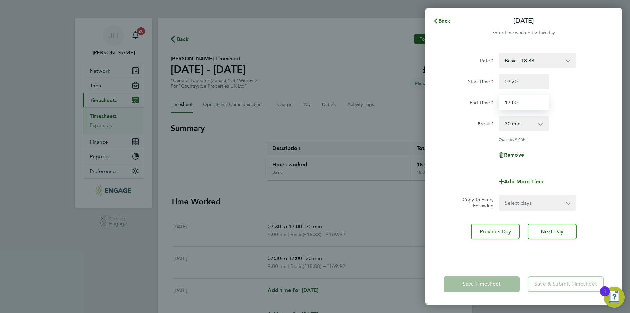
click at [529, 96] on input "17:00" at bounding box center [524, 103] width 50 height 16
type input "17:30"
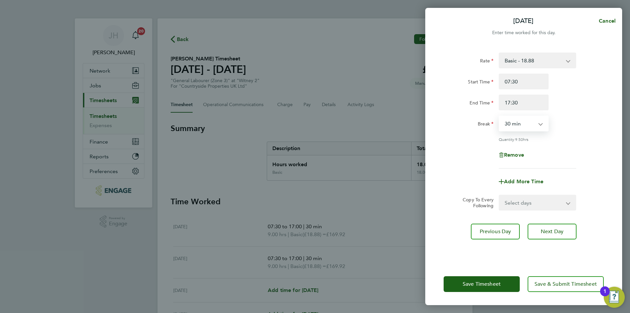
drag, startPoint x: 543, startPoint y: 205, endPoint x: 542, endPoint y: 209, distance: 3.7
click at [543, 205] on select "Select days Day Weekend (Sat-Sun) [DATE] [DATE] [DATE]" at bounding box center [534, 202] width 69 height 14
select select "FRI"
click at [500, 195] on select "Select days Day Weekend (Sat-Sun) [DATE] [DATE] [DATE]" at bounding box center [534, 202] width 69 height 14
select select "[DATE]"
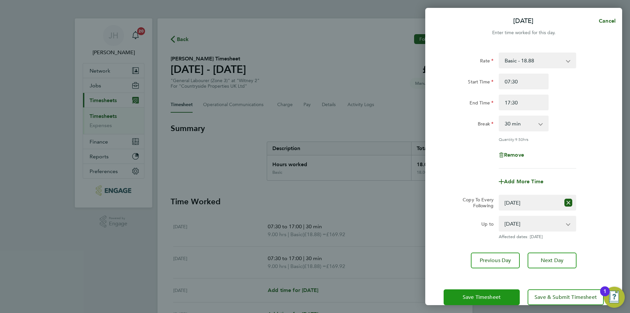
click at [495, 289] on button "Save Timesheet" at bounding box center [482, 297] width 76 height 16
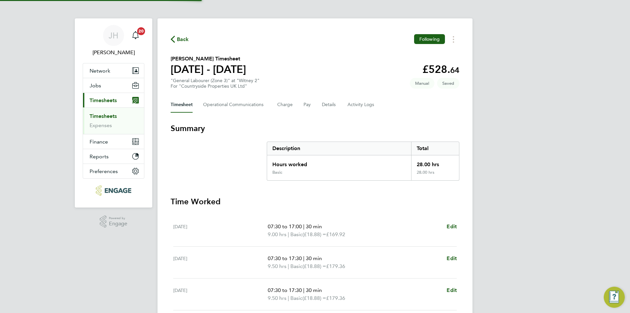
click at [382, 187] on section "Summary Description Total Hours worked 28.00 hrs Basic 28.00 hrs Time Worked [D…" at bounding box center [315, 256] width 289 height 267
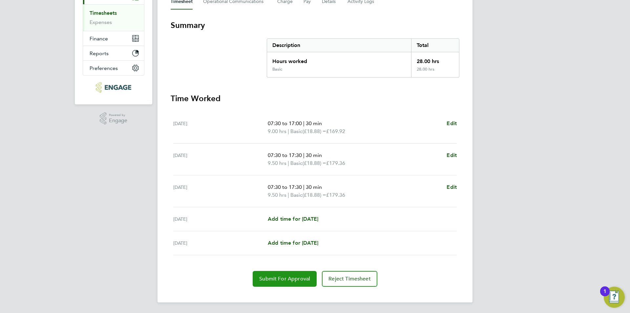
click at [297, 278] on span "Submit For Approval" at bounding box center [284, 278] width 51 height 7
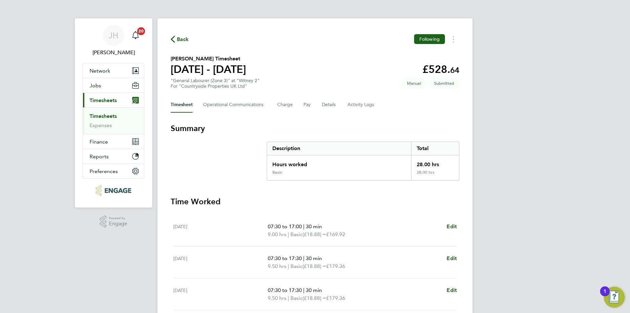
click at [186, 43] on div "Back Following" at bounding box center [315, 39] width 289 height 10
click at [188, 37] on span "Back" at bounding box center [183, 39] width 12 height 8
